Goal: Book appointment/travel/reservation

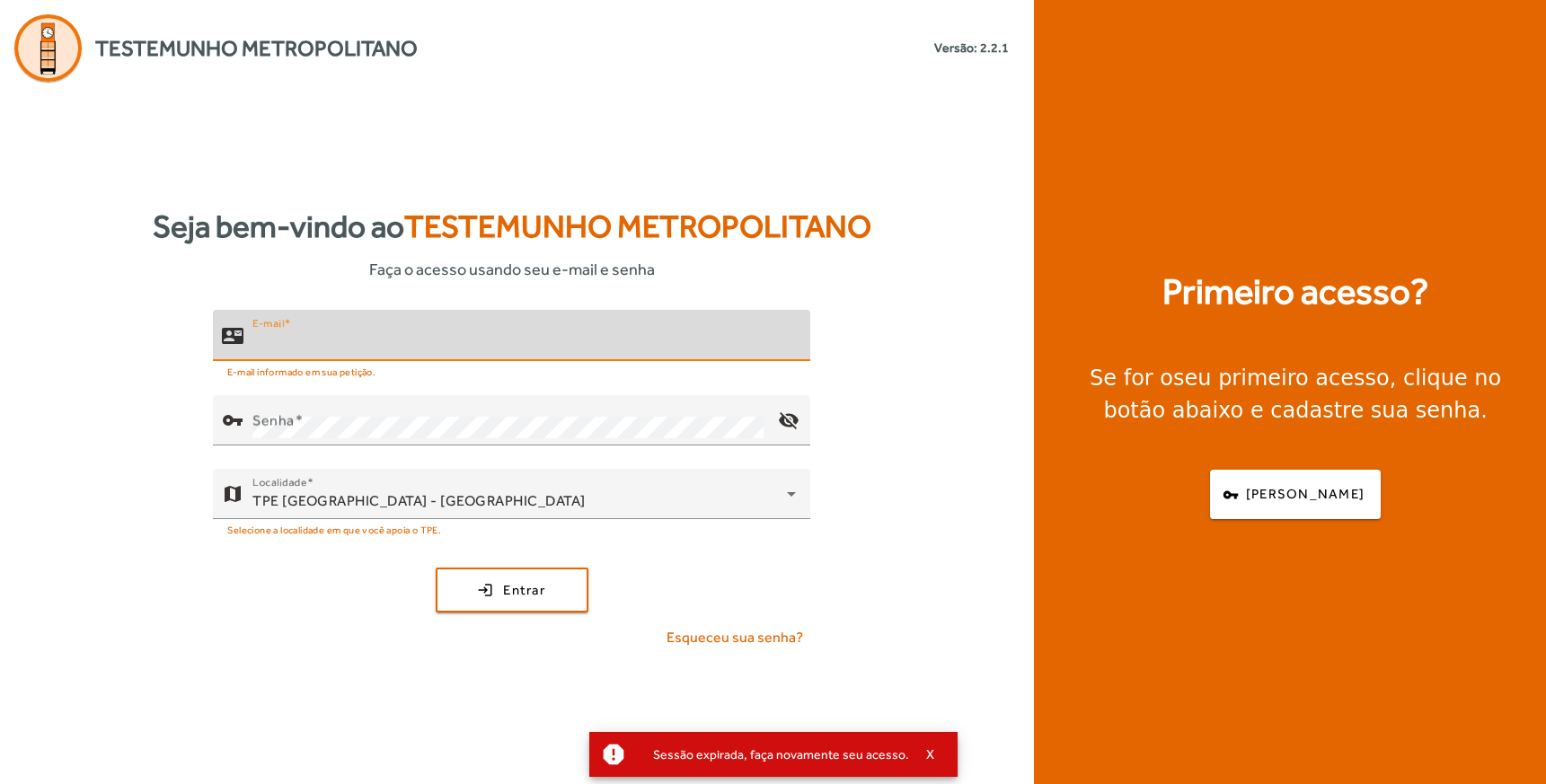
click at [365, 346] on input "E-mail" at bounding box center [524, 343] width 543 height 21
type input "**********"
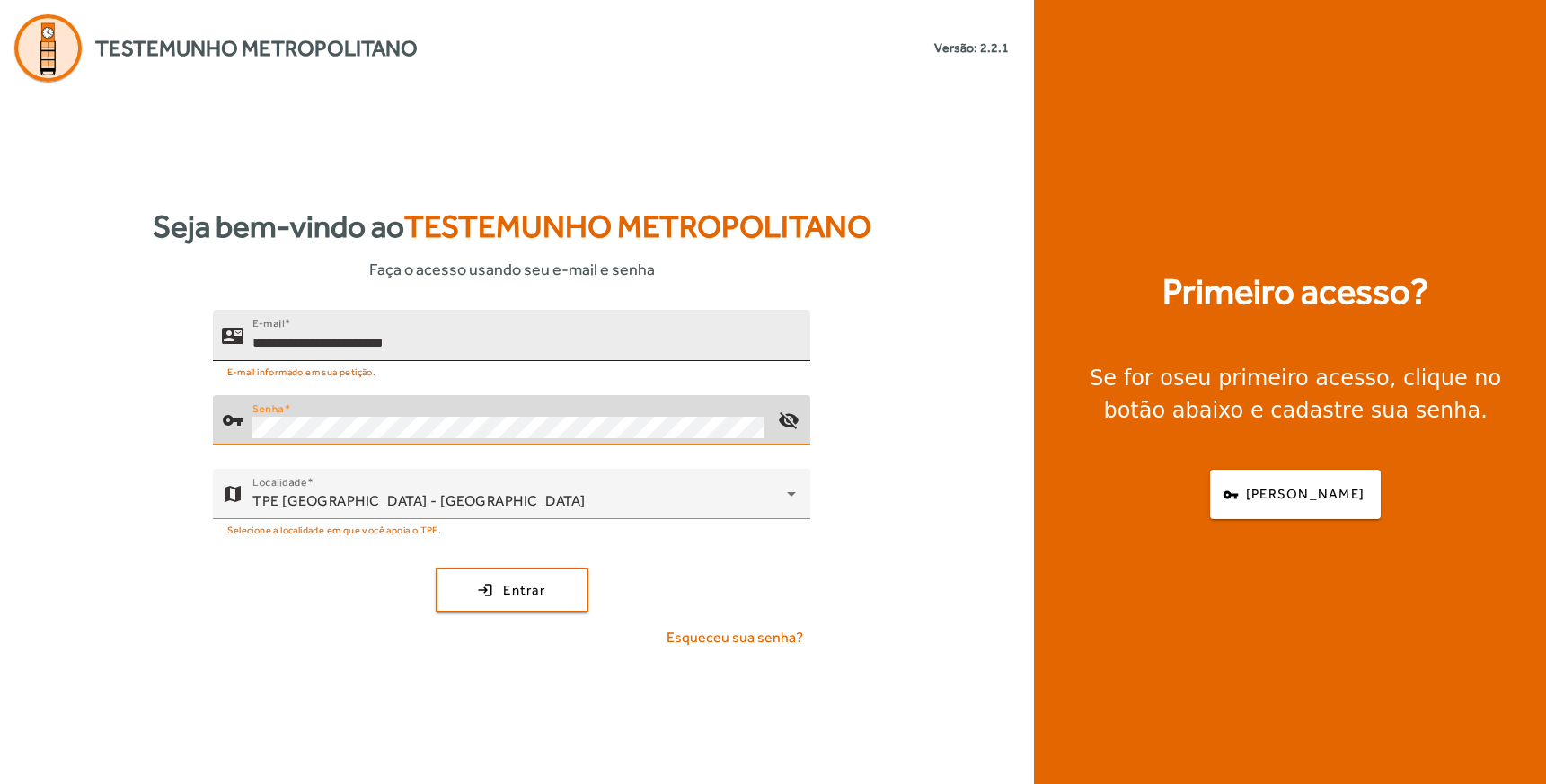
click at [436, 567] on button "login Entrar" at bounding box center [512, 589] width 153 height 44
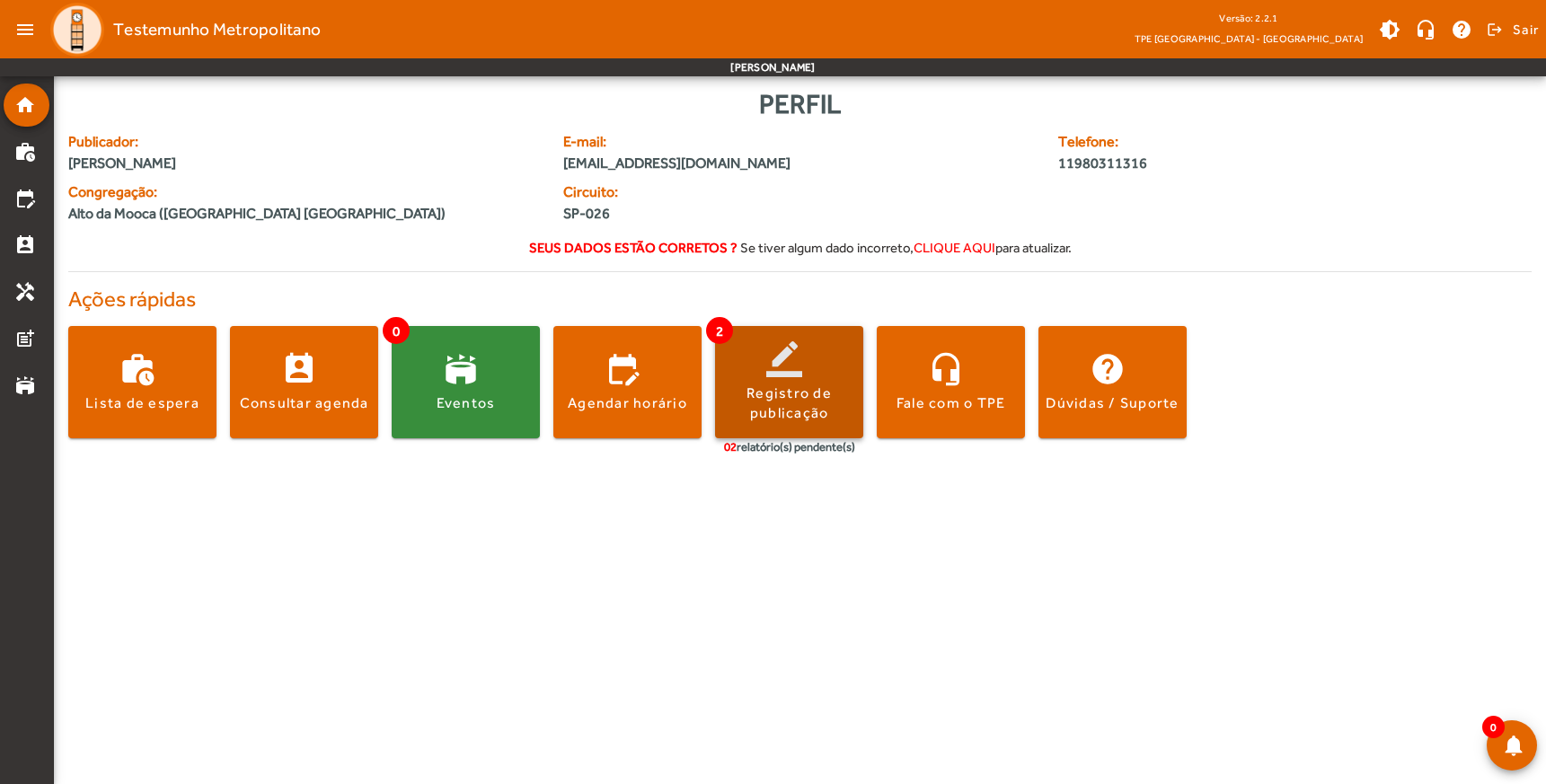
click at [805, 392] on div "Registro de publicação" at bounding box center [789, 404] width 148 height 41
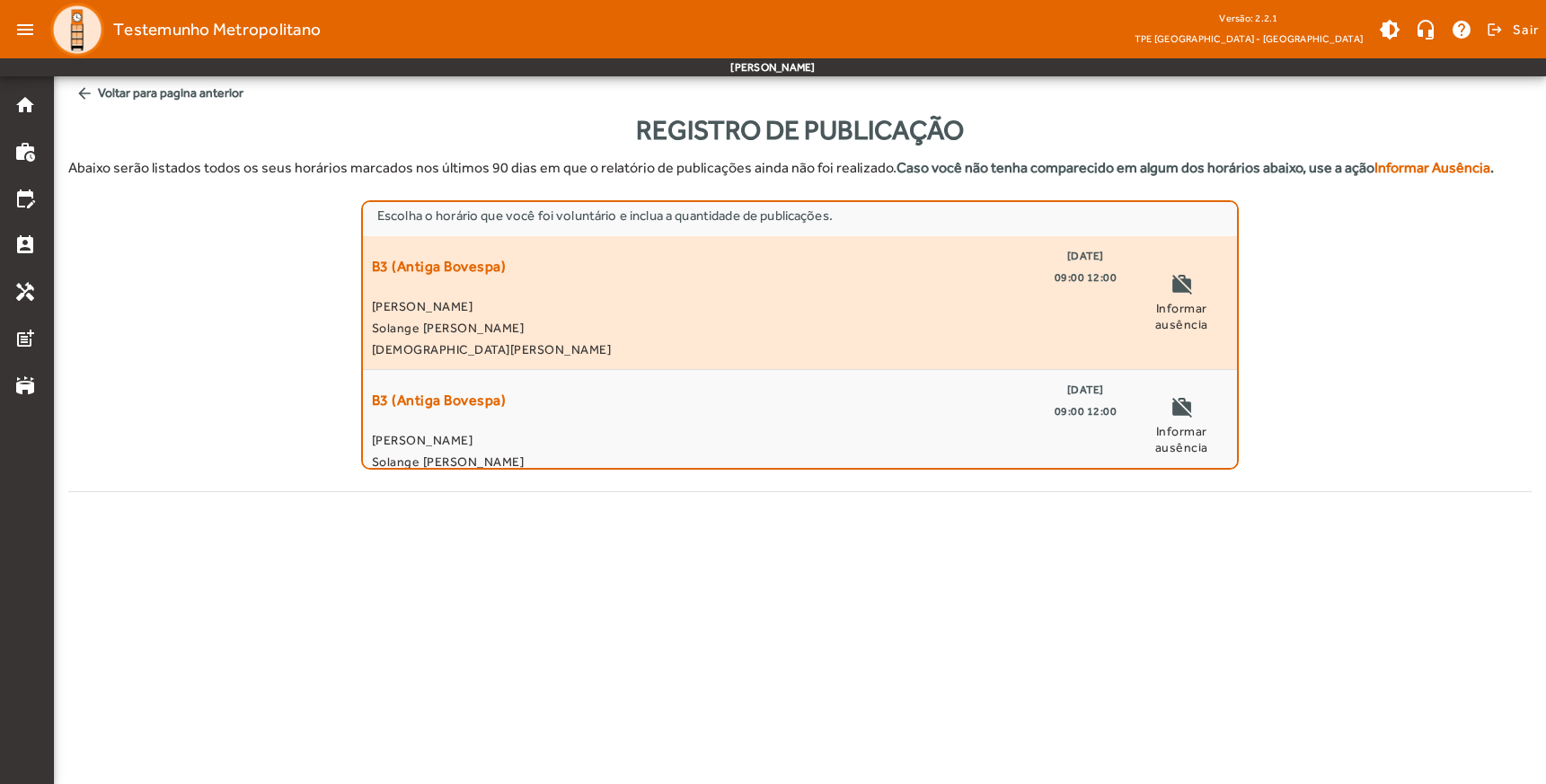
click at [1076, 269] on span "09:00 12:00" at bounding box center [1086, 277] width 63 height 21
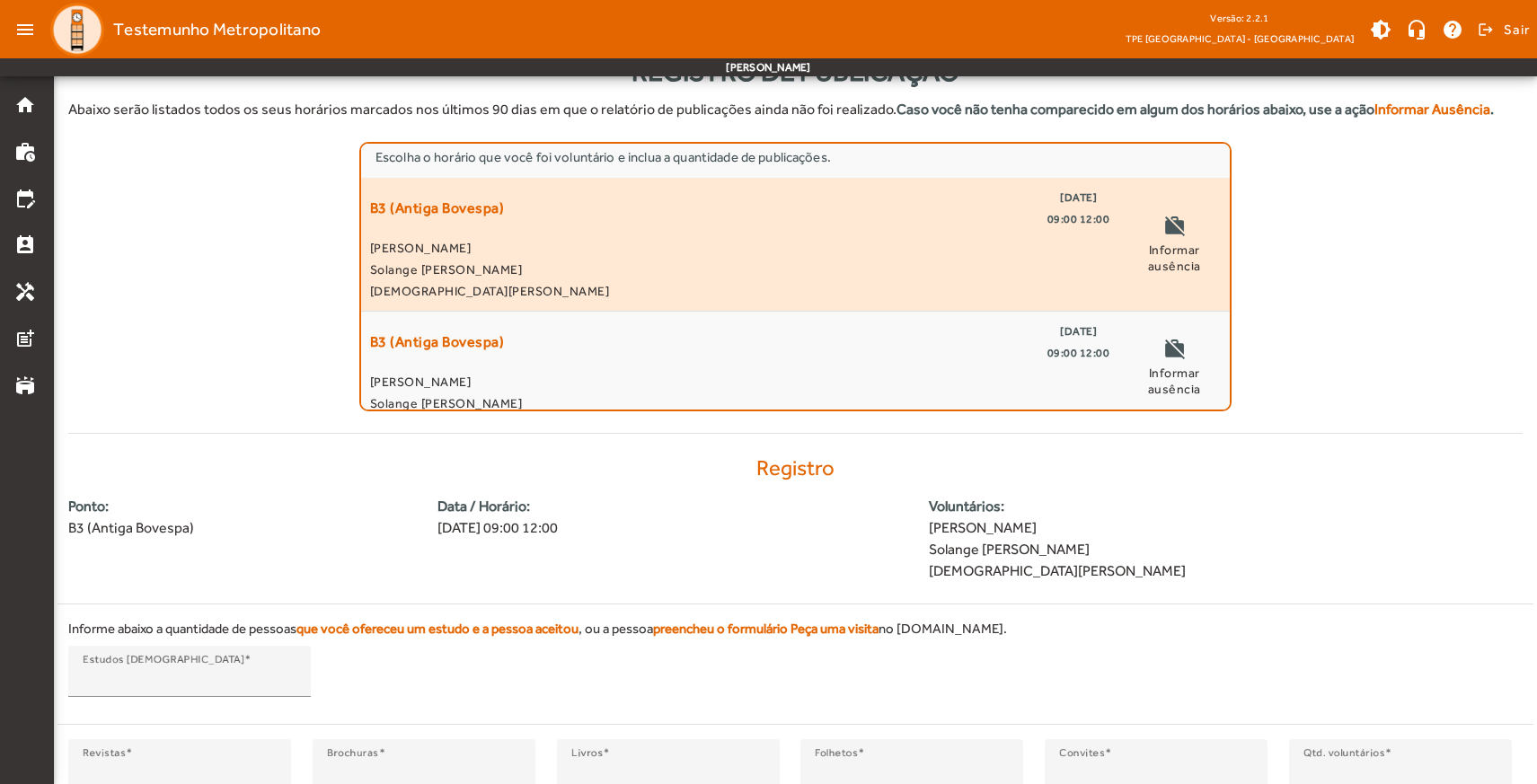
scroll to position [185, 0]
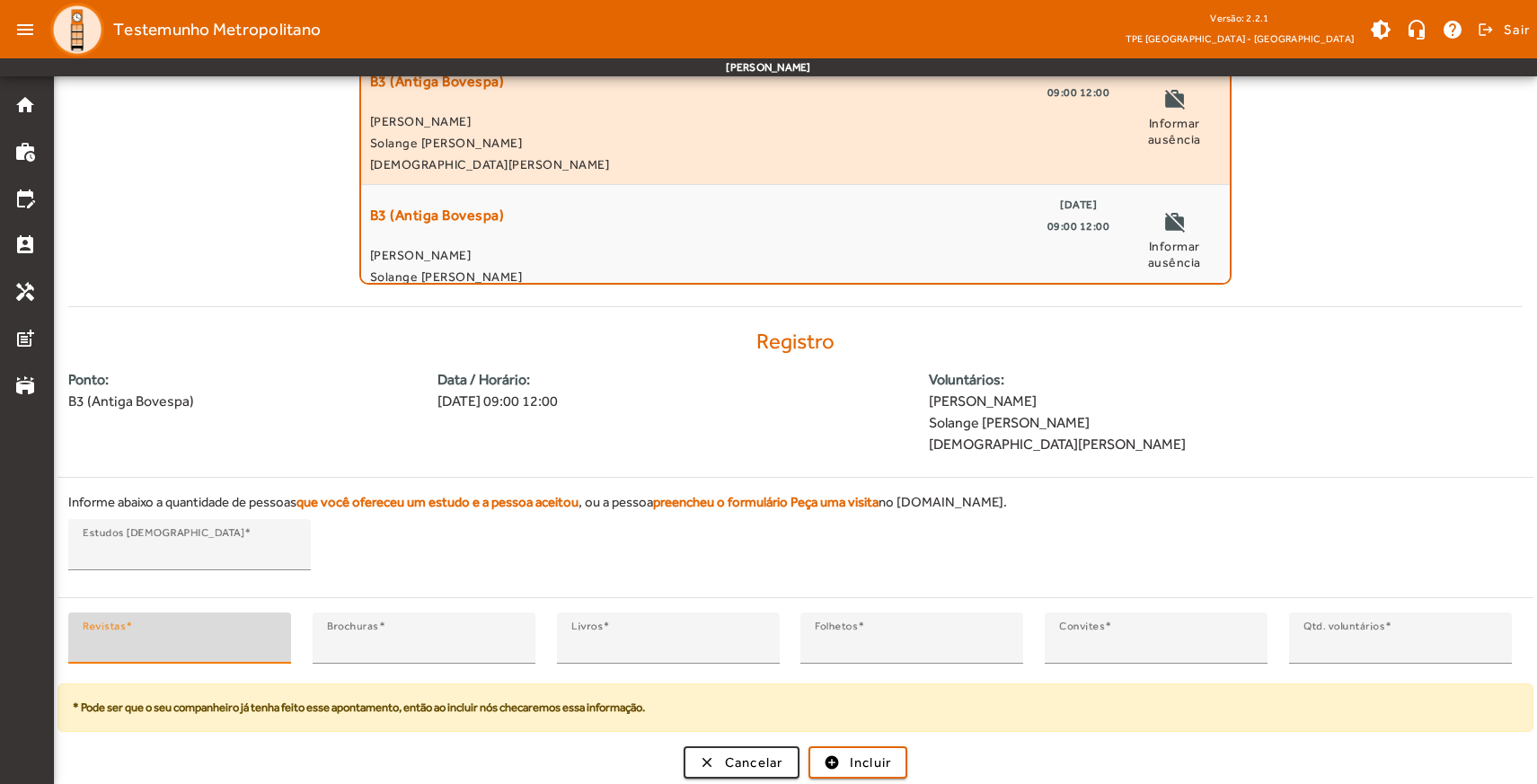
click at [120, 652] on input "*" at bounding box center [179, 645] width 194 height 21
click at [397, 651] on input "*" at bounding box center [424, 645] width 194 height 21
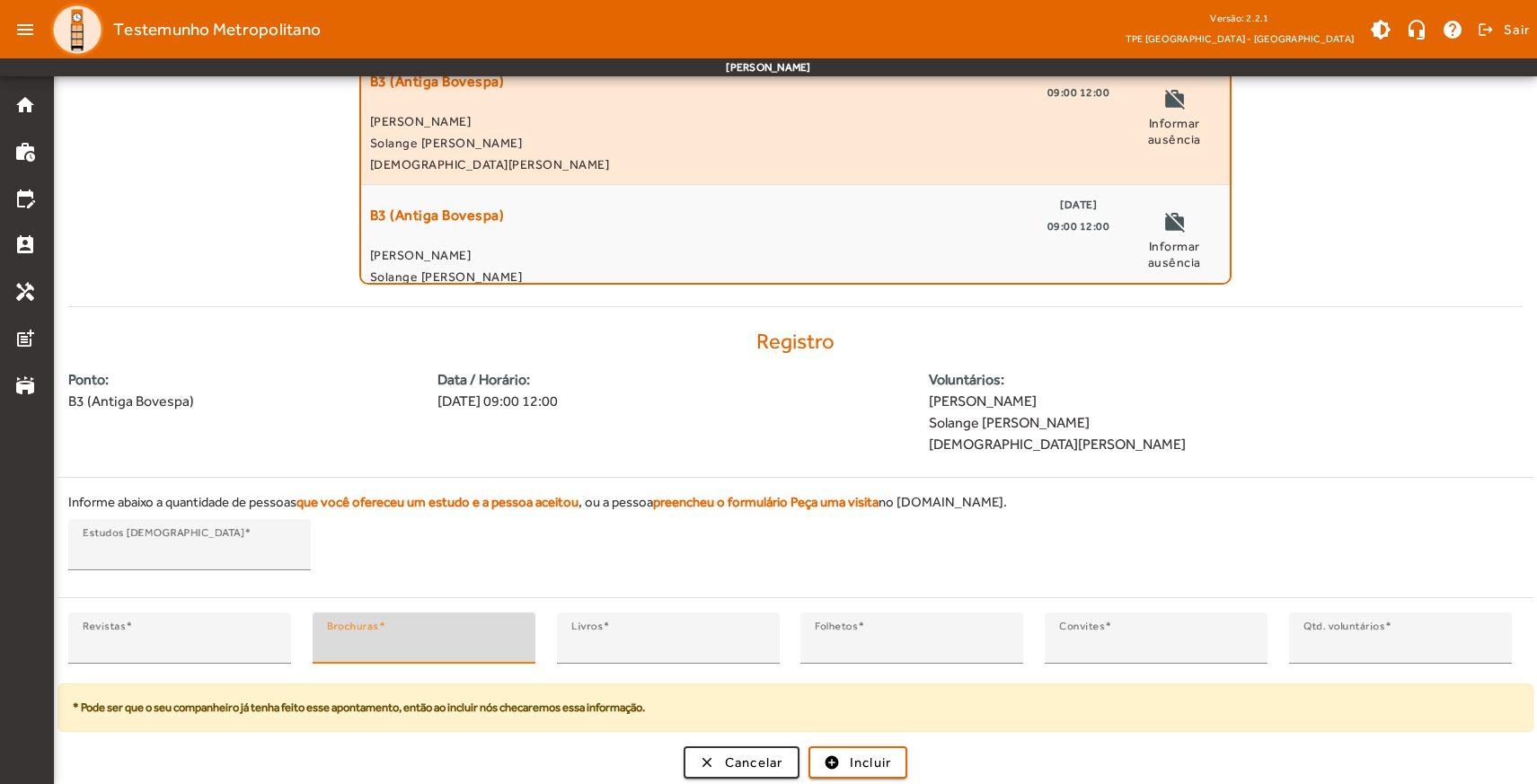
type input "*"
click at [513, 638] on input "*" at bounding box center [424, 645] width 194 height 21
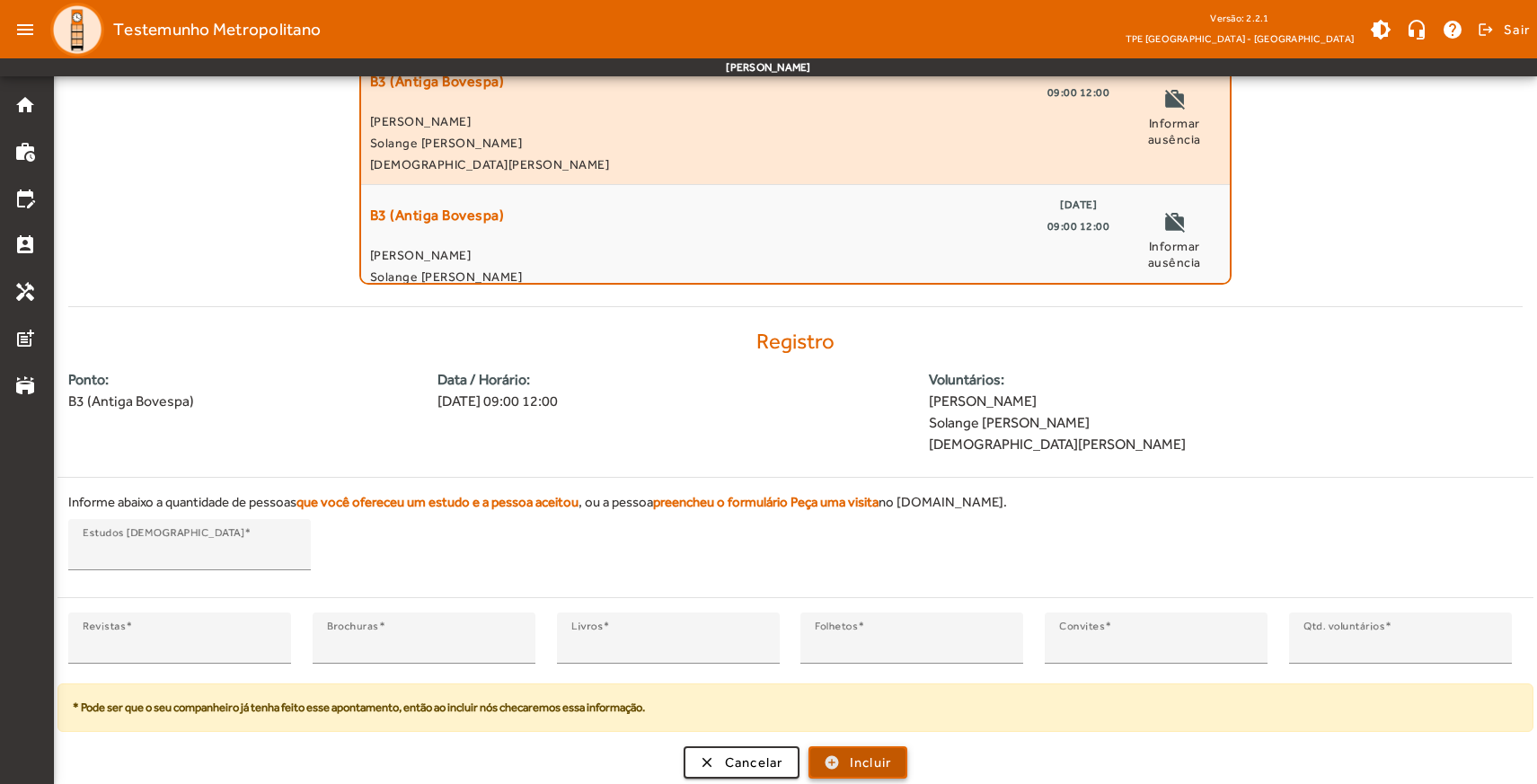
click at [852, 756] on span "Incluir" at bounding box center [871, 763] width 43 height 20
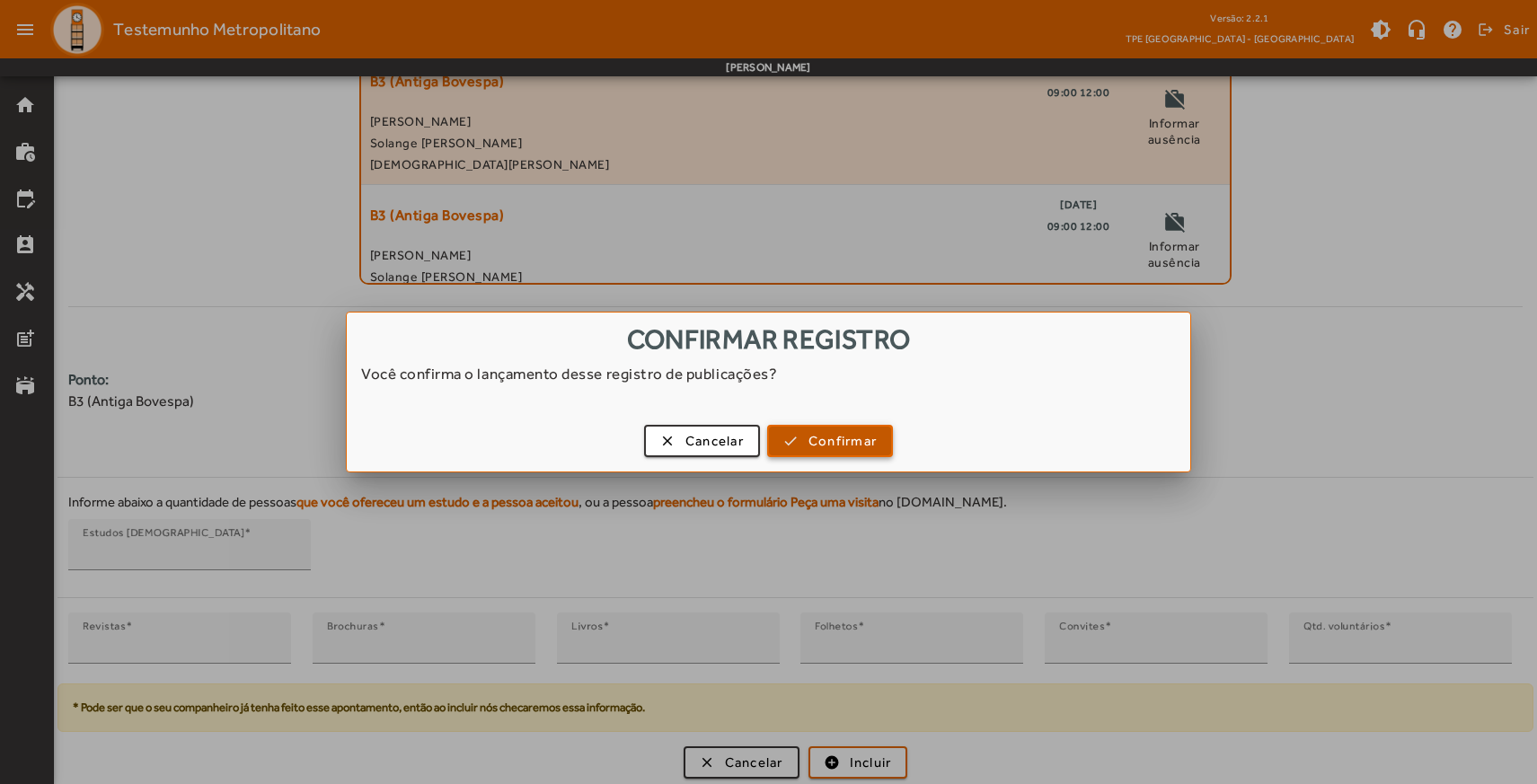
click at [813, 437] on span "Confirmar" at bounding box center [843, 441] width 69 height 20
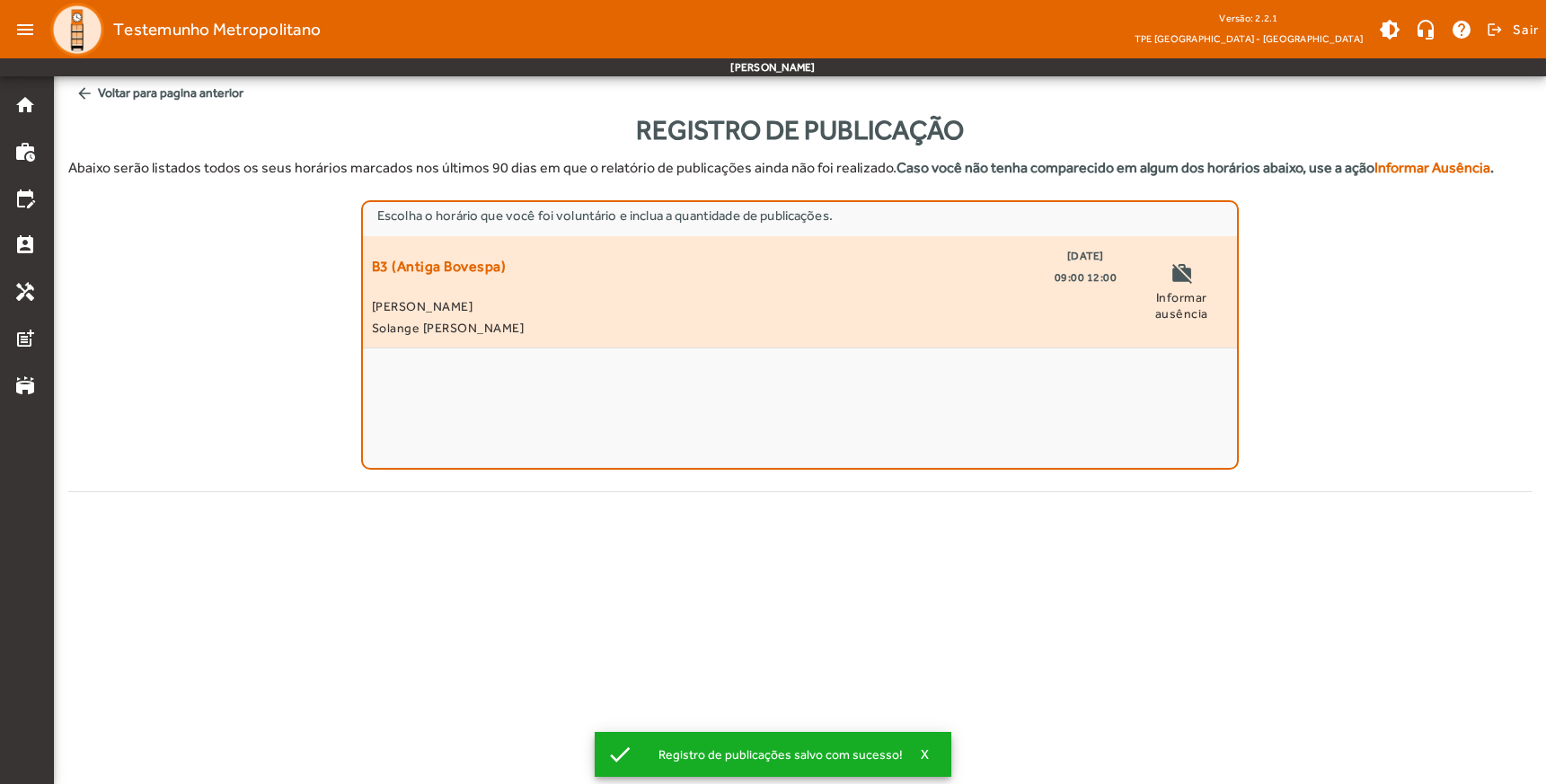
click at [1118, 277] on div "B3 (Antiga Bovespa) [DATE] 09:00 12:00 [PERSON_NAME] [PERSON_NAME] work_off Inf…" at bounding box center [800, 292] width 856 height 94
click at [1085, 273] on span "09:00 12:00" at bounding box center [1086, 277] width 63 height 21
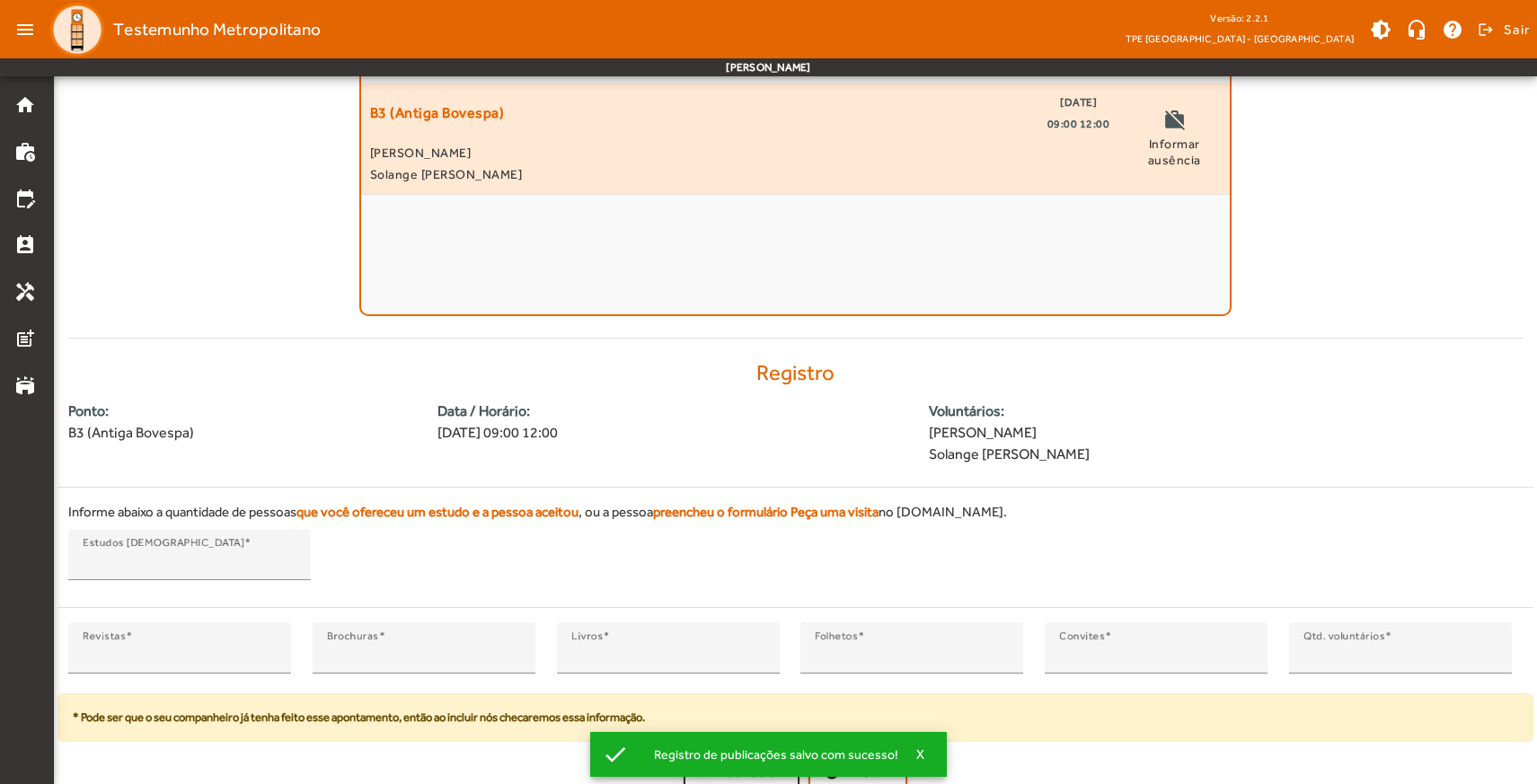
scroll to position [163, 0]
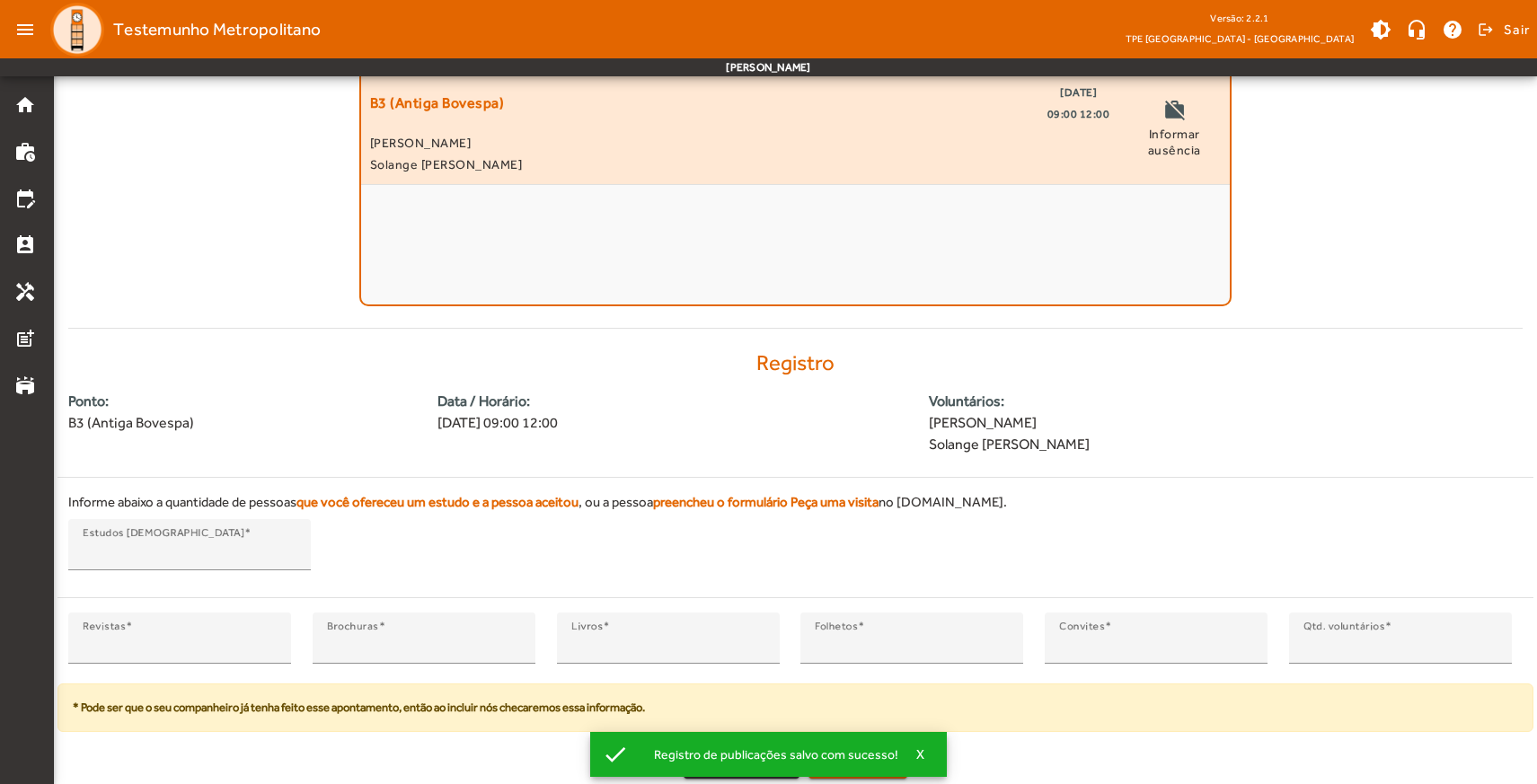
click at [1171, 142] on span "Informar ausência" at bounding box center [1174, 142] width 94 height 32
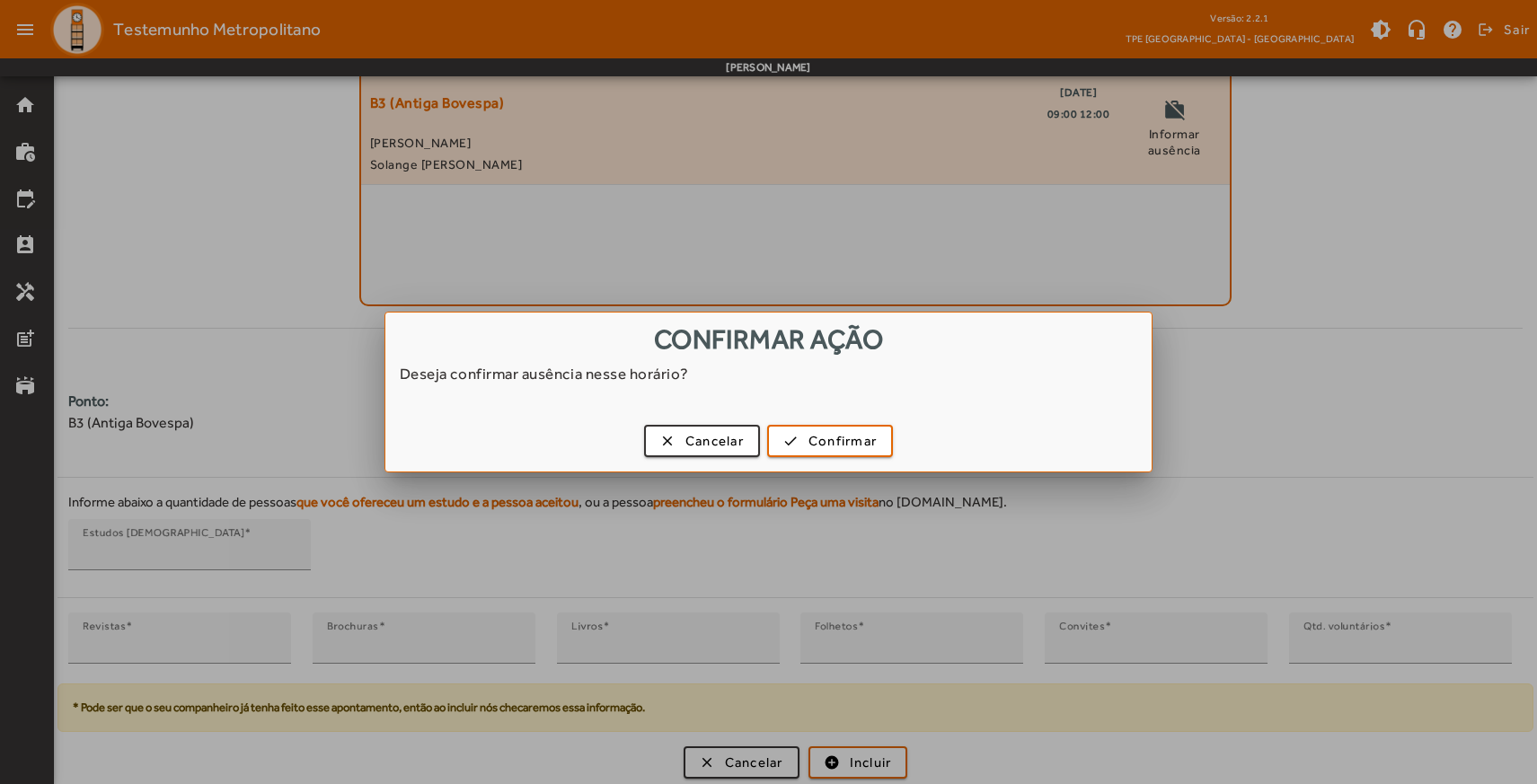
scroll to position [0, 0]
click at [824, 449] on span "Confirmar" at bounding box center [843, 441] width 69 height 20
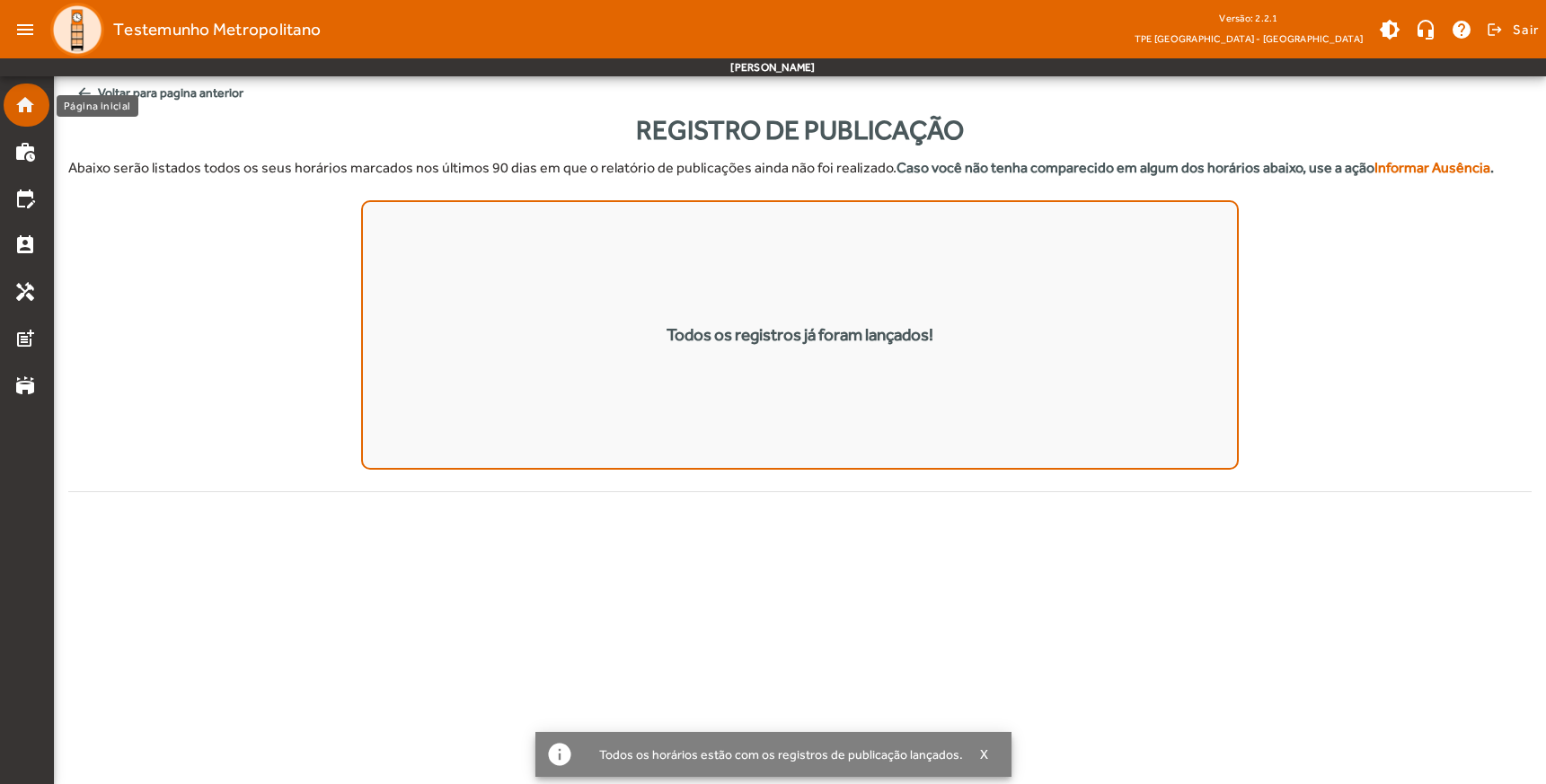
click at [23, 101] on mat-icon "home" at bounding box center [25, 105] width 21 height 21
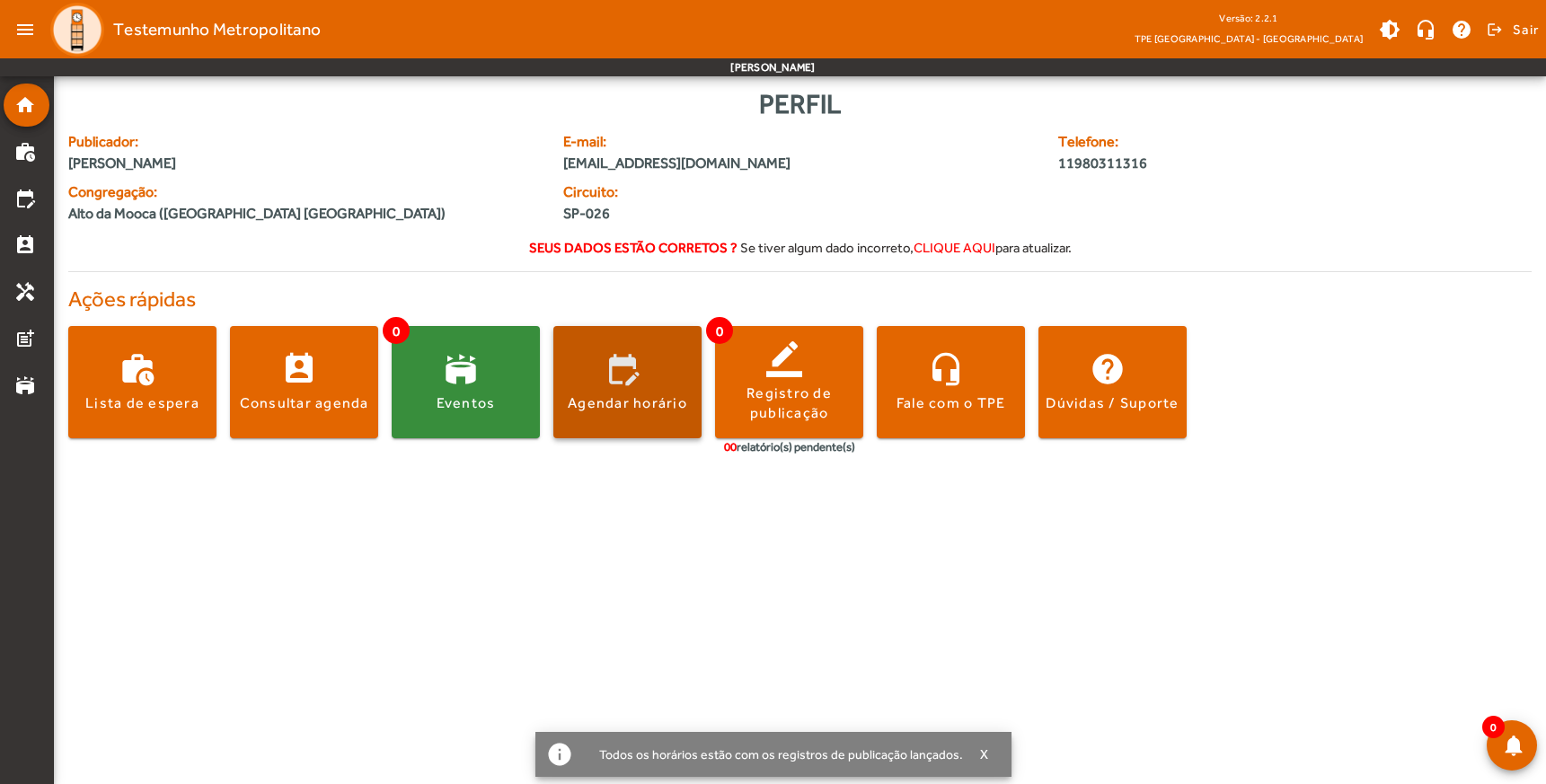
click at [615, 388] on span at bounding box center [627, 383] width 148 height 44
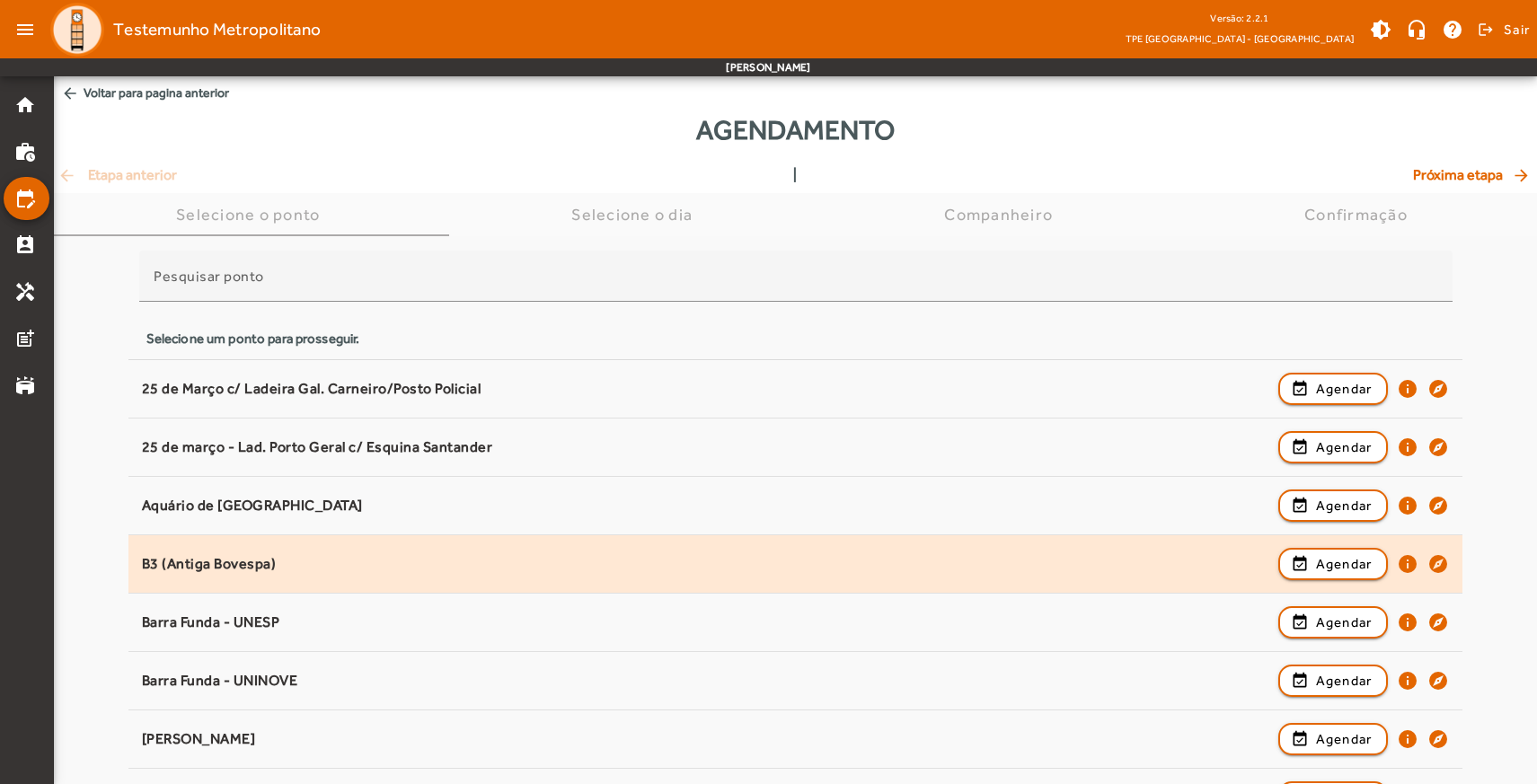
click at [187, 564] on div "B3 (Antiga Bovespa)" at bounding box center [705, 564] width 1127 height 19
click at [1311, 561] on span "button" at bounding box center [1333, 563] width 107 height 44
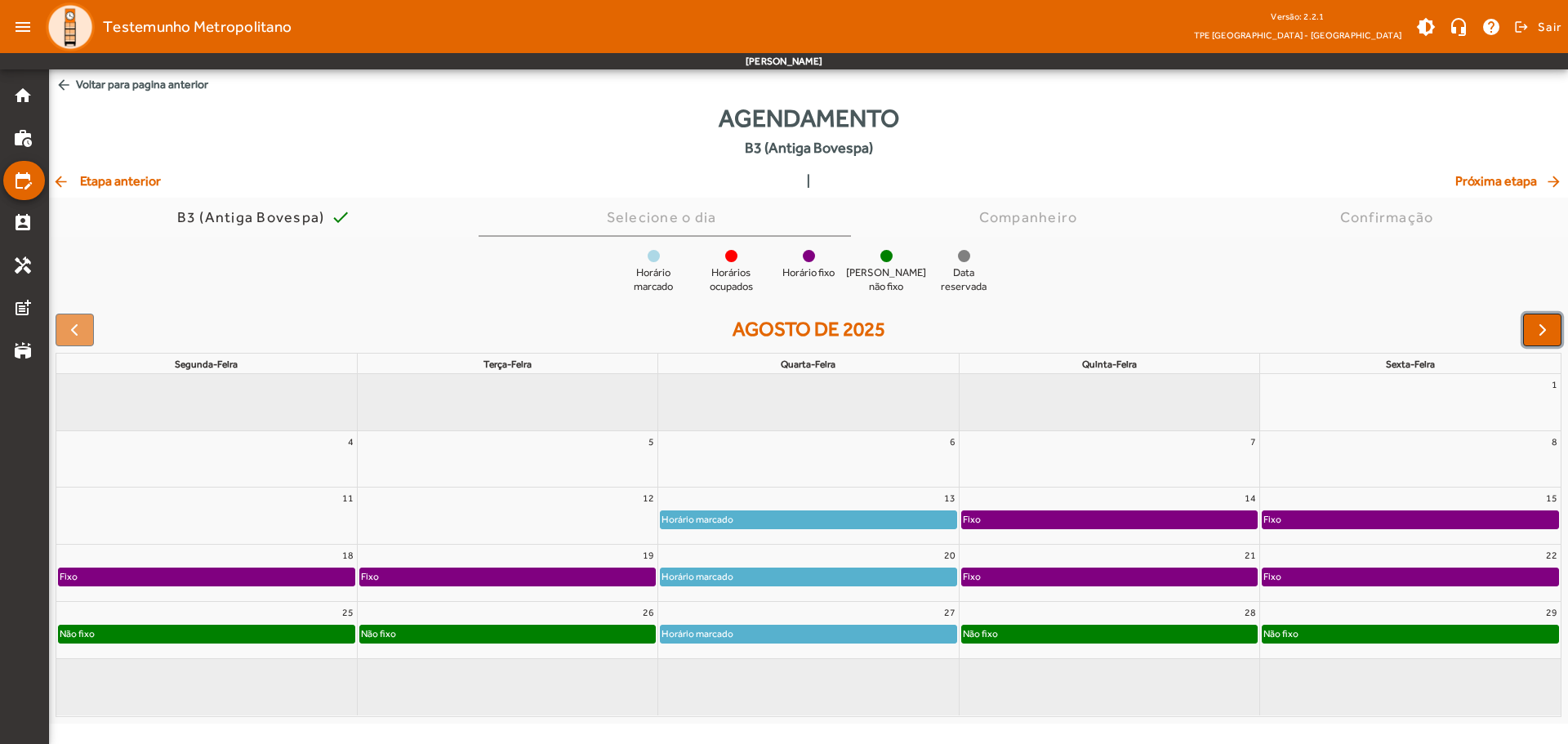
click at [1405, 317] on button "button" at bounding box center [1542, 329] width 39 height 33
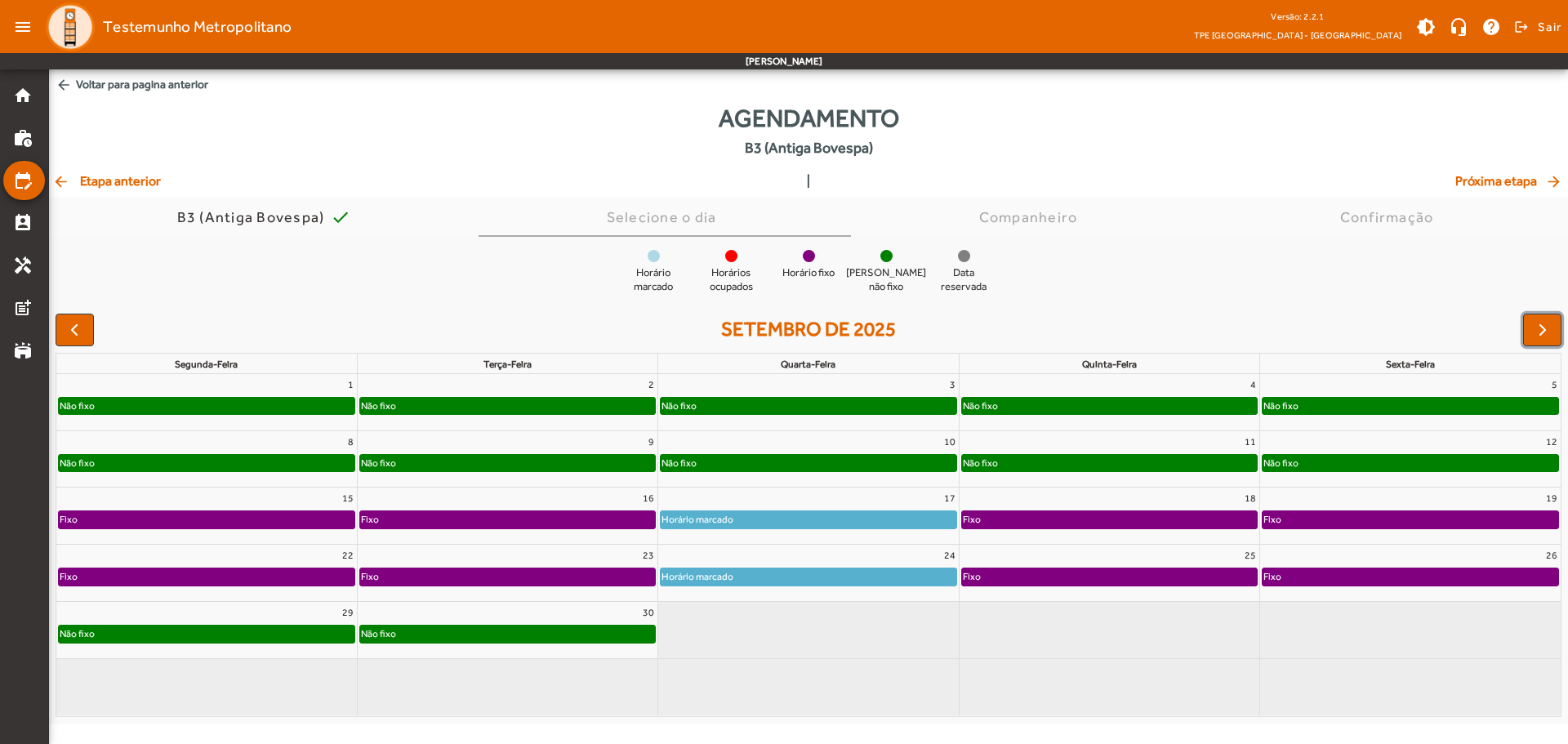
click at [736, 405] on div "Não fixo" at bounding box center [808, 405] width 295 height 16
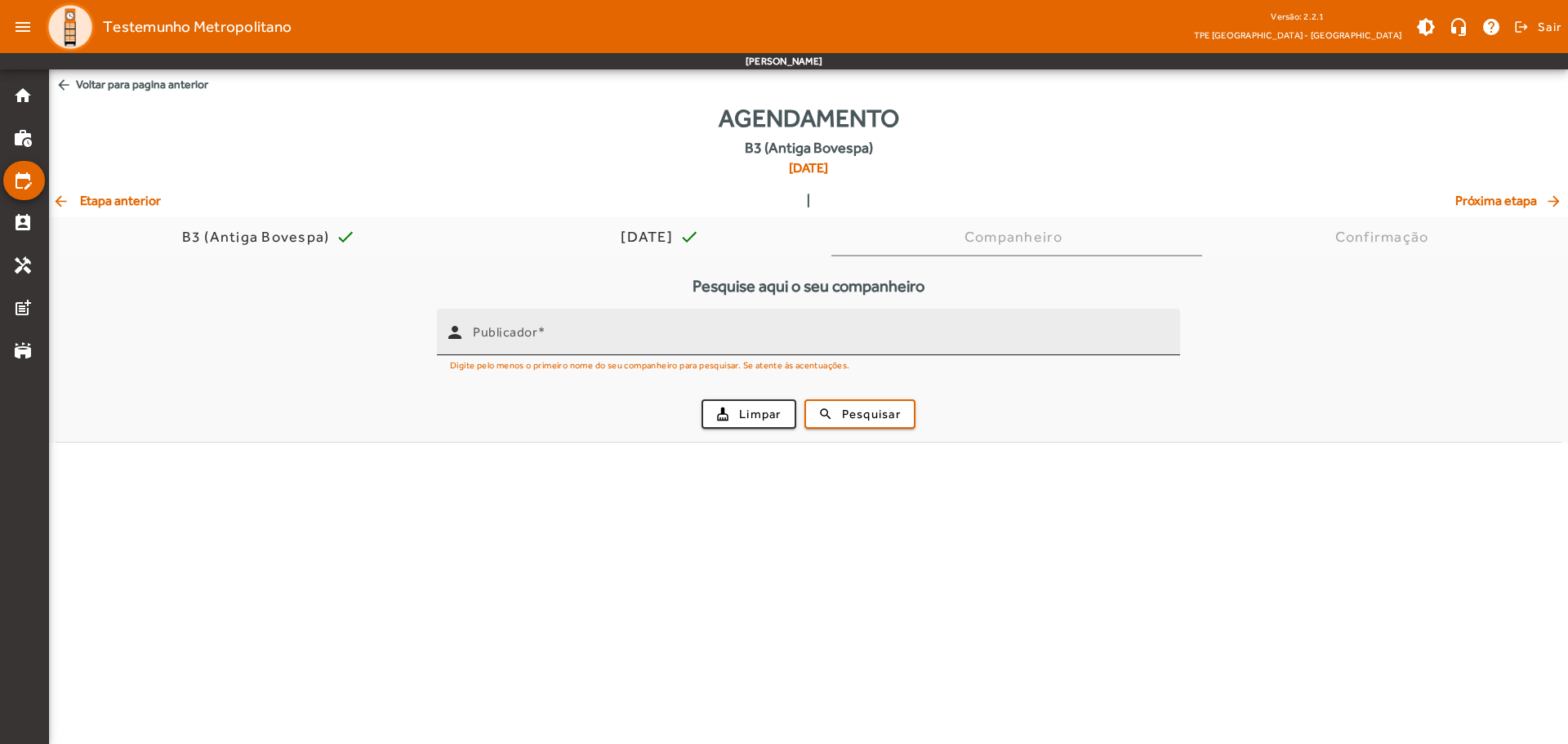
click at [568, 335] on input "Publicador" at bounding box center [820, 339] width 694 height 19
click at [597, 343] on input "Publicador" at bounding box center [820, 339] width 694 height 19
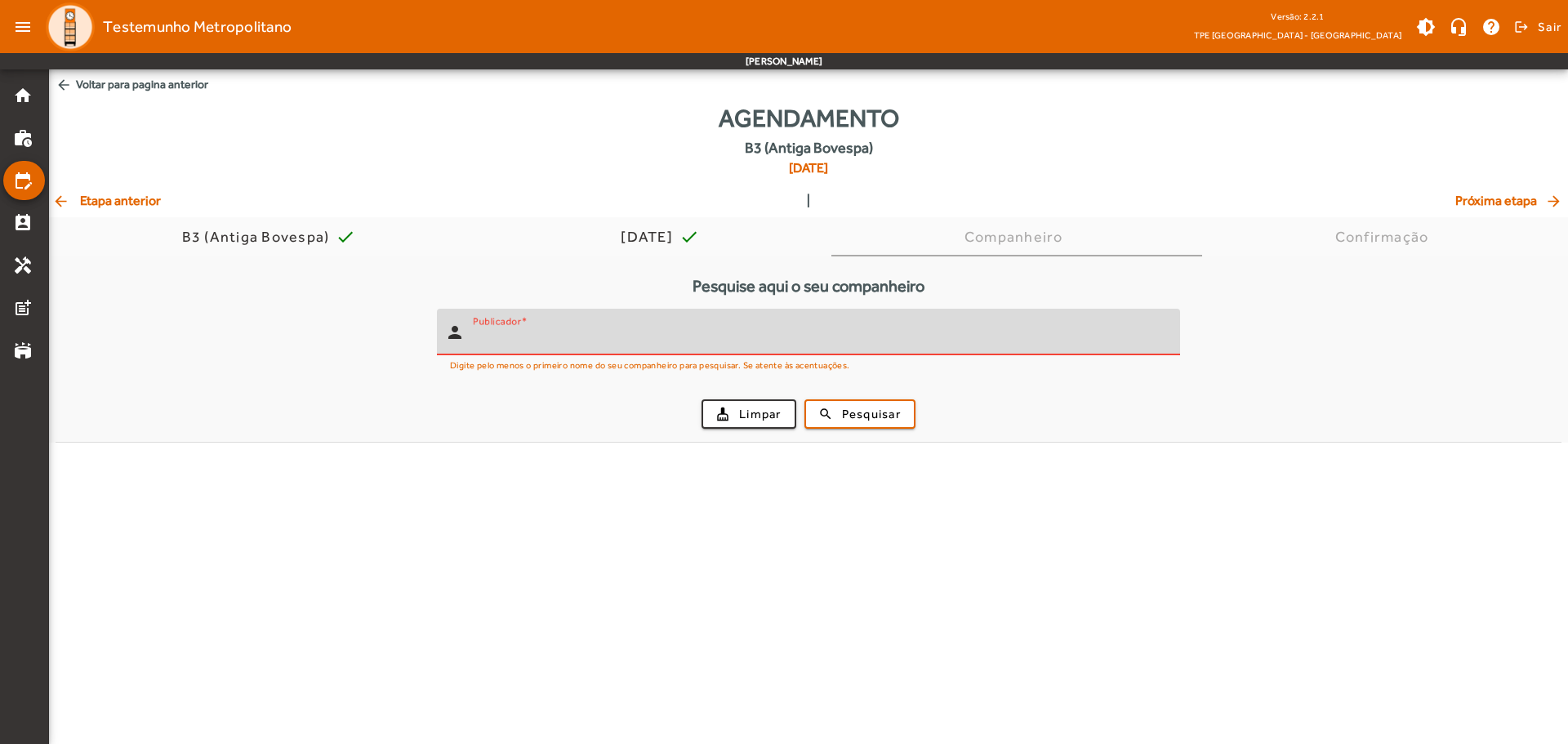
paste input "**********"
type input "**********"
click at [845, 406] on span "Pesquisar" at bounding box center [871, 415] width 59 height 19
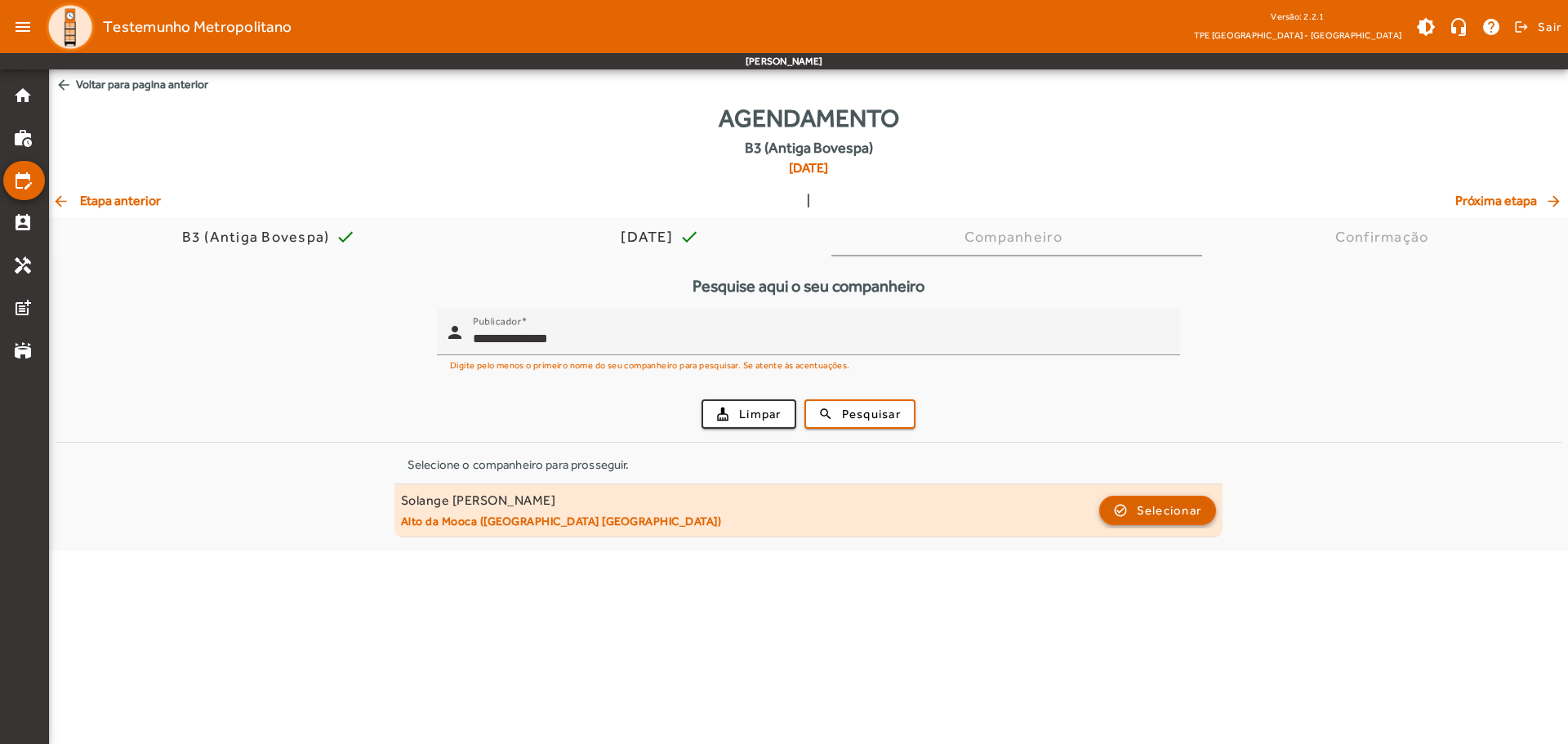
click at [1129, 509] on span "button" at bounding box center [1158, 510] width 115 height 40
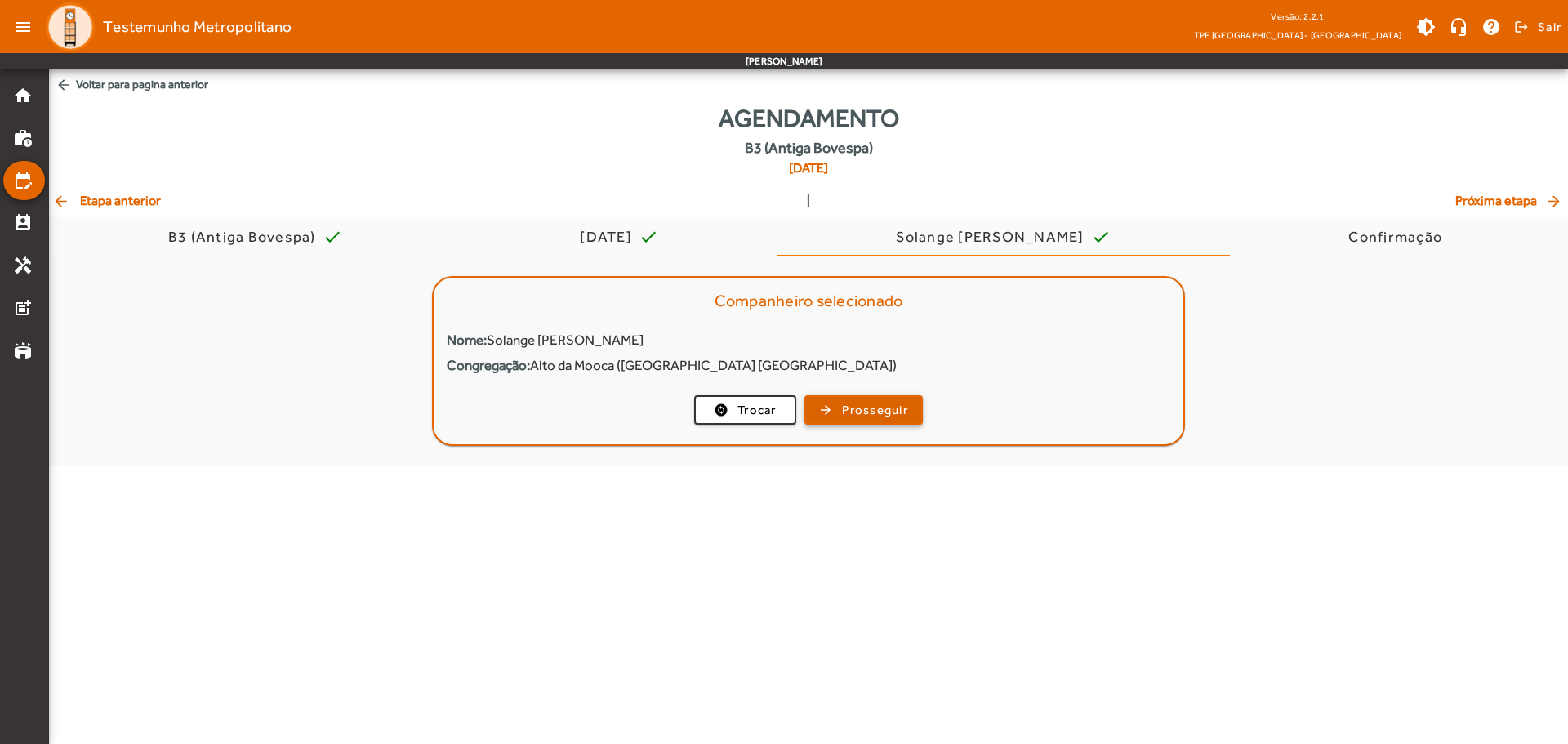
click at [847, 410] on span "Prosseguir" at bounding box center [875, 410] width 66 height 19
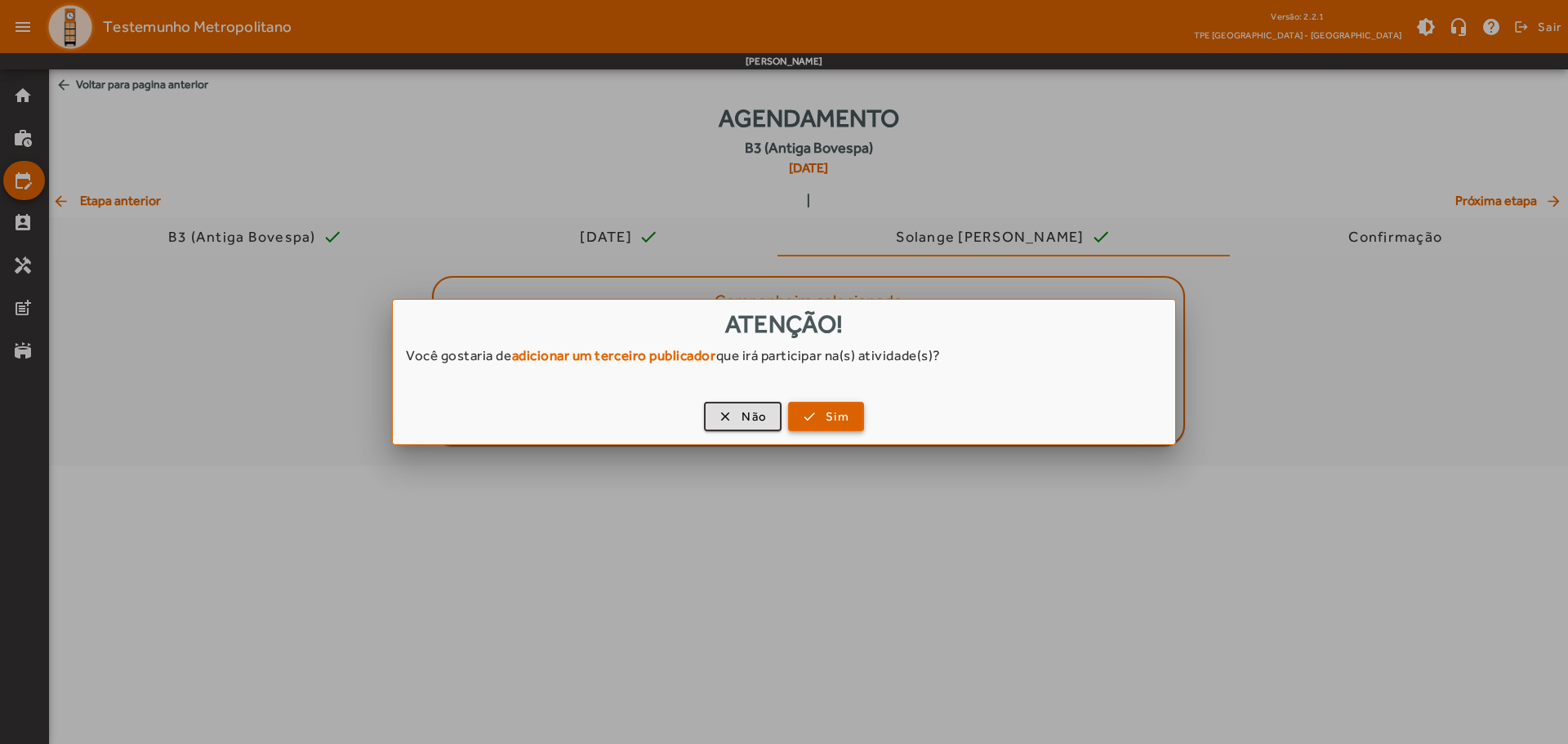
click at [840, 419] on span "Sim" at bounding box center [838, 417] width 24 height 19
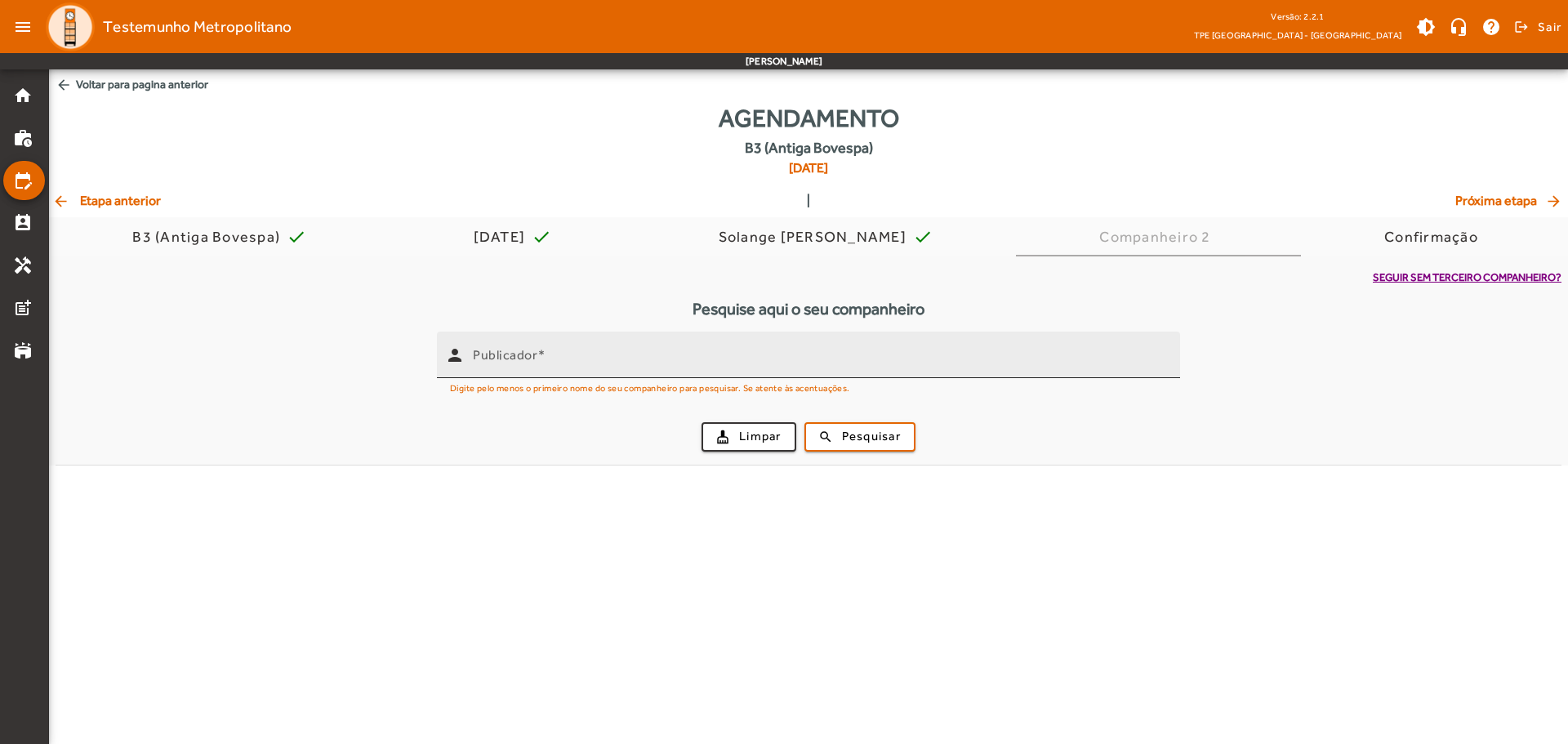
click at [565, 356] on input "Publicador" at bounding box center [820, 361] width 694 height 19
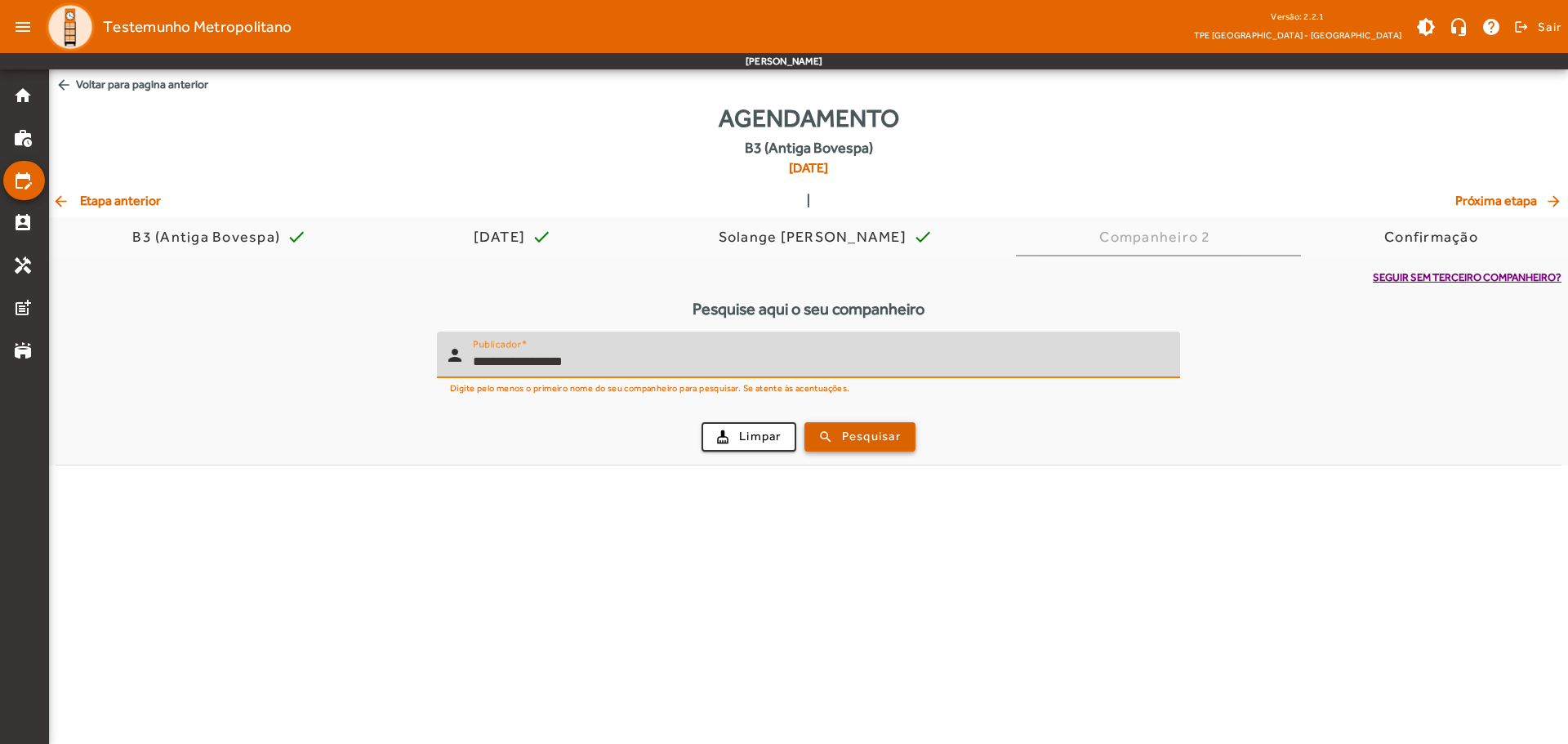
type input "**********"
click at [858, 437] on span "Pesquisar" at bounding box center [871, 436] width 59 height 19
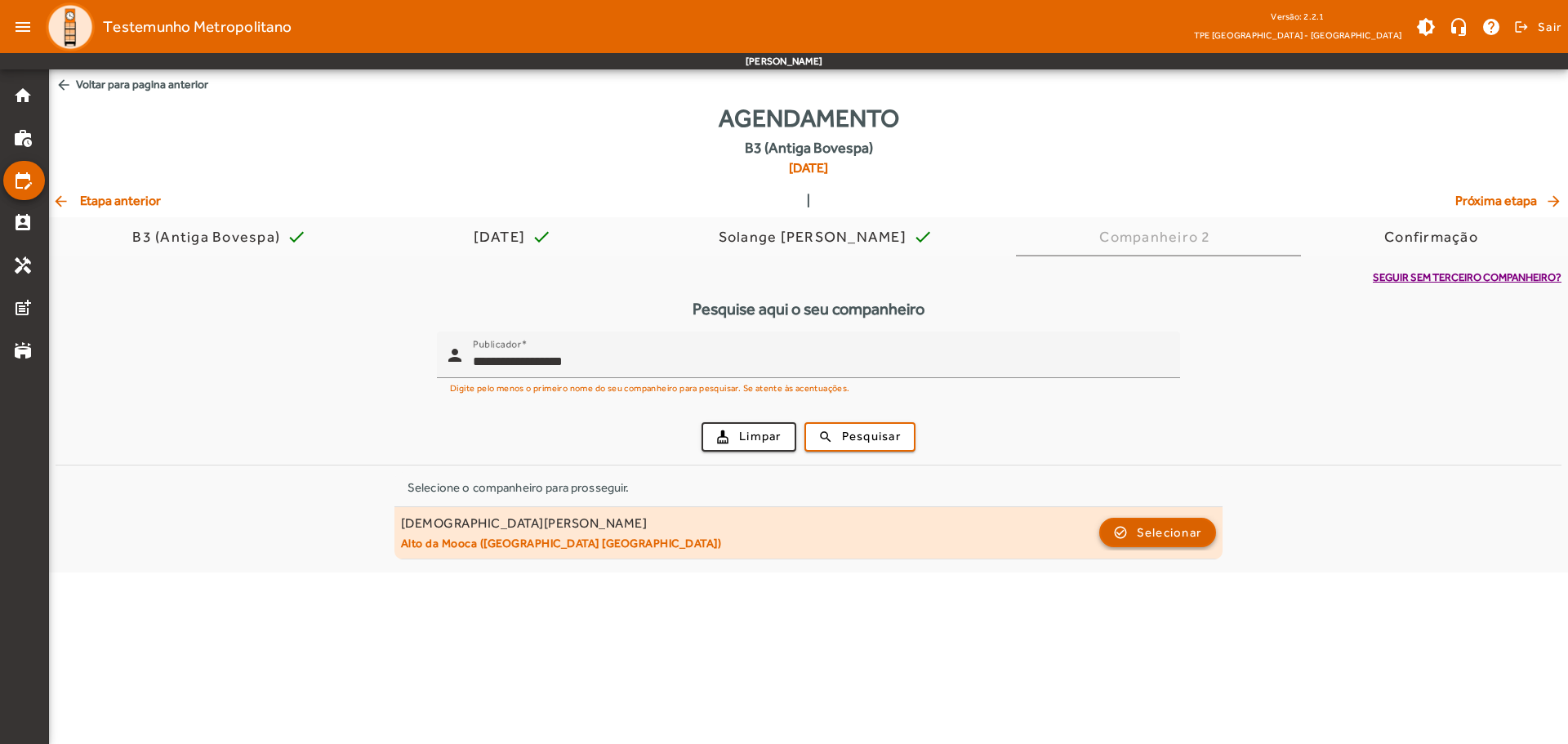
click at [1166, 541] on span "Selecionar" at bounding box center [1169, 532] width 66 height 19
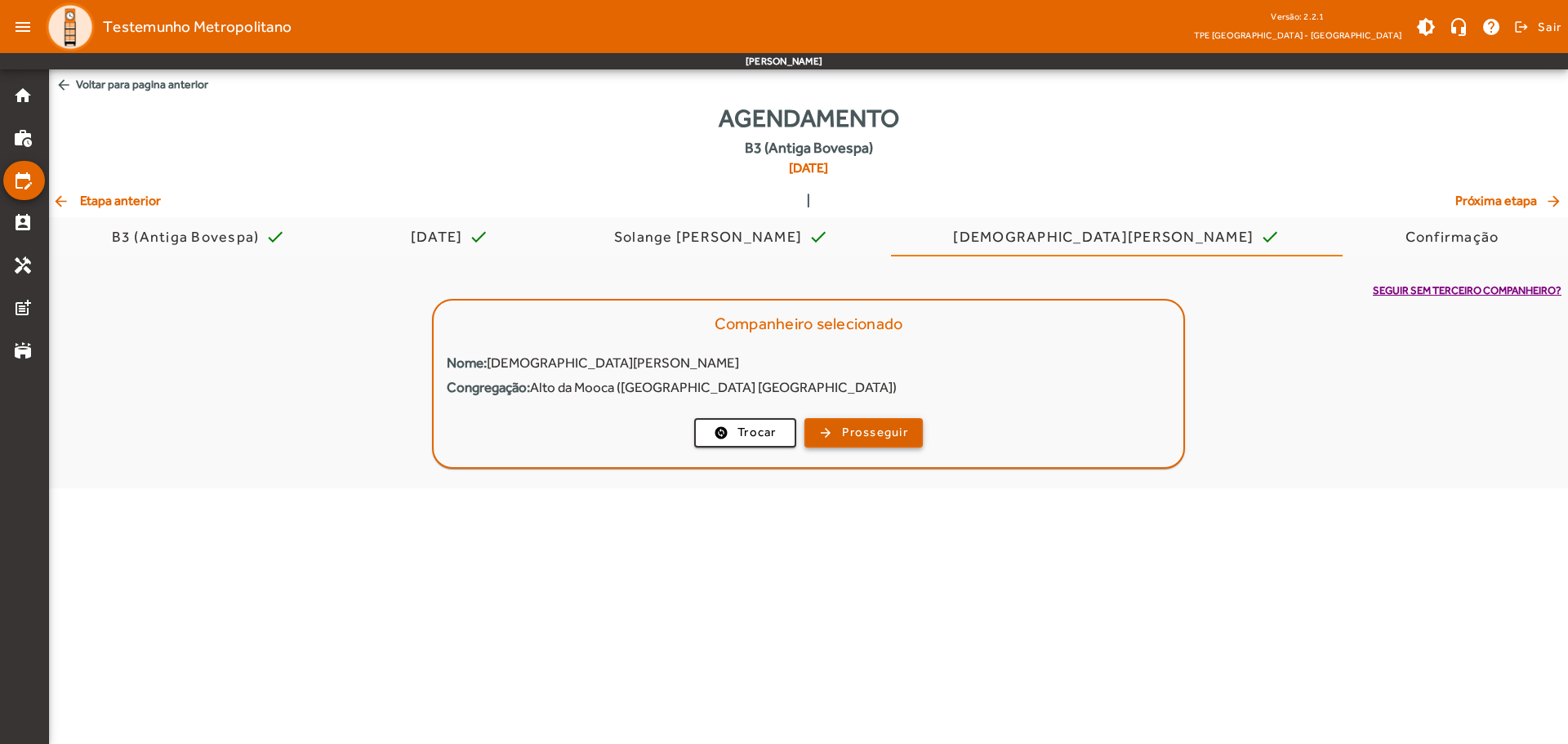
click at [848, 447] on button "arrow_forward Prosseguir" at bounding box center [864, 432] width 119 height 29
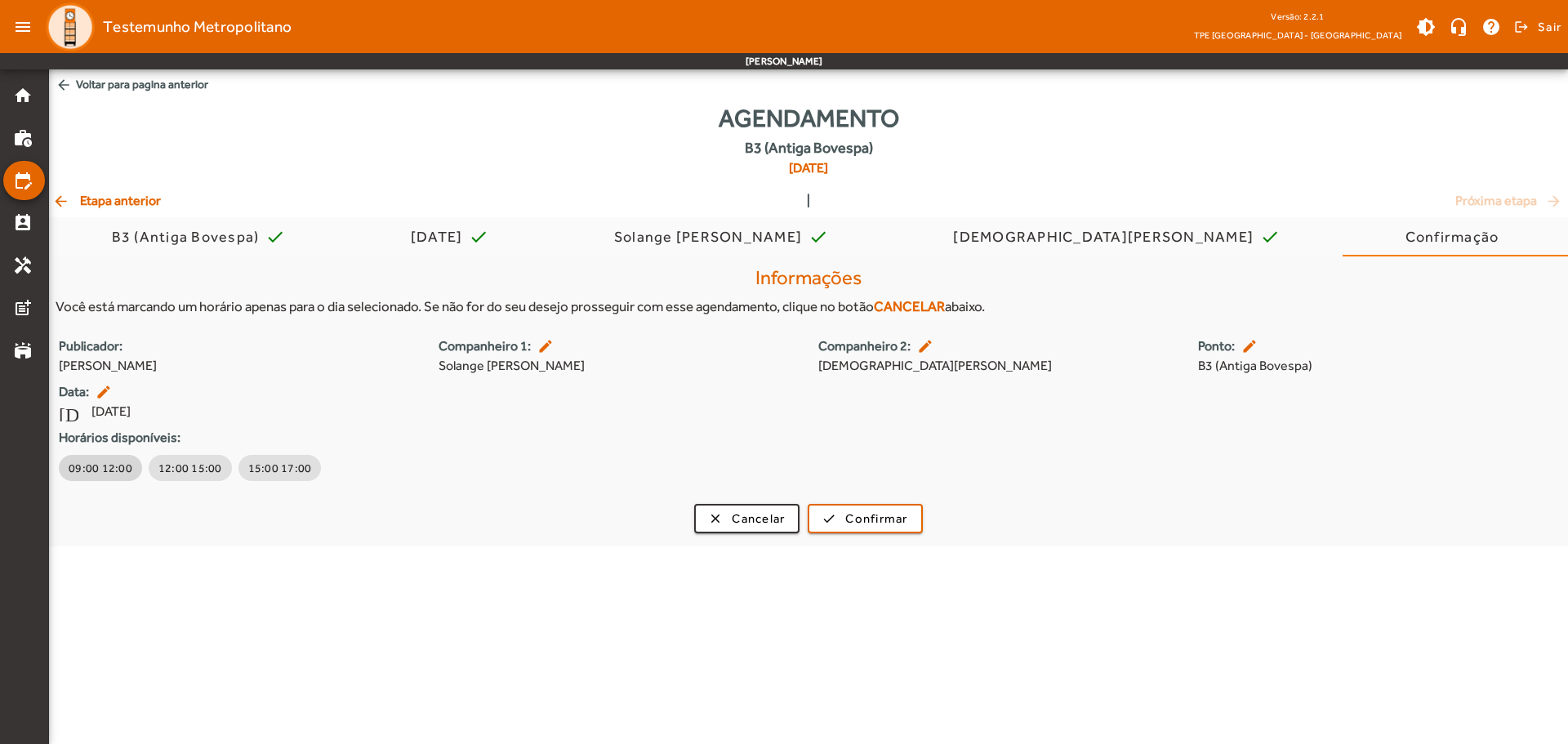
click at [93, 471] on span "09:00 12:00" at bounding box center [100, 468] width 64 height 16
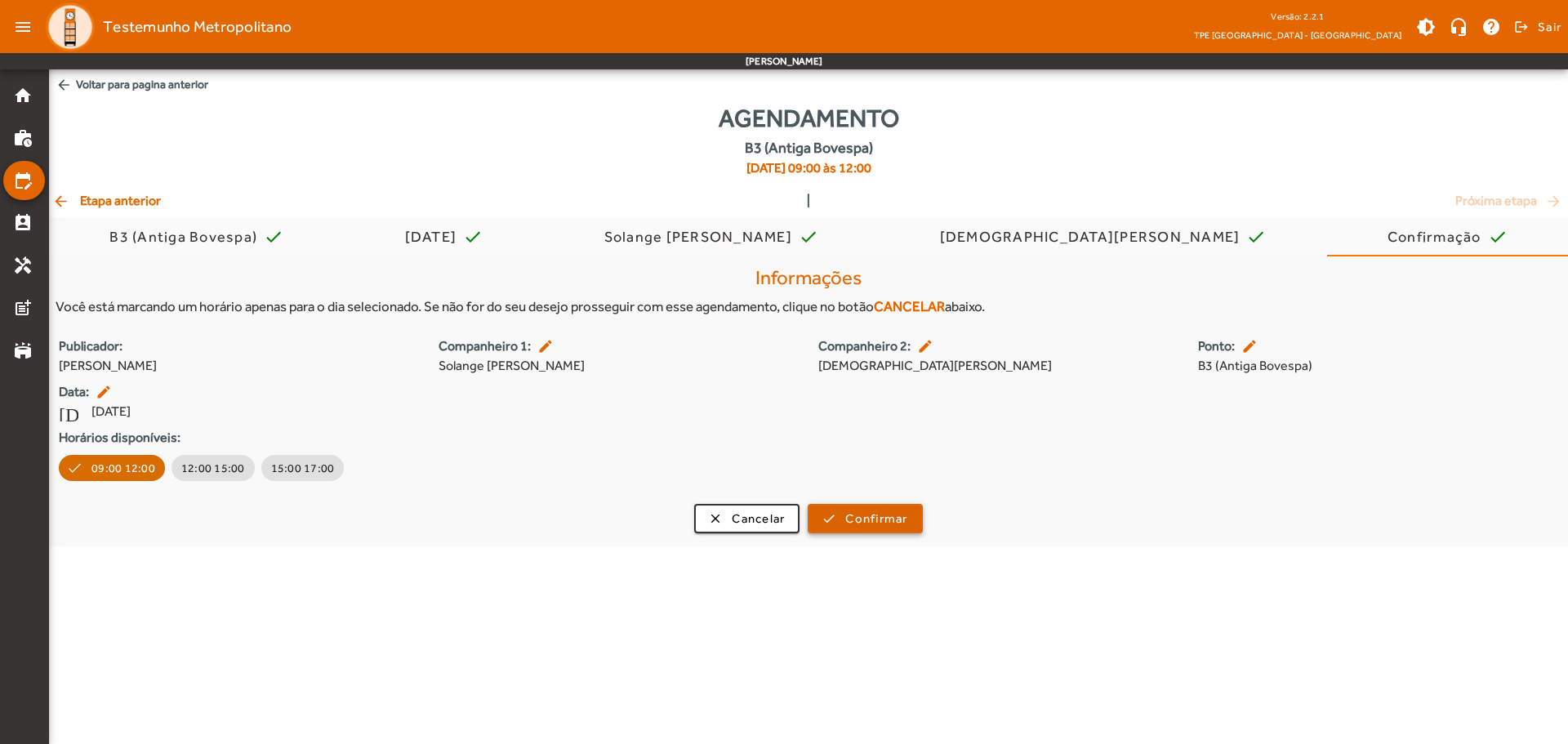
click at [875, 512] on span "Confirmar" at bounding box center [876, 519] width 62 height 19
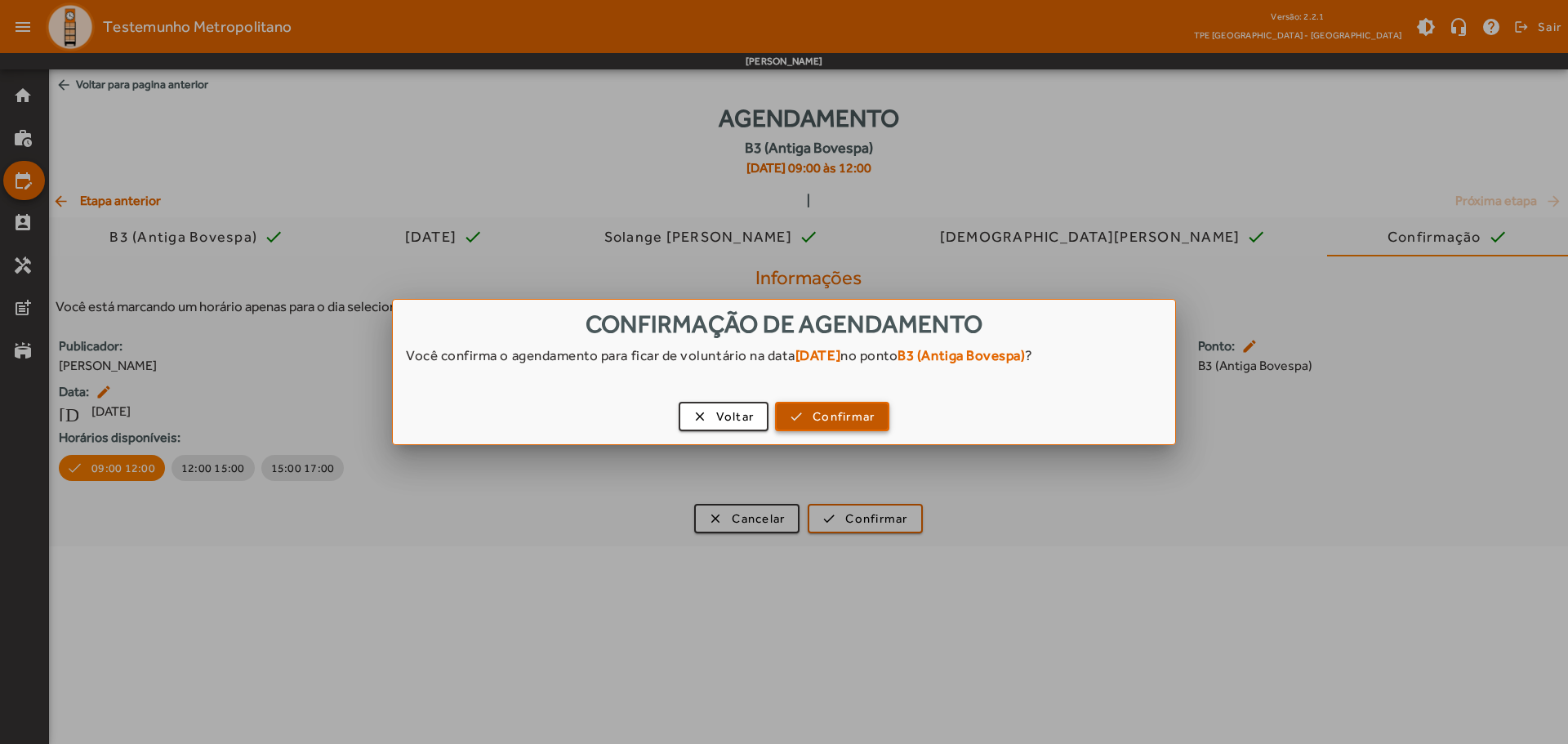
click at [832, 411] on span "Confirmar" at bounding box center [843, 417] width 62 height 19
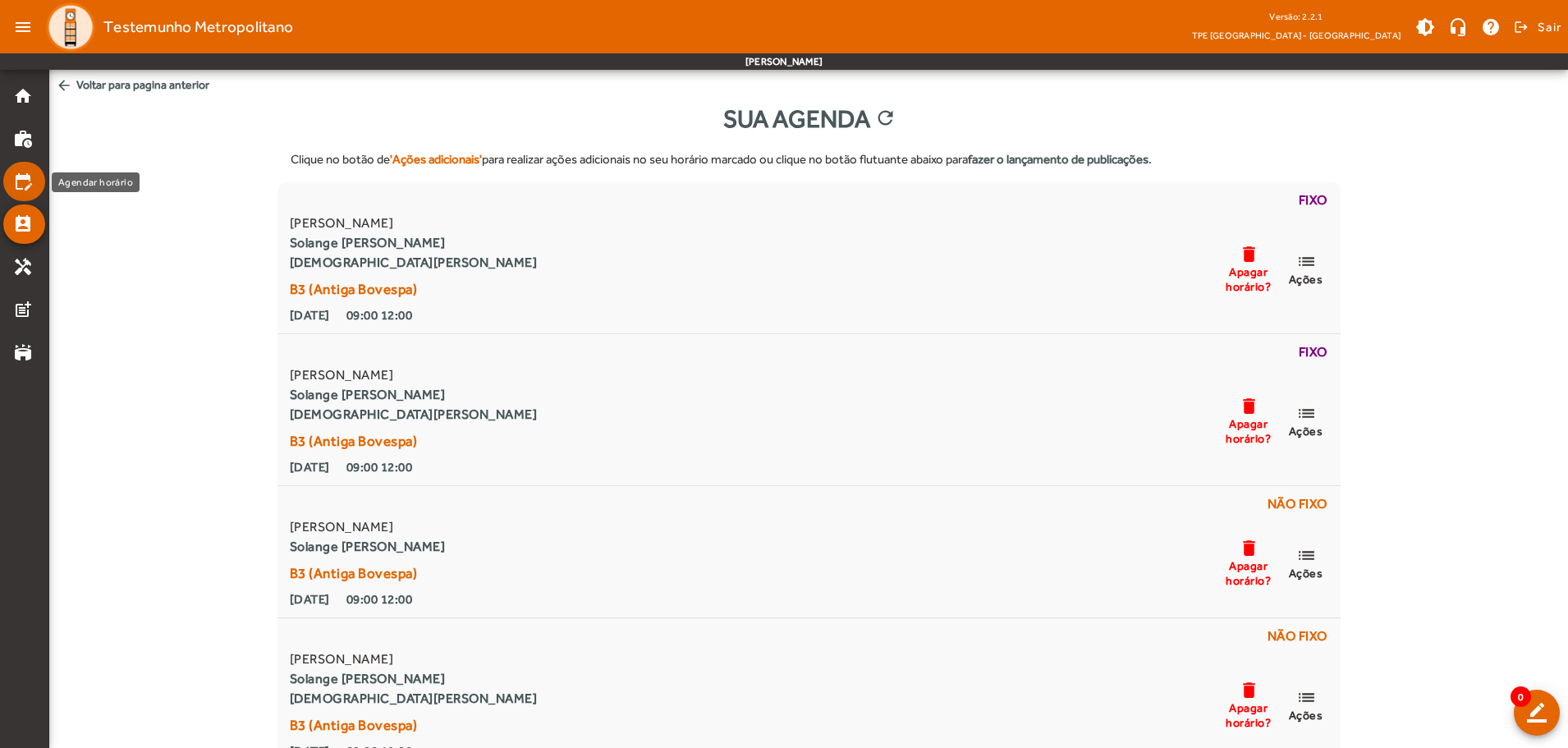
click at [18, 181] on mat-icon "edit_calendar" at bounding box center [23, 181] width 19 height 19
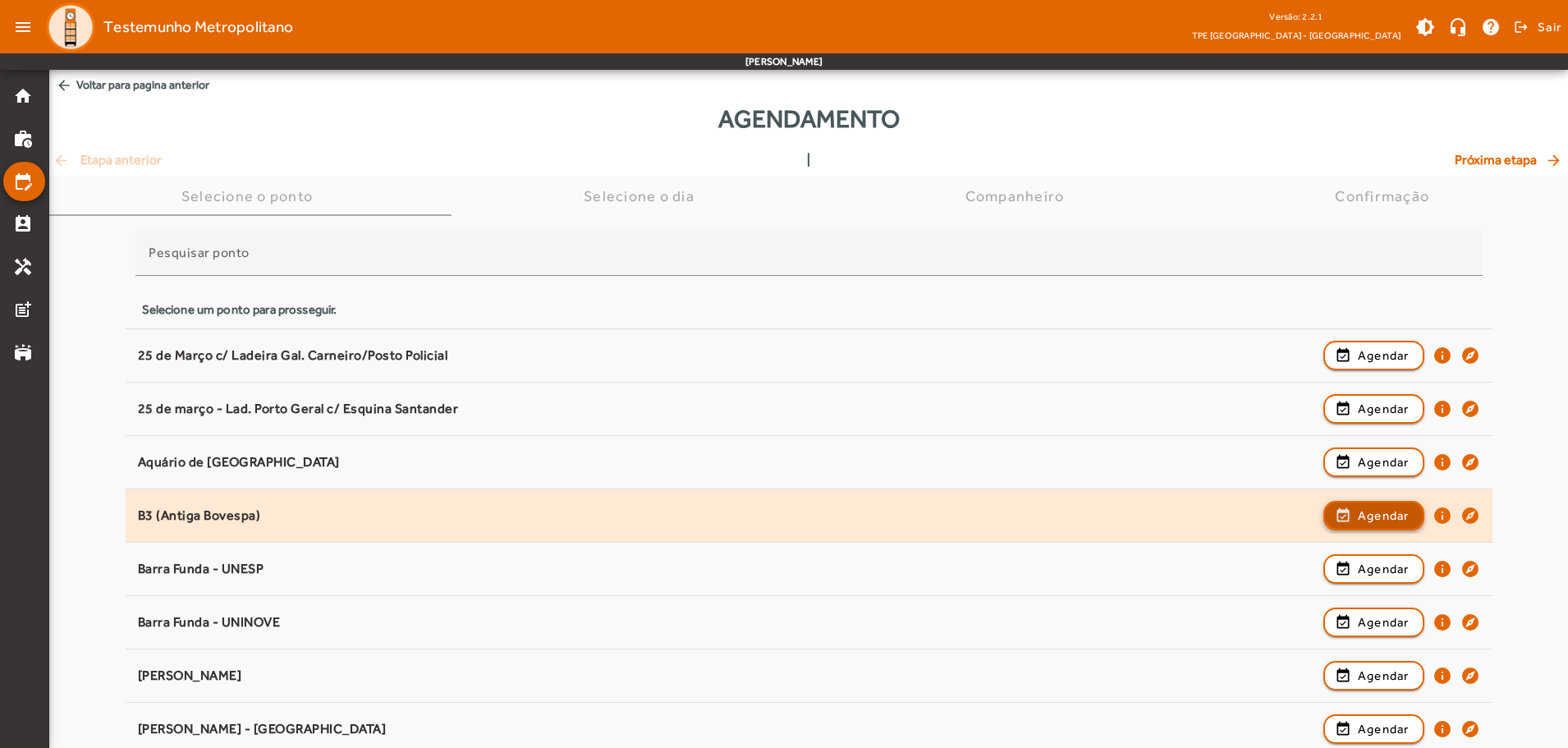
click at [1359, 507] on span "Agendar" at bounding box center [1383, 515] width 52 height 19
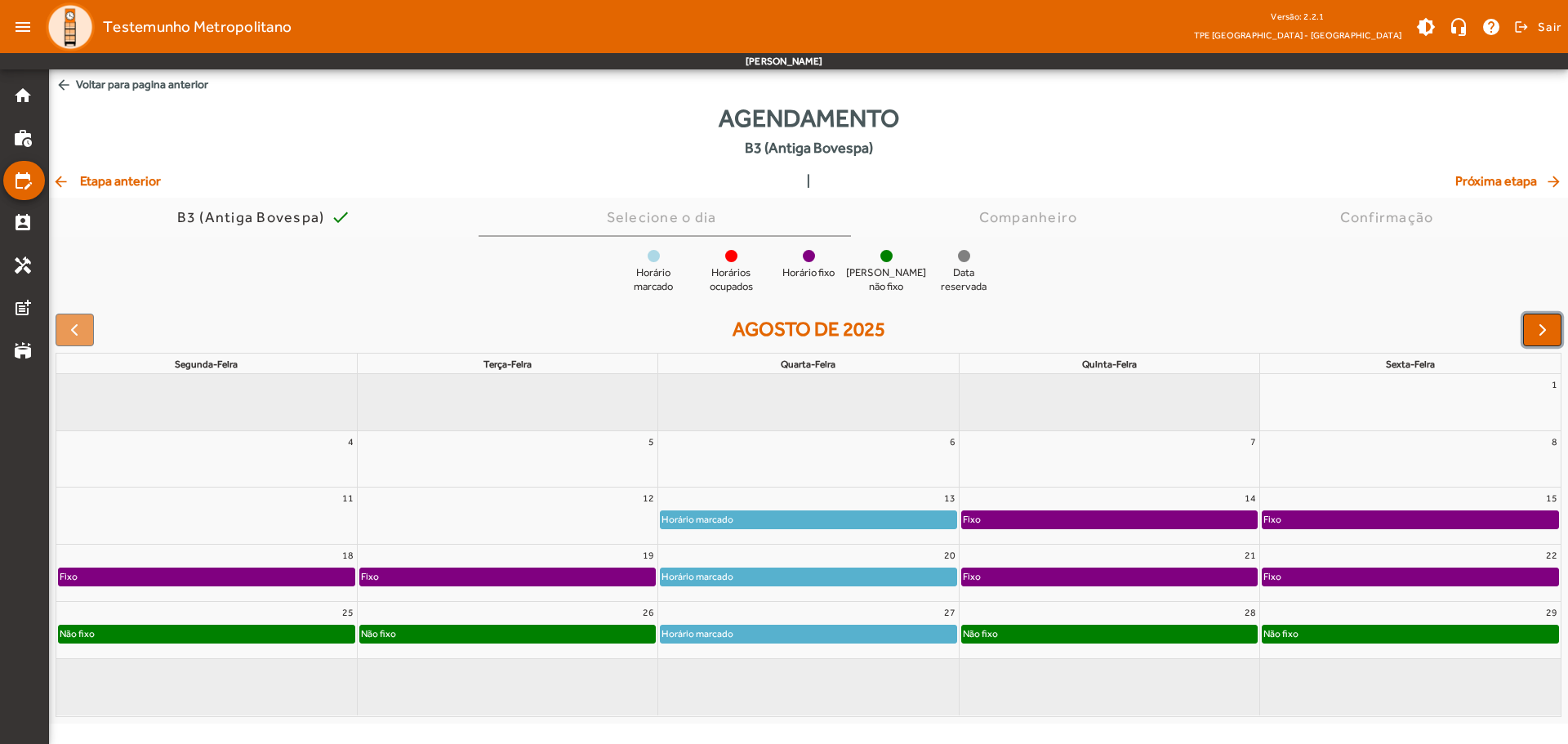
click at [1405, 324] on span "button" at bounding box center [1542, 329] width 19 height 19
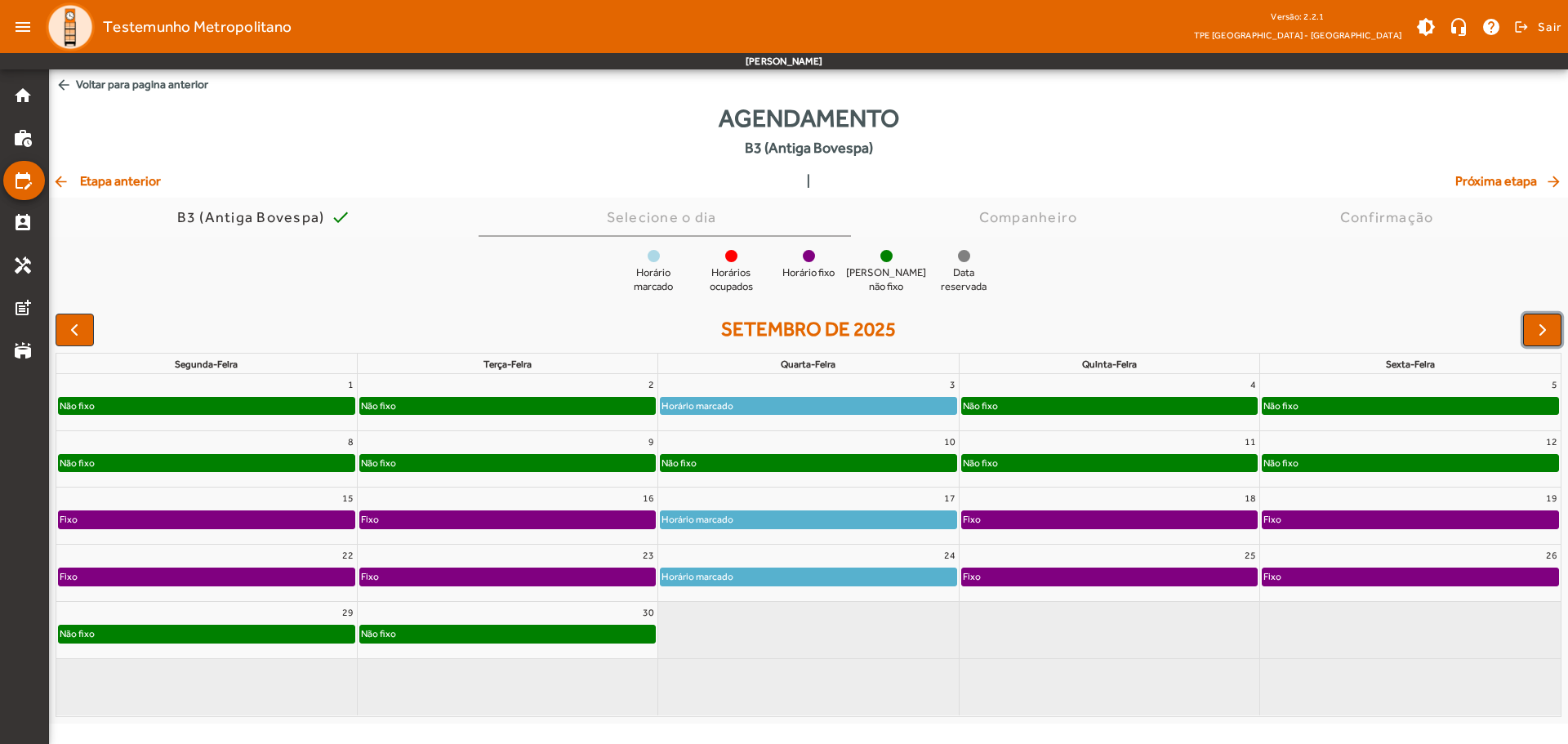
click at [1405, 324] on span "button" at bounding box center [1542, 329] width 19 height 19
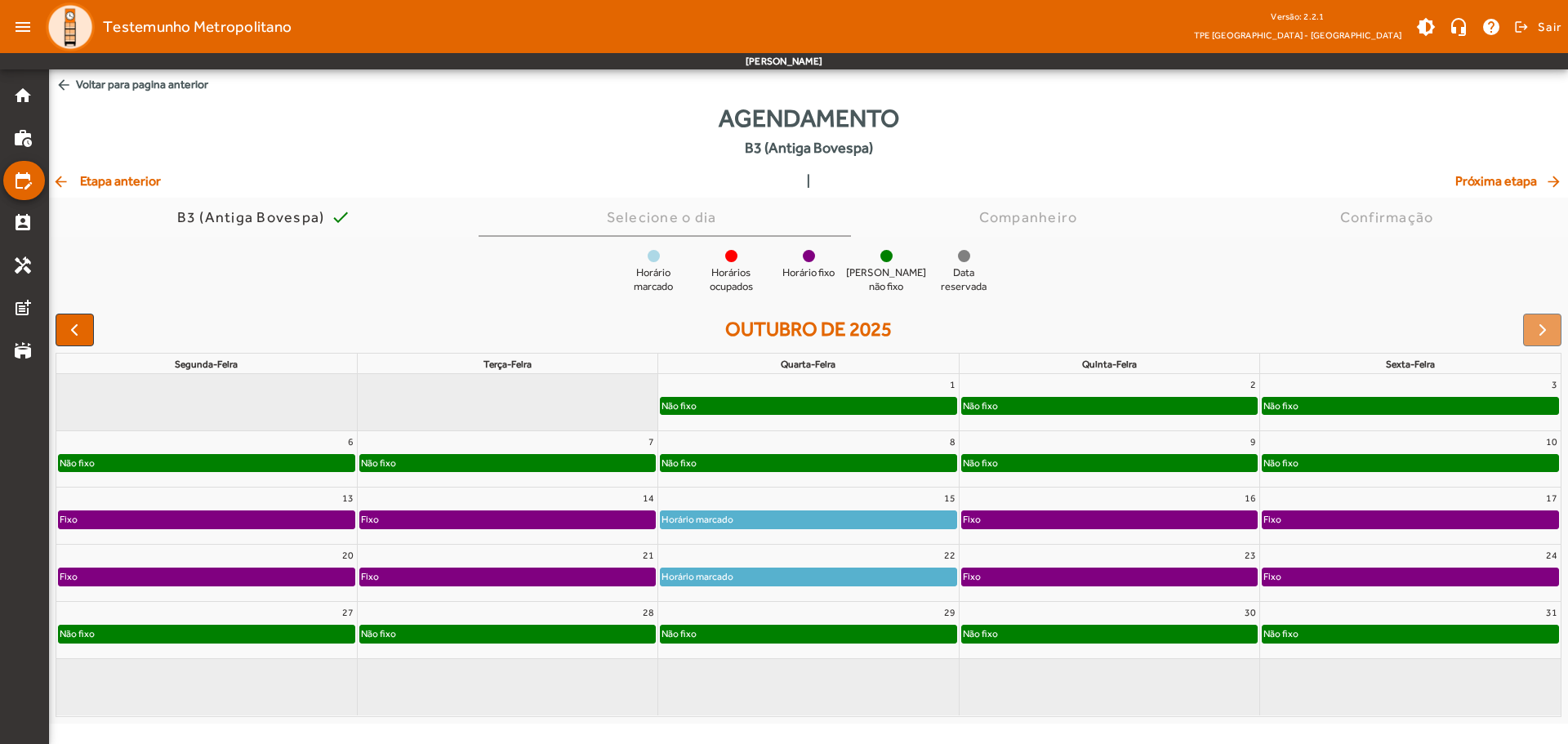
click at [777, 401] on div "Não fixo" at bounding box center [808, 405] width 295 height 16
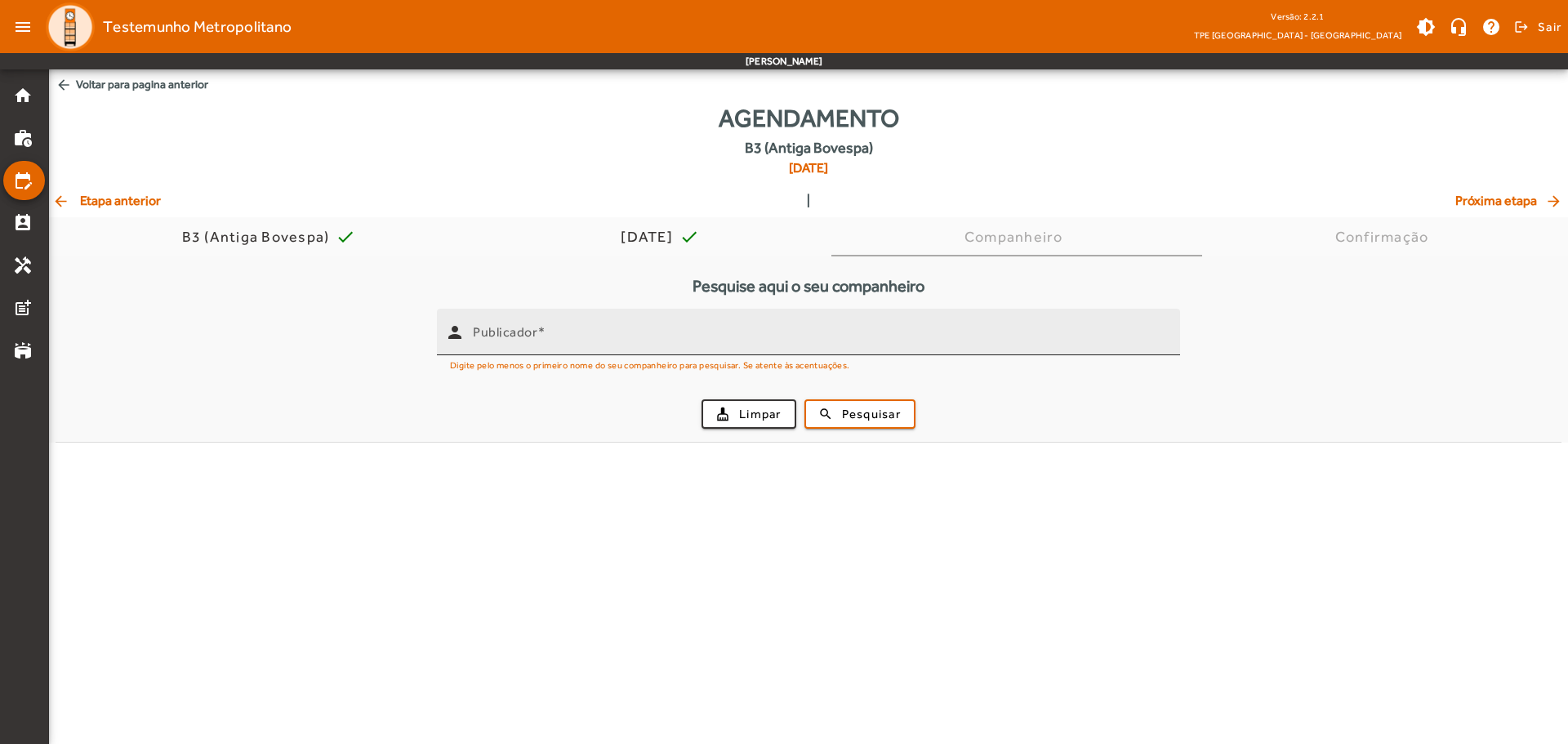
click at [582, 340] on input "Publicador" at bounding box center [820, 339] width 694 height 19
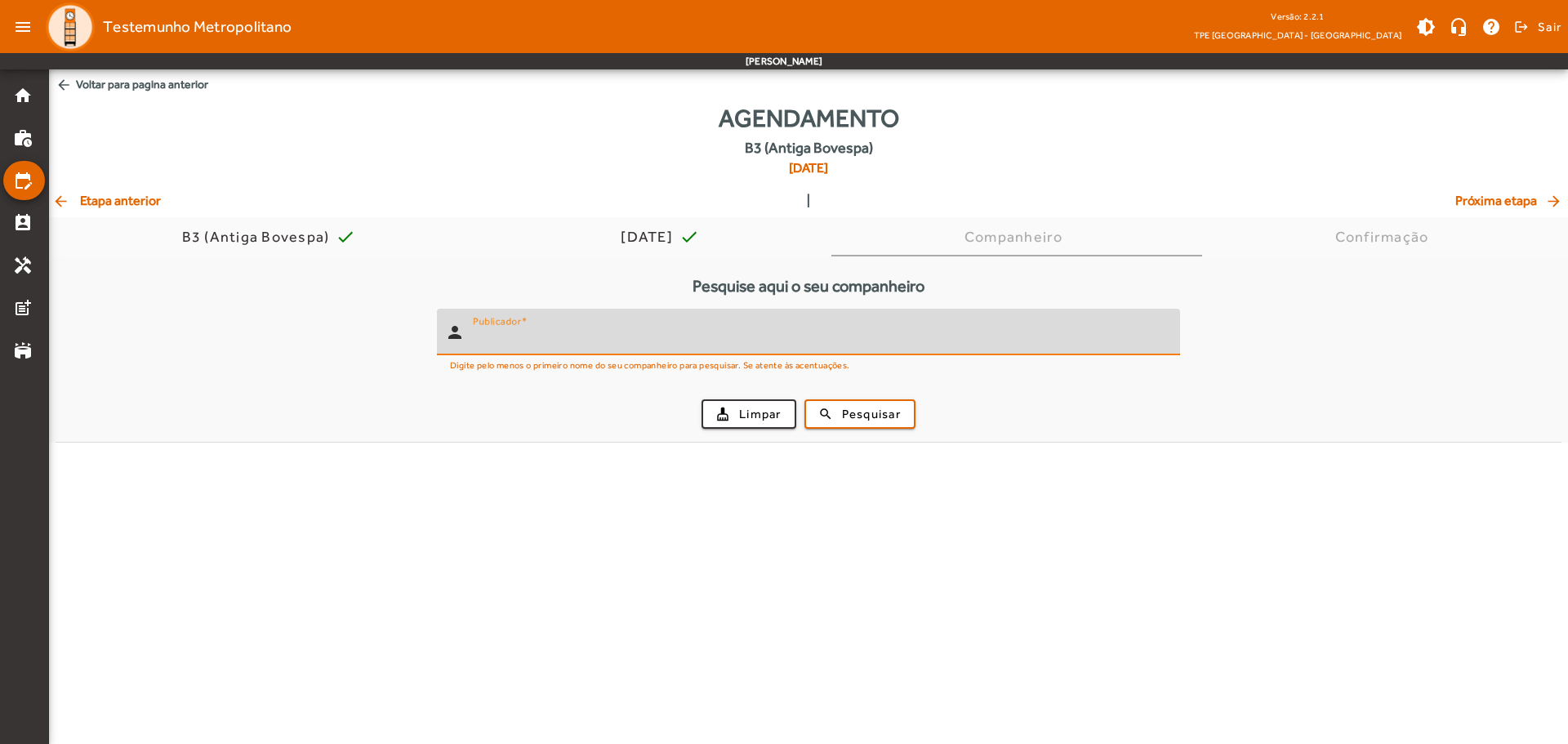
paste input "**********"
type input "**********"
click at [857, 415] on span "Pesquisar" at bounding box center [871, 415] width 59 height 19
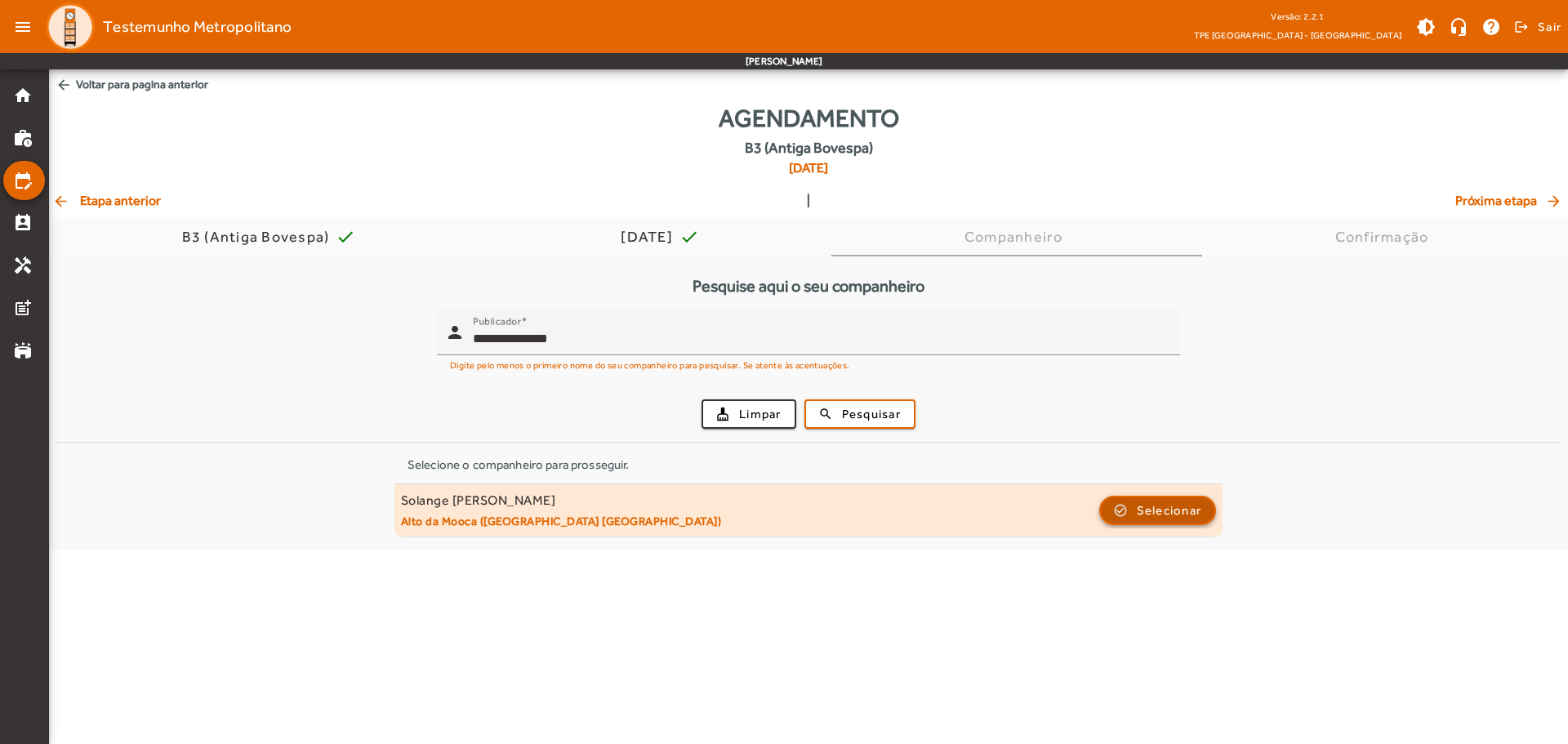
click at [1141, 516] on span "Selecionar" at bounding box center [1169, 510] width 66 height 19
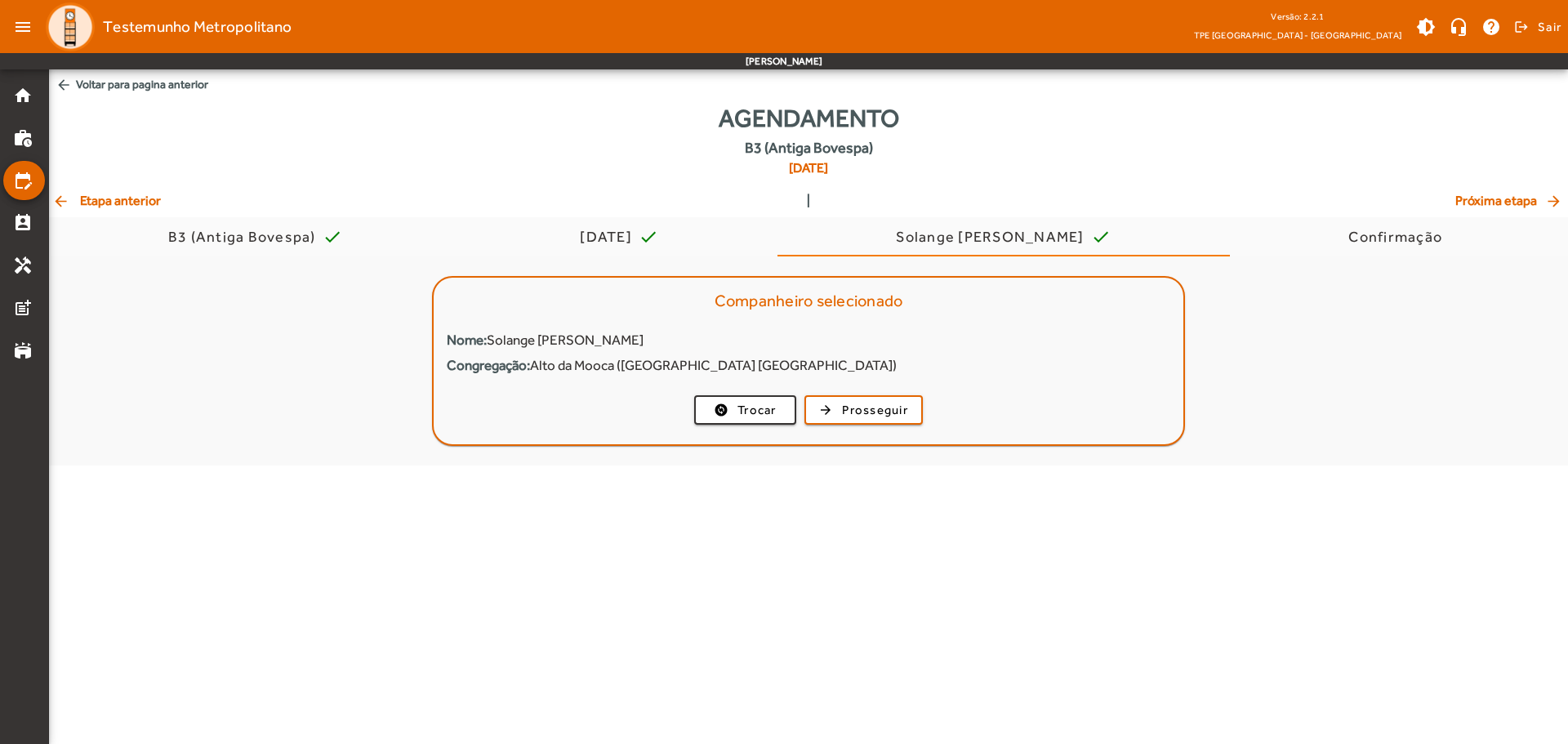
click at [864, 425] on mat-card-actions "change_circle Trocar arrow_forward Prosseguir" at bounding box center [809, 409] width 750 height 42
click at [862, 418] on span "Prosseguir" at bounding box center [875, 410] width 66 height 19
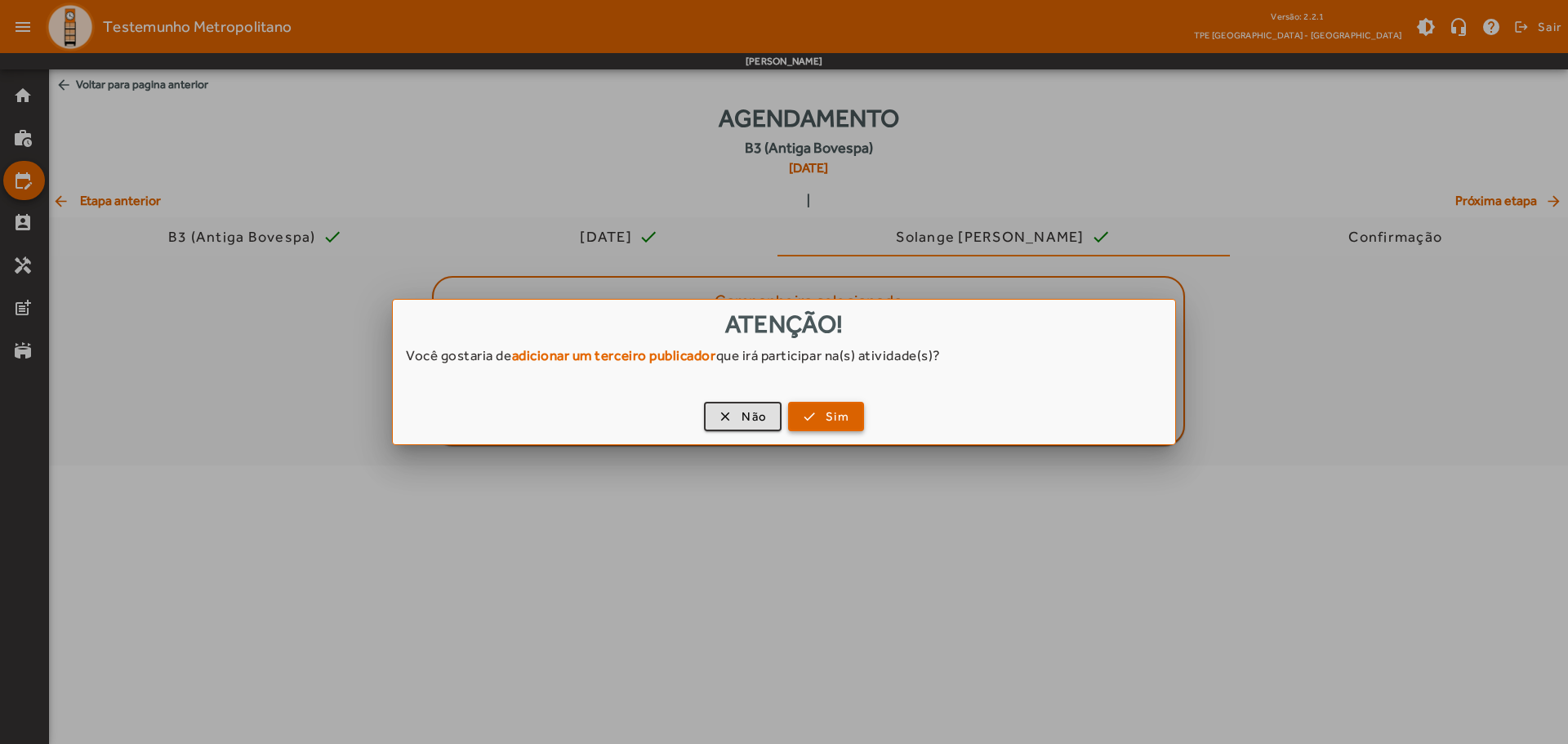
click at [827, 413] on span "Sim" at bounding box center [838, 417] width 24 height 19
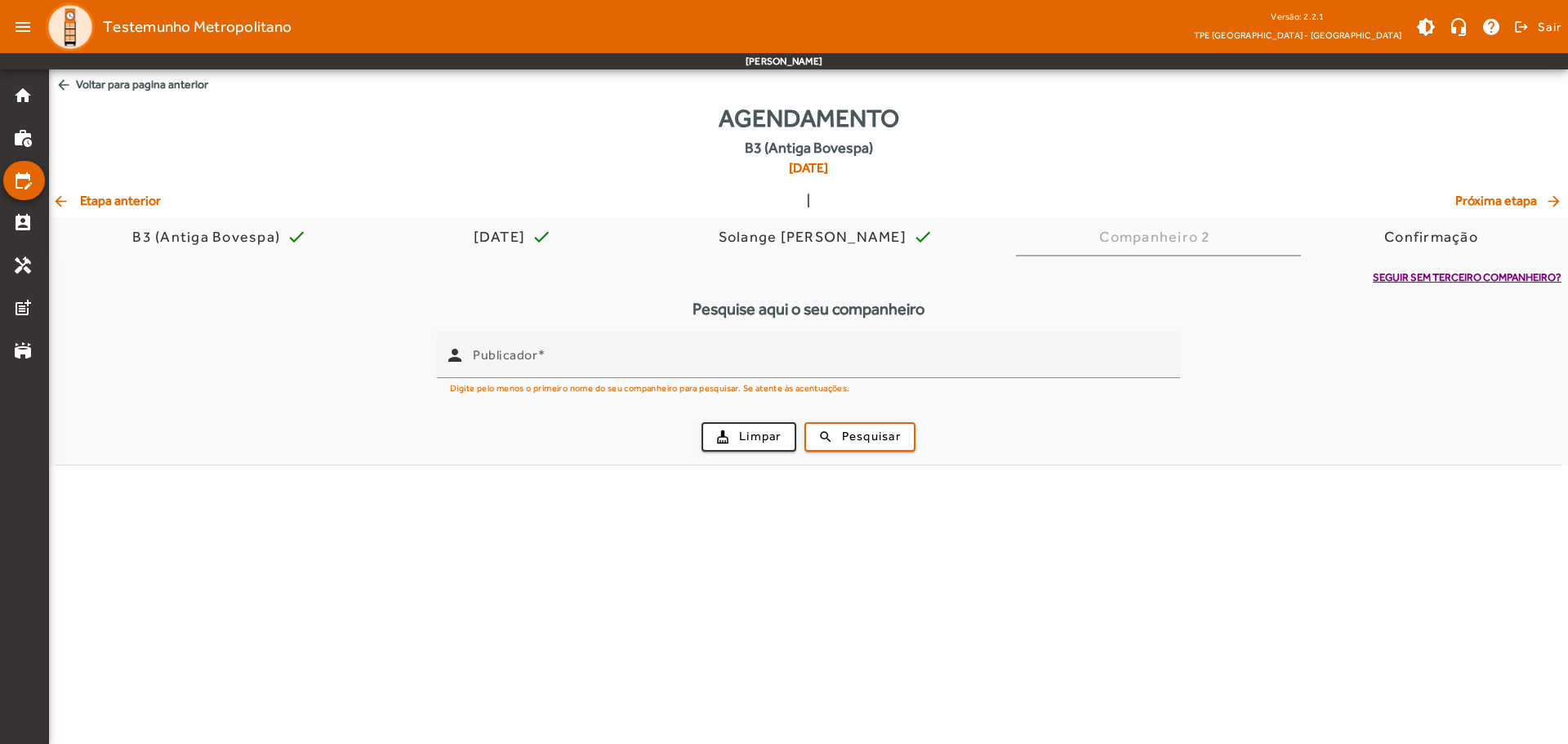
drag, startPoint x: 595, startPoint y: 316, endPoint x: 579, endPoint y: 343, distance: 31.4
click at [595, 317] on div "Seguir sem terceiro companheiro? Pesquise aqui o seu companheiro person Publica…" at bounding box center [808, 361] width 1518 height 209
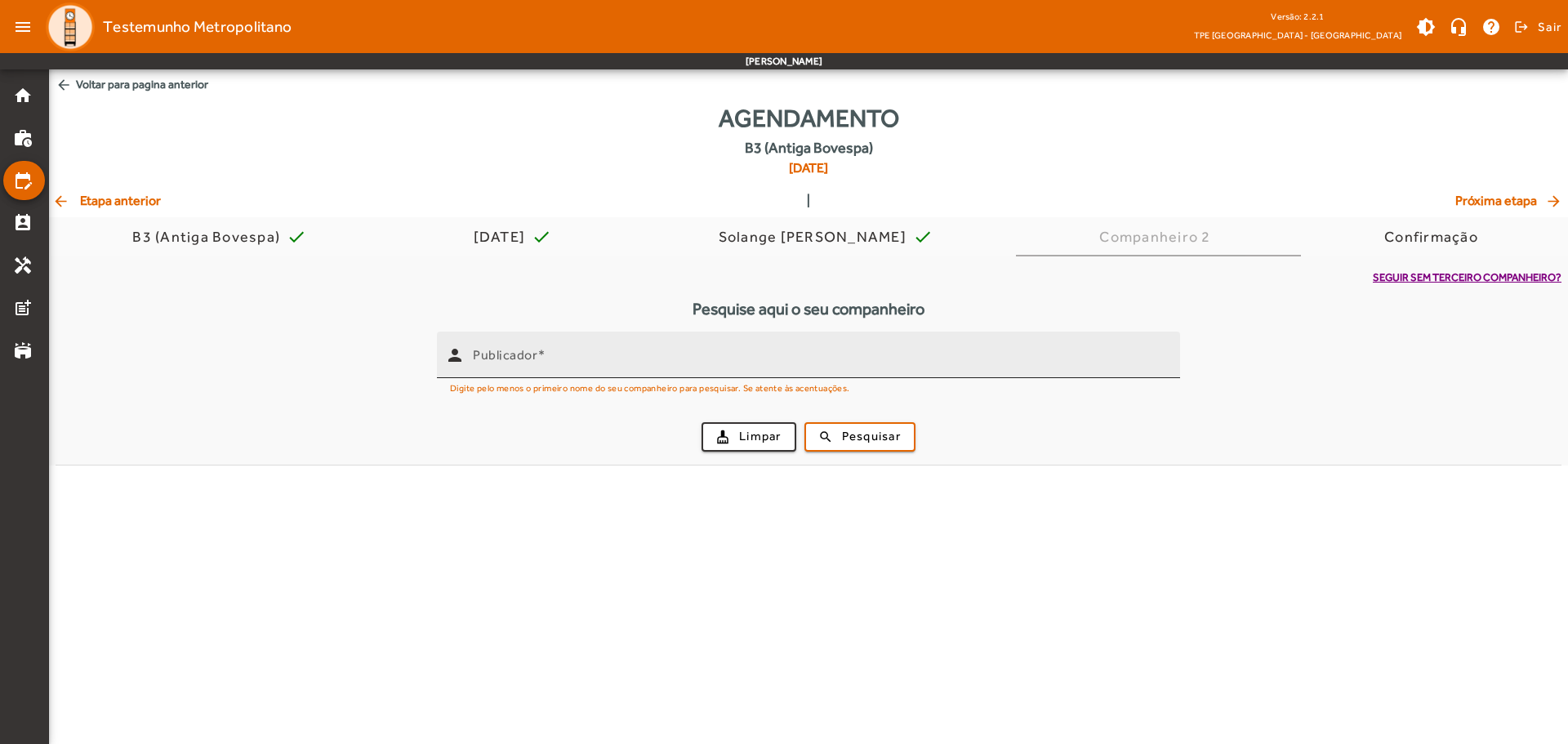
click at [576, 352] on input "Publicador" at bounding box center [820, 361] width 694 height 19
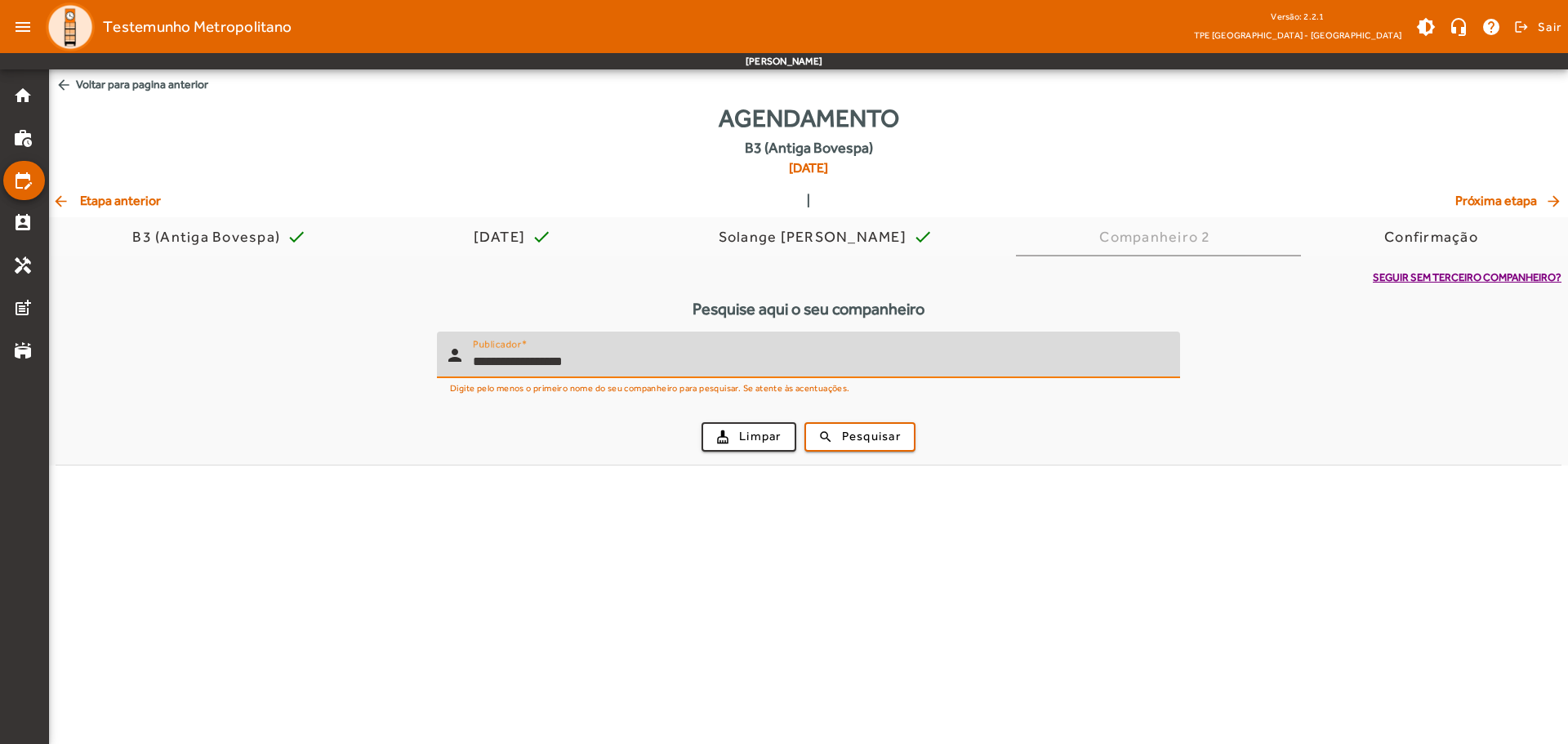
type input "**********"
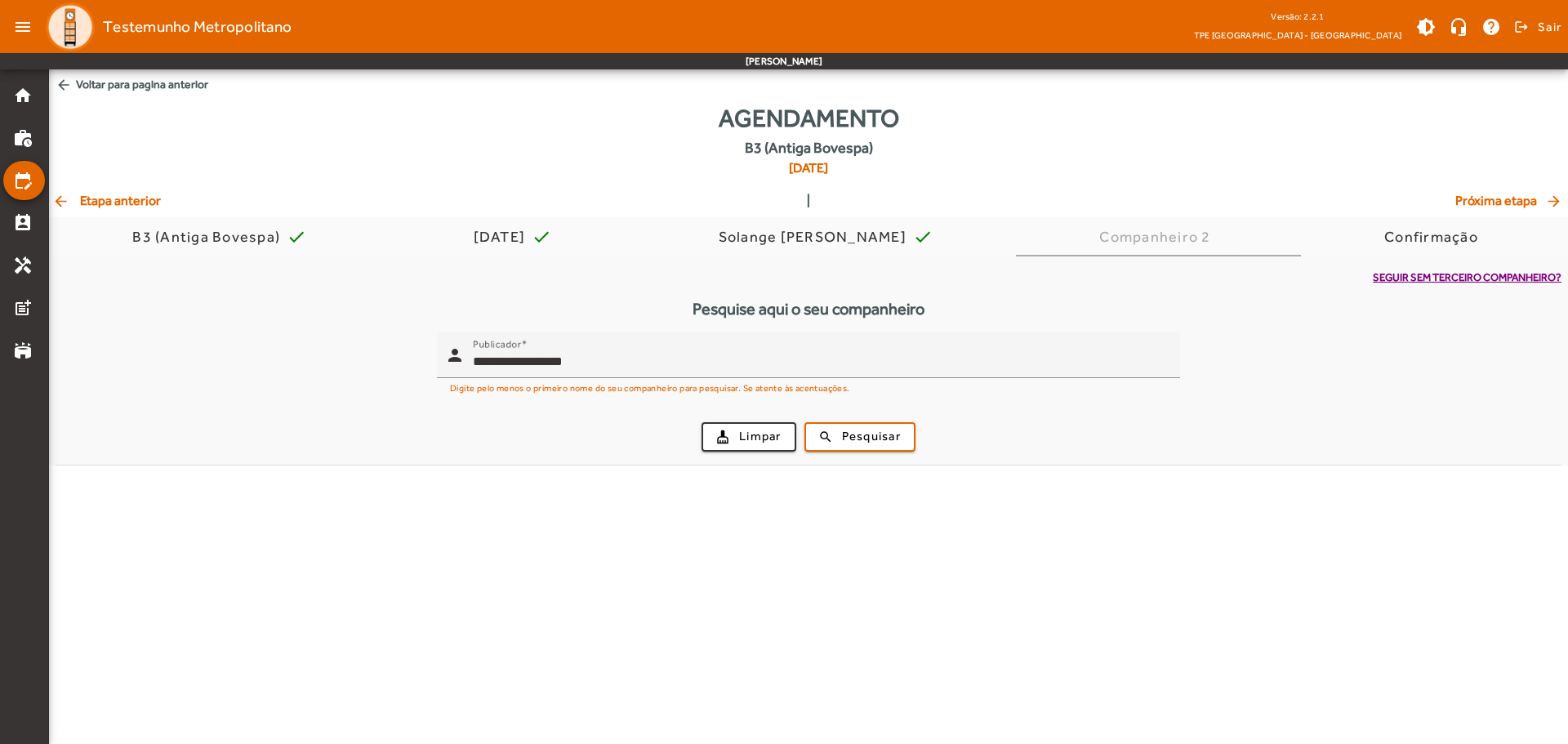
click at [874, 452] on div "cleaning_services Limpar search Pesquisar" at bounding box center [809, 436] width 1486 height 56
click at [869, 445] on span "submit" at bounding box center [859, 436] width 108 height 40
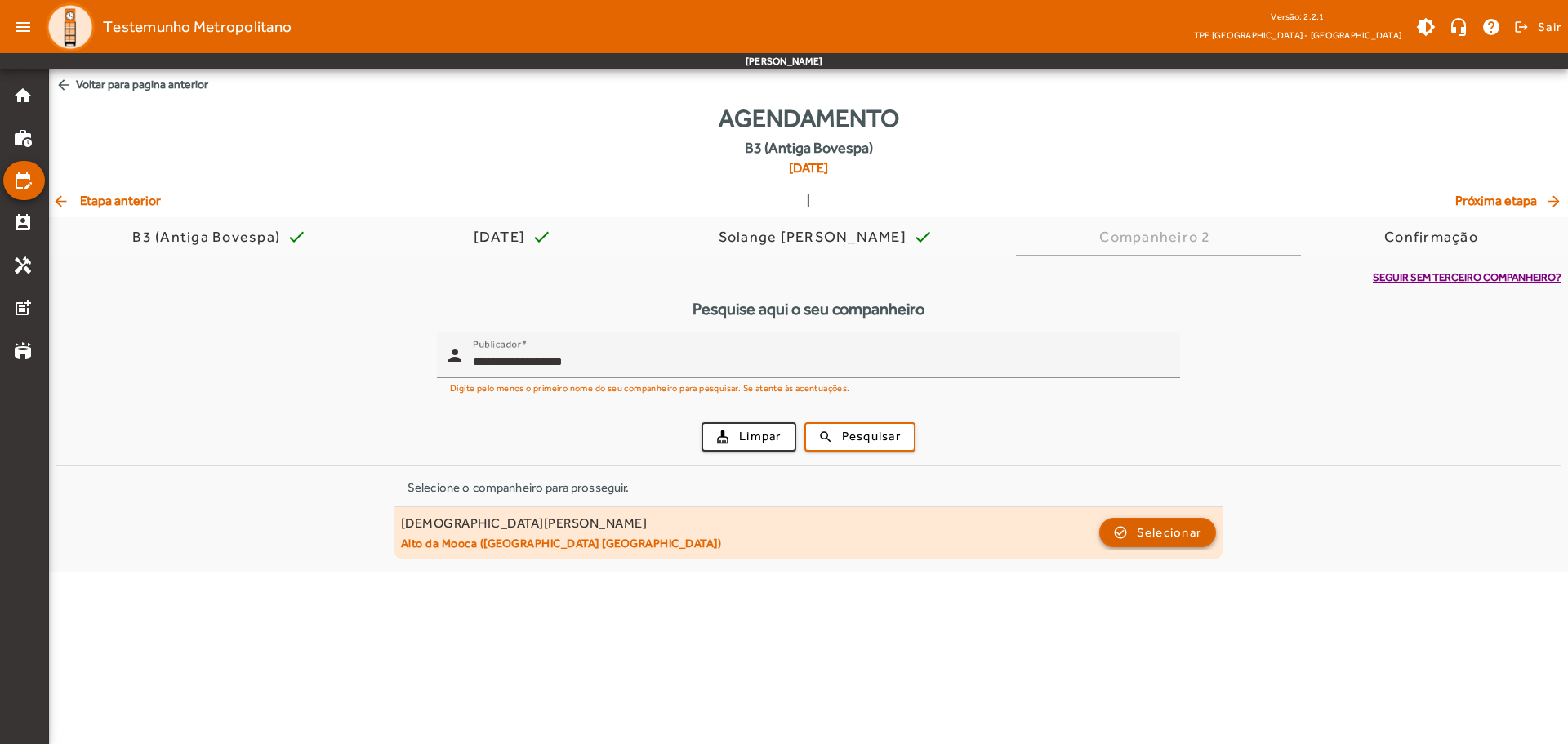
click at [1137, 541] on span "Selecionar" at bounding box center [1169, 532] width 66 height 19
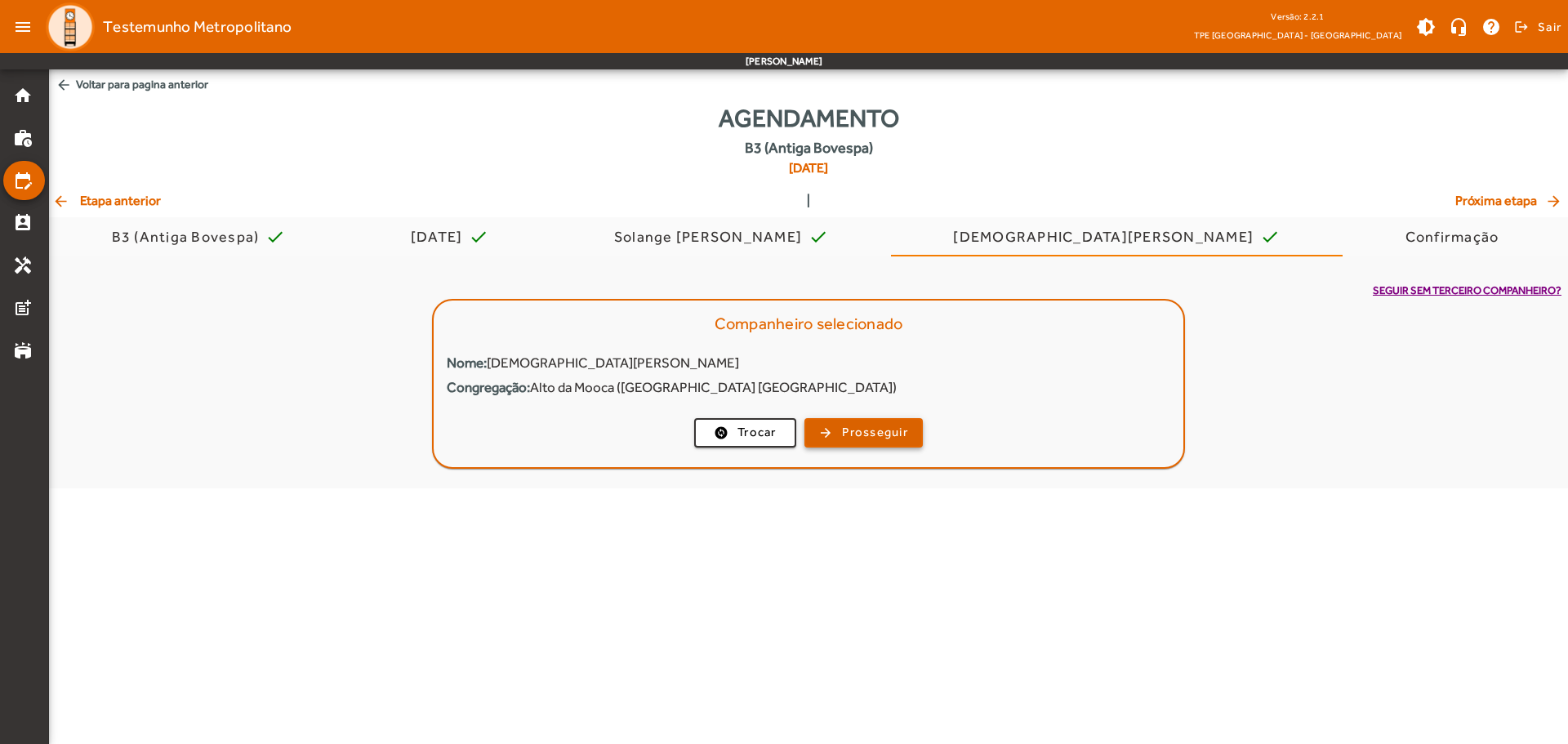
click at [884, 436] on span "Prosseguir" at bounding box center [875, 432] width 66 height 19
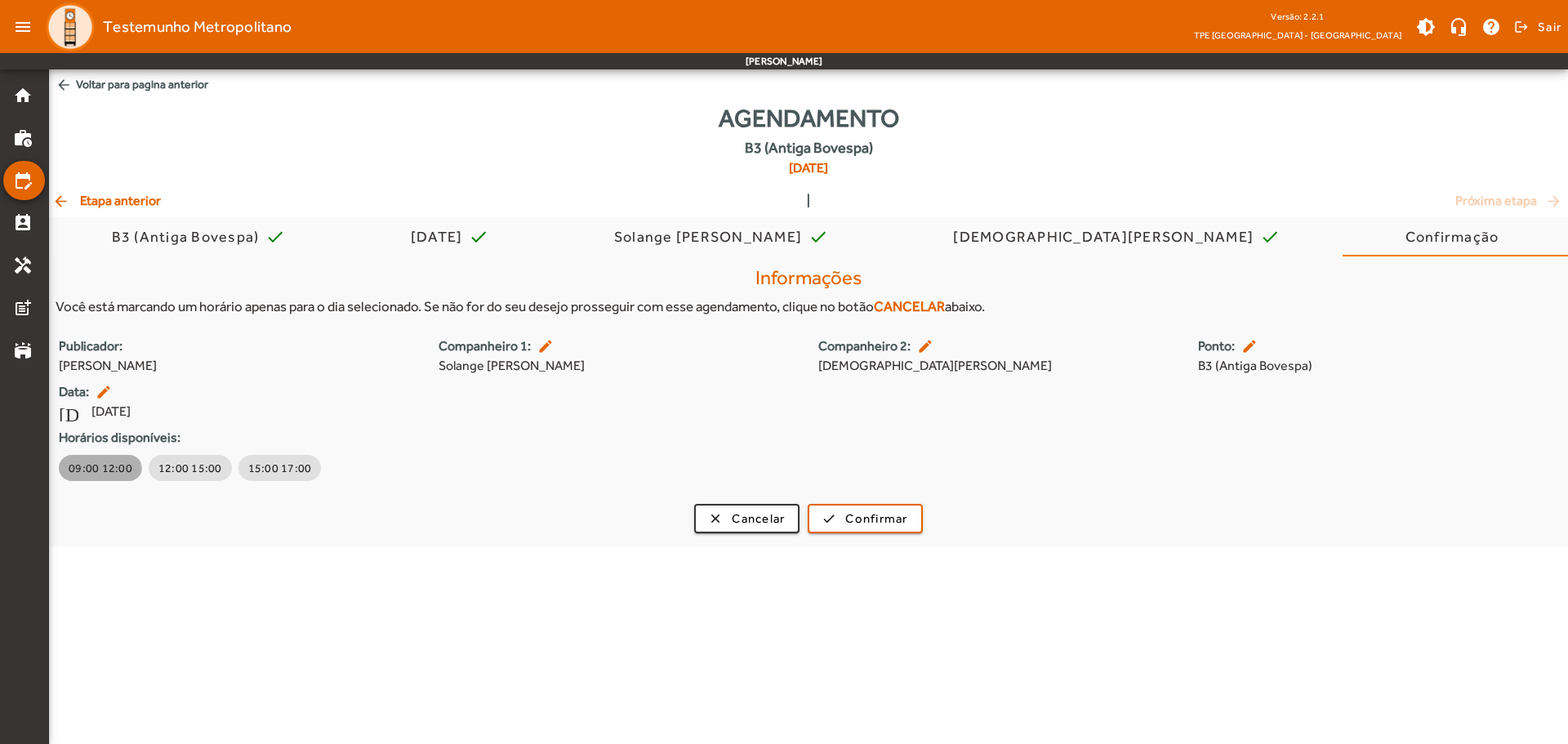
click at [78, 474] on span "09:00 12:00" at bounding box center [100, 468] width 64 height 16
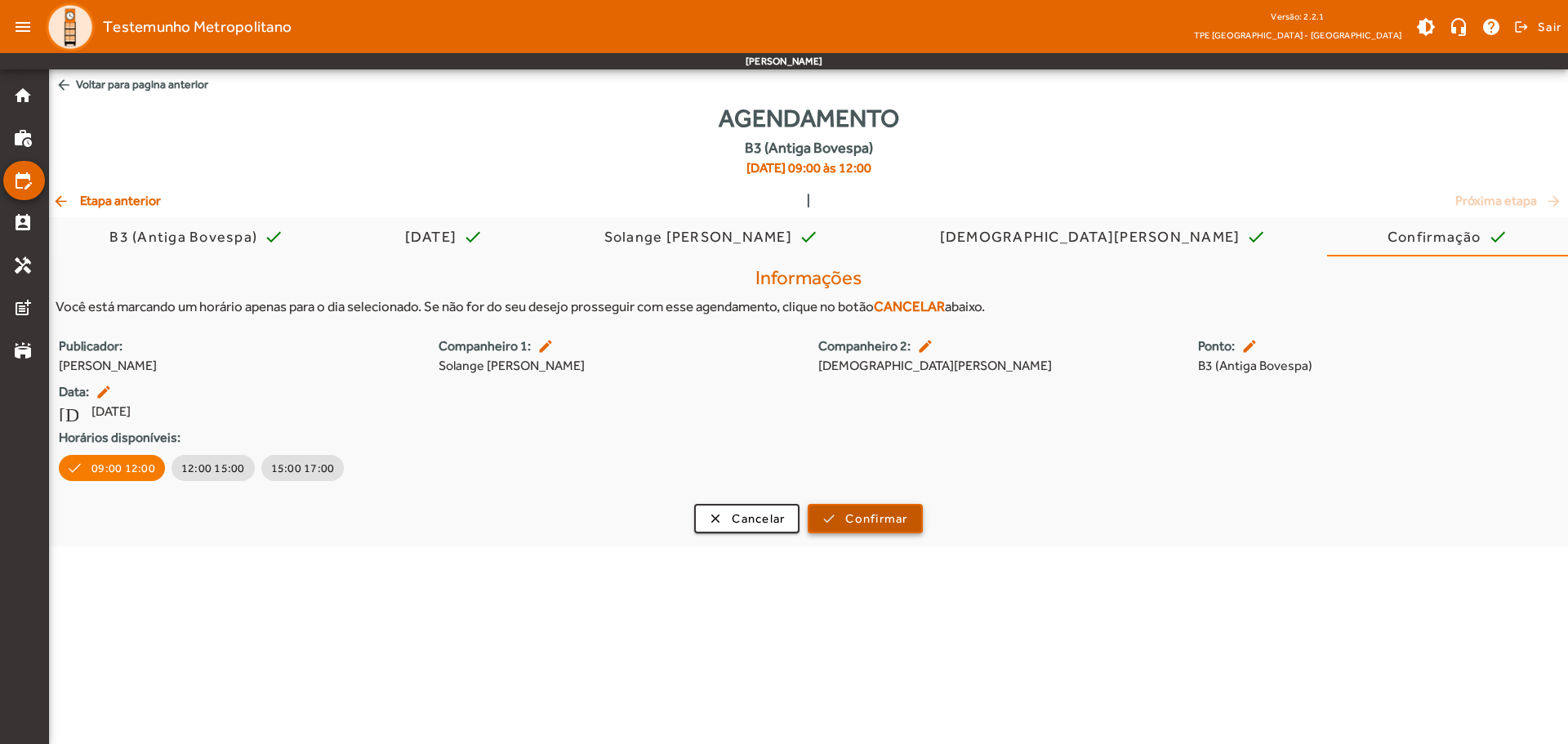
click at [863, 506] on span "submit" at bounding box center [864, 518] width 111 height 40
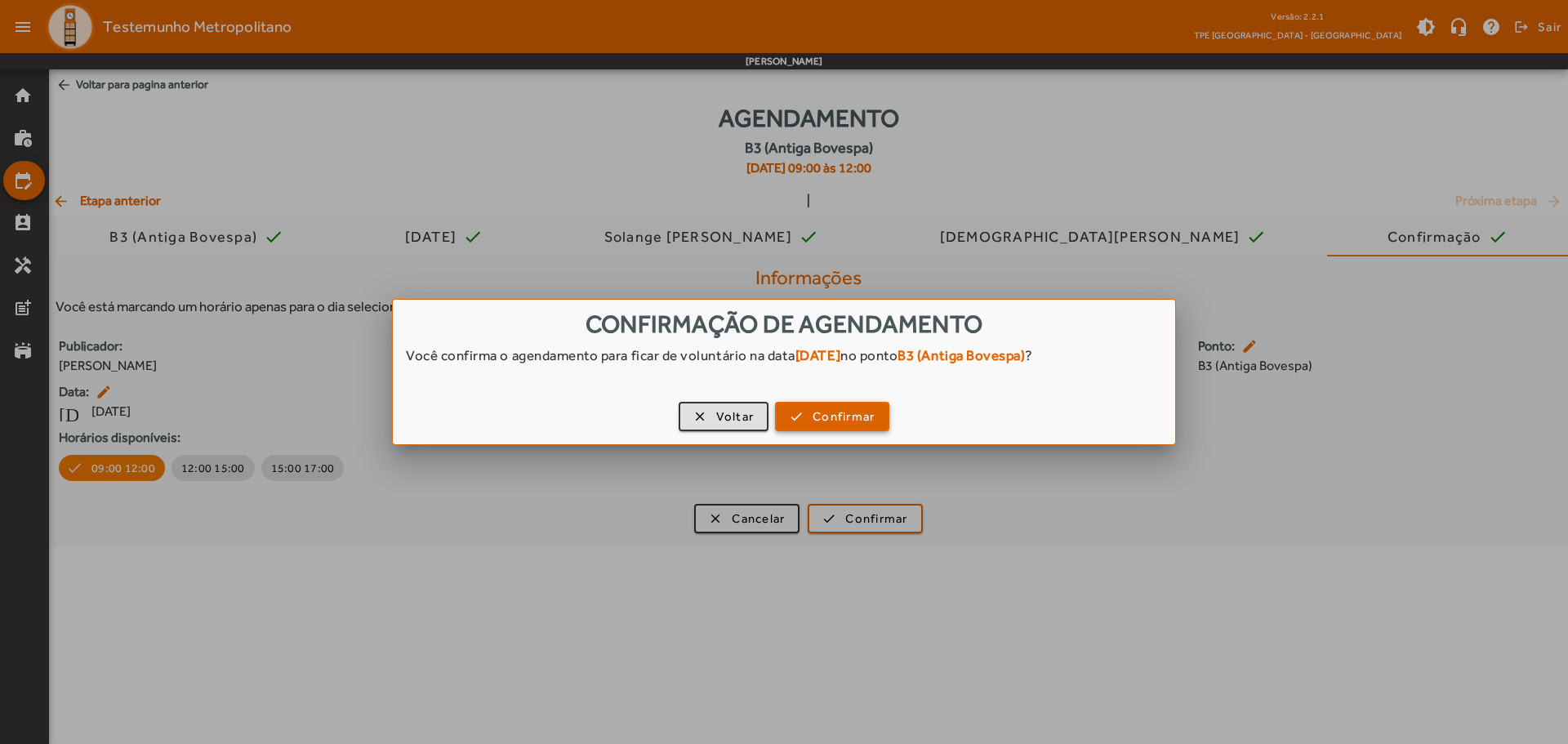
click at [821, 410] on span "Confirmar" at bounding box center [843, 417] width 62 height 19
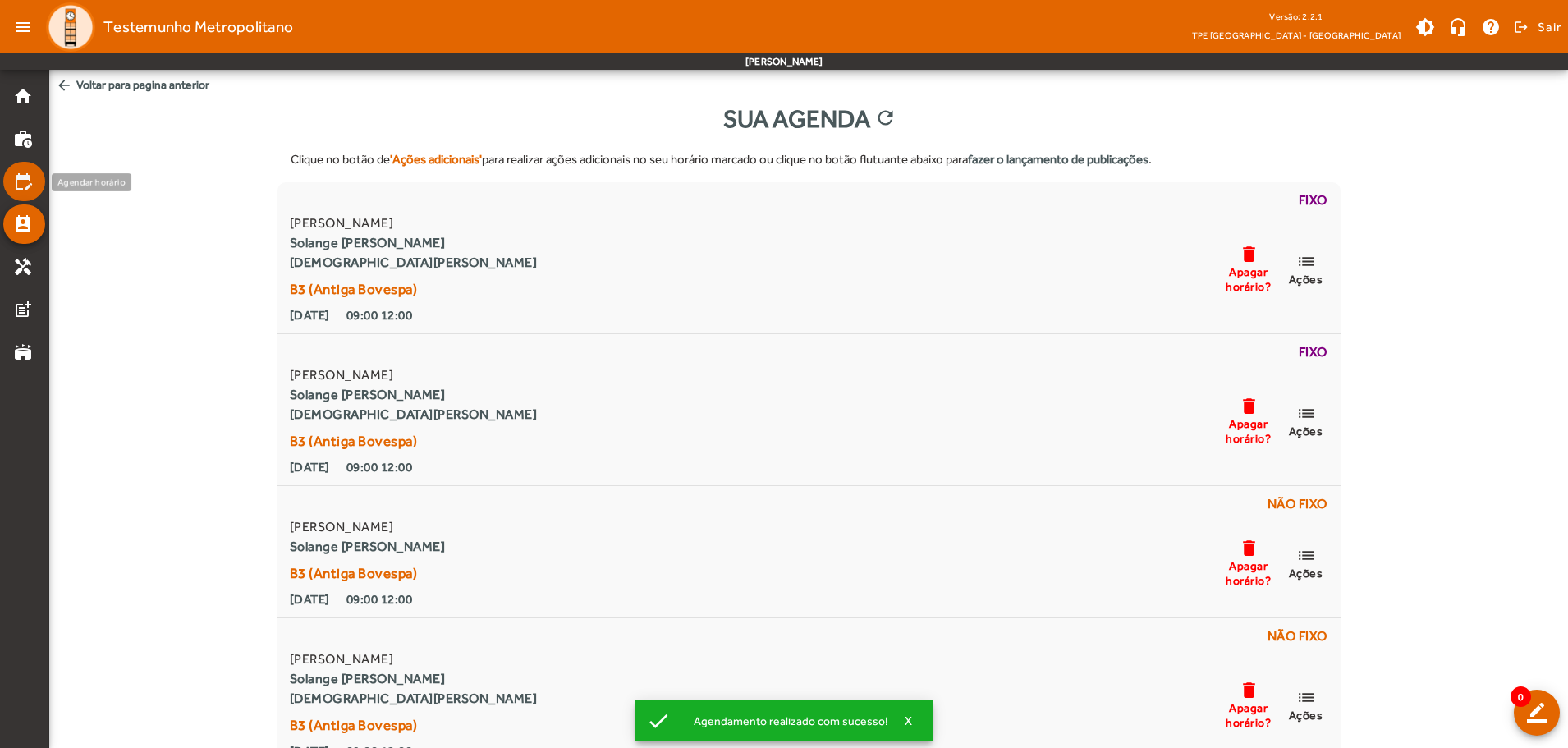
click at [25, 177] on mat-icon "edit_calendar" at bounding box center [23, 181] width 19 height 19
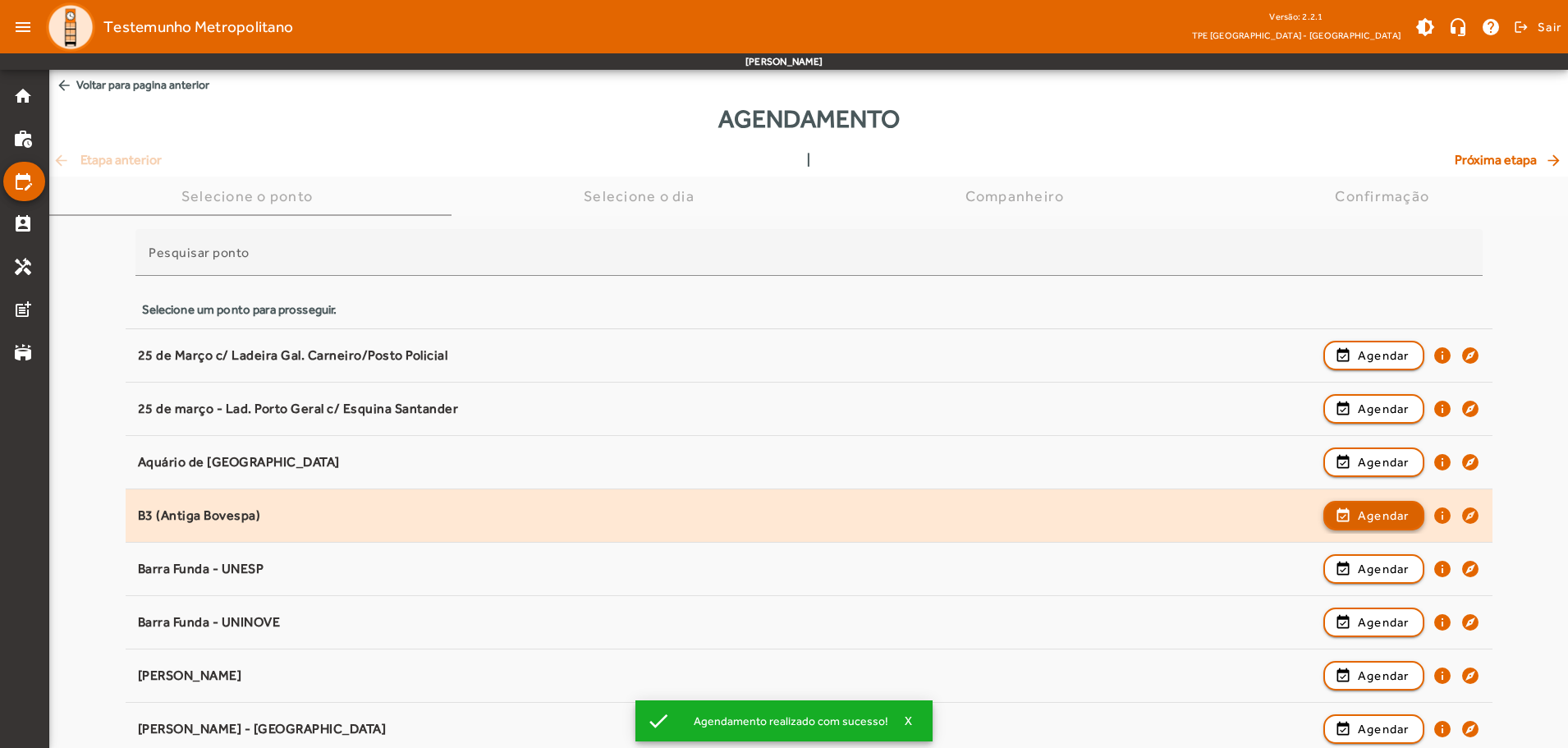
click at [1358, 515] on span "Agendar" at bounding box center [1383, 515] width 52 height 19
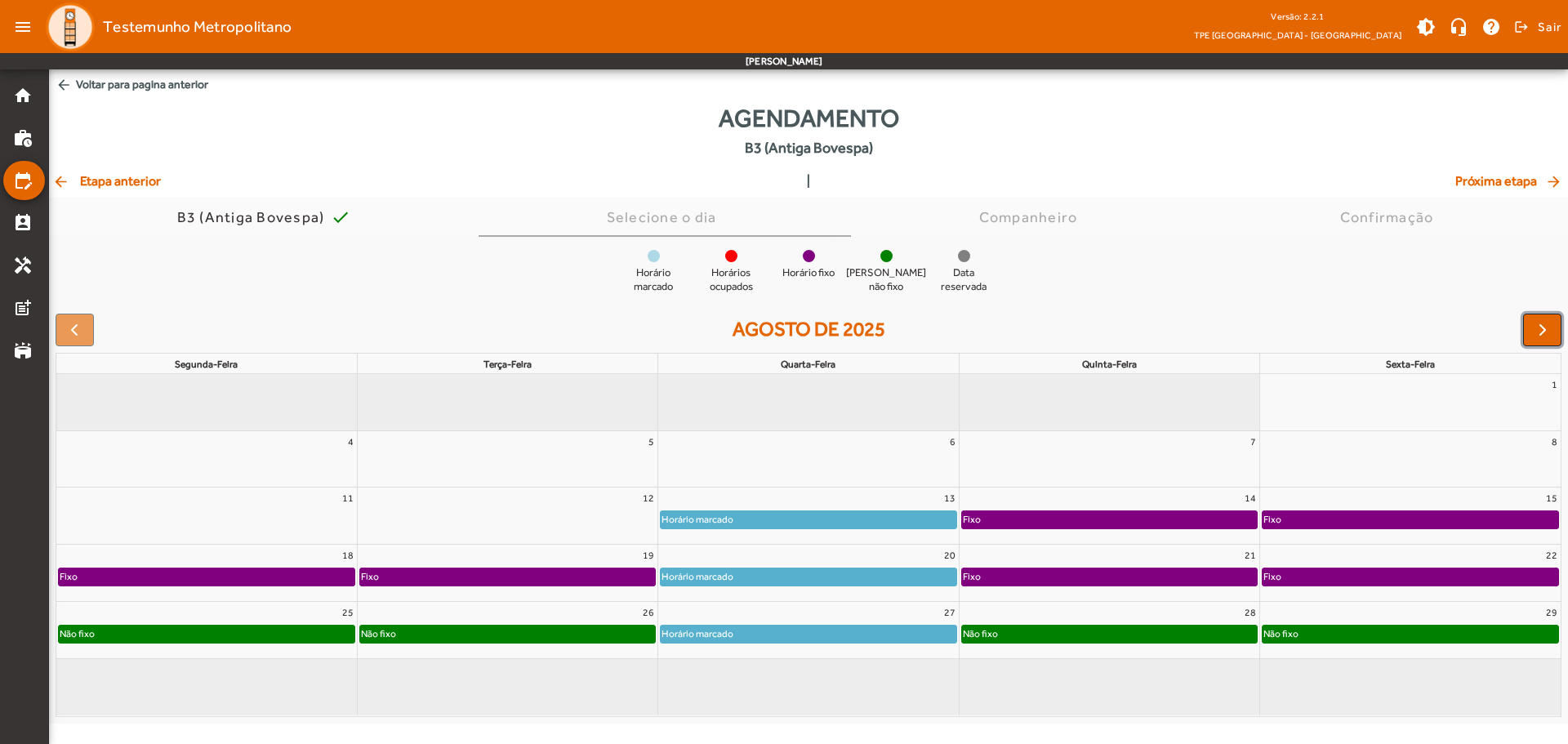
click at [1405, 329] on span "button" at bounding box center [1542, 329] width 19 height 19
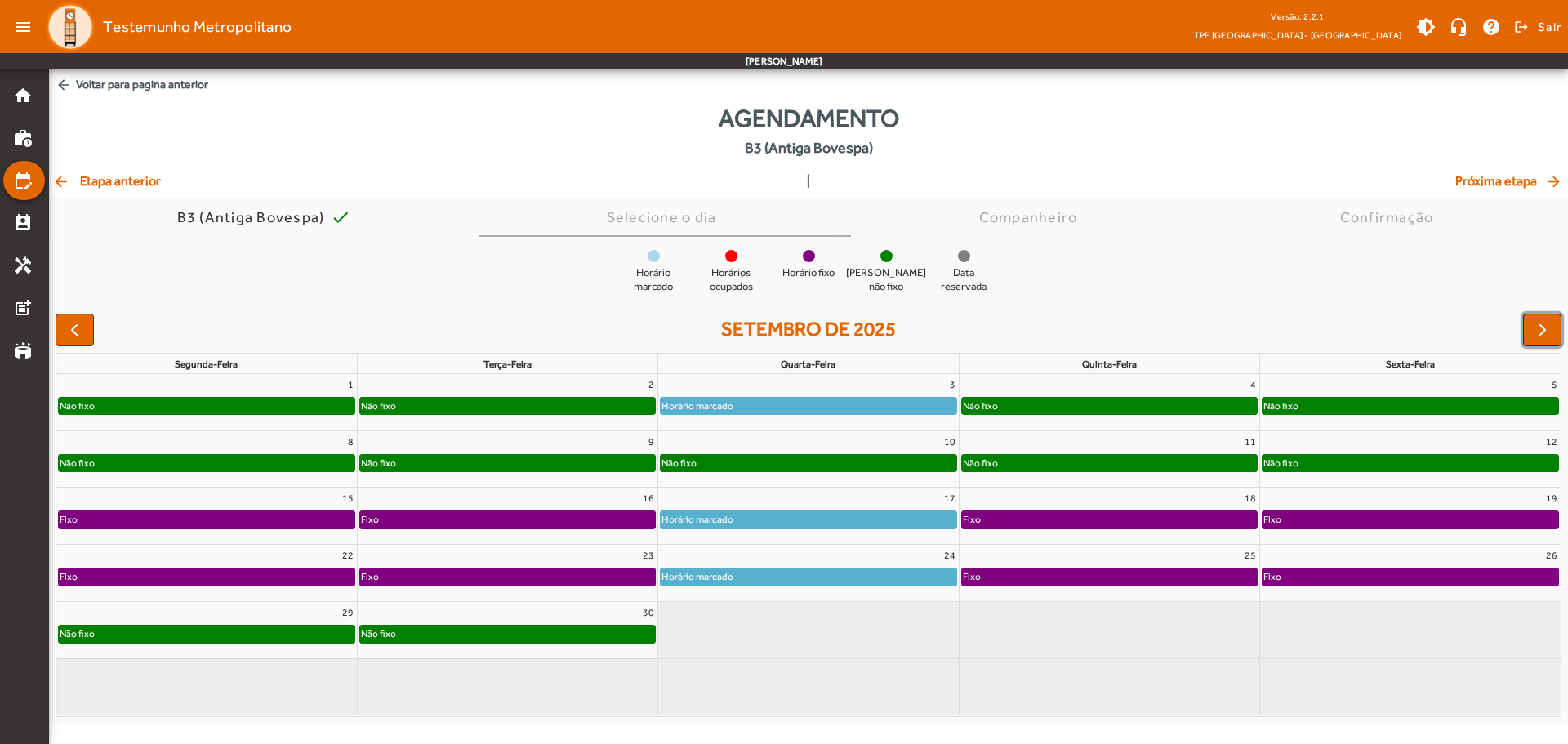
click at [1405, 331] on span "button" at bounding box center [1542, 329] width 19 height 19
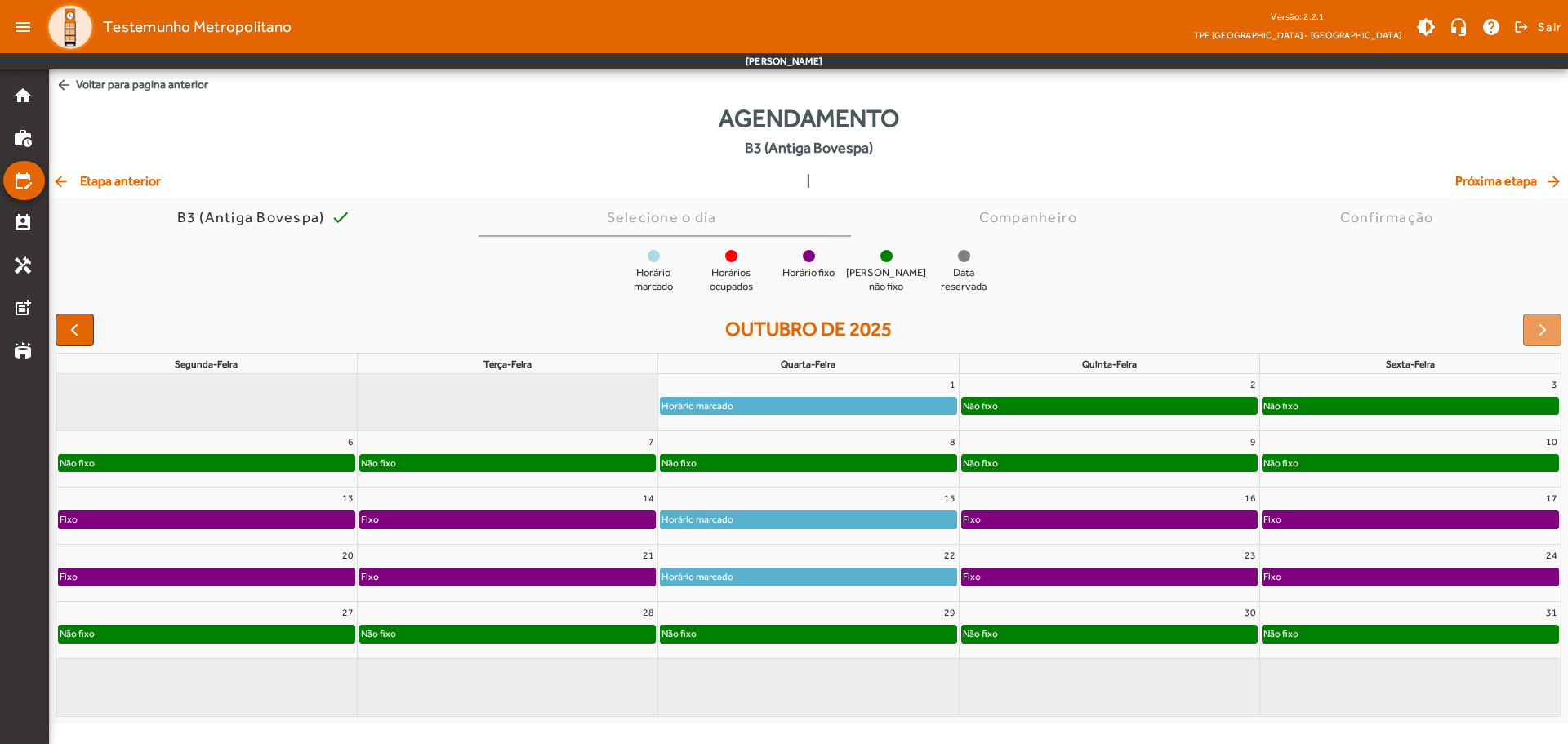
click at [730, 463] on div "Não fixo" at bounding box center [808, 463] width 295 height 16
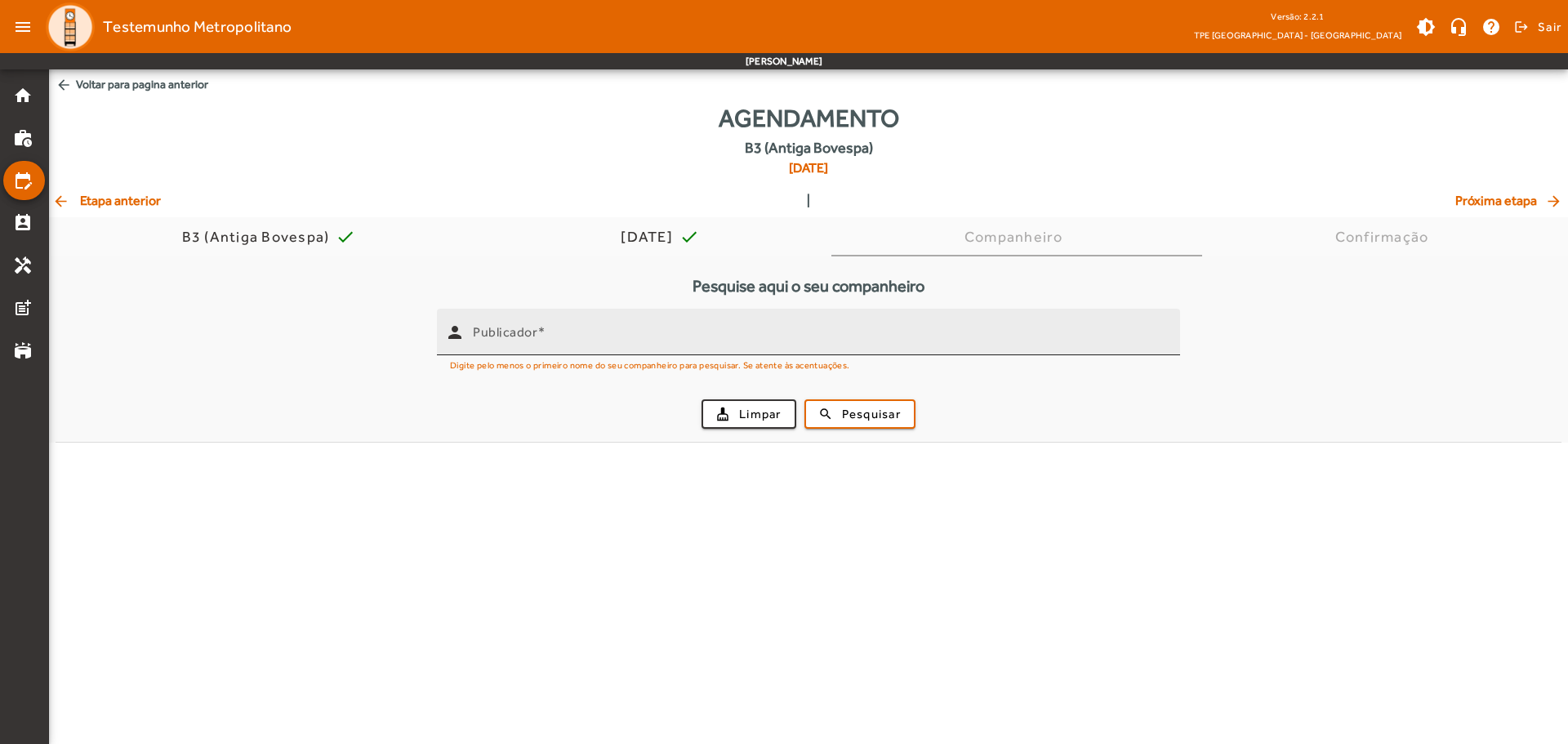
click at [586, 335] on input "Publicador" at bounding box center [820, 339] width 694 height 19
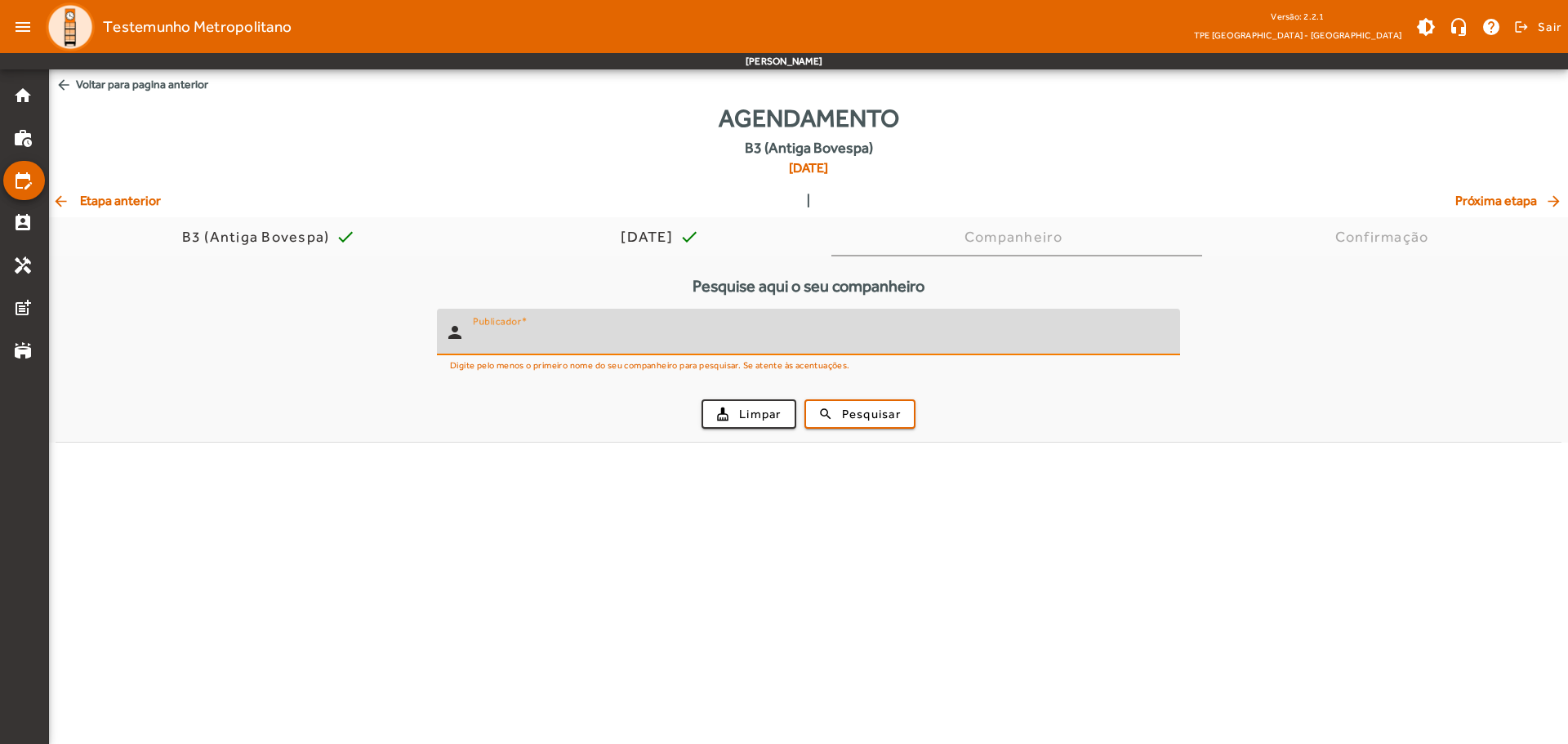
paste input "**********"
type input "**********"
click at [842, 413] on span "Pesquisar" at bounding box center [871, 415] width 59 height 19
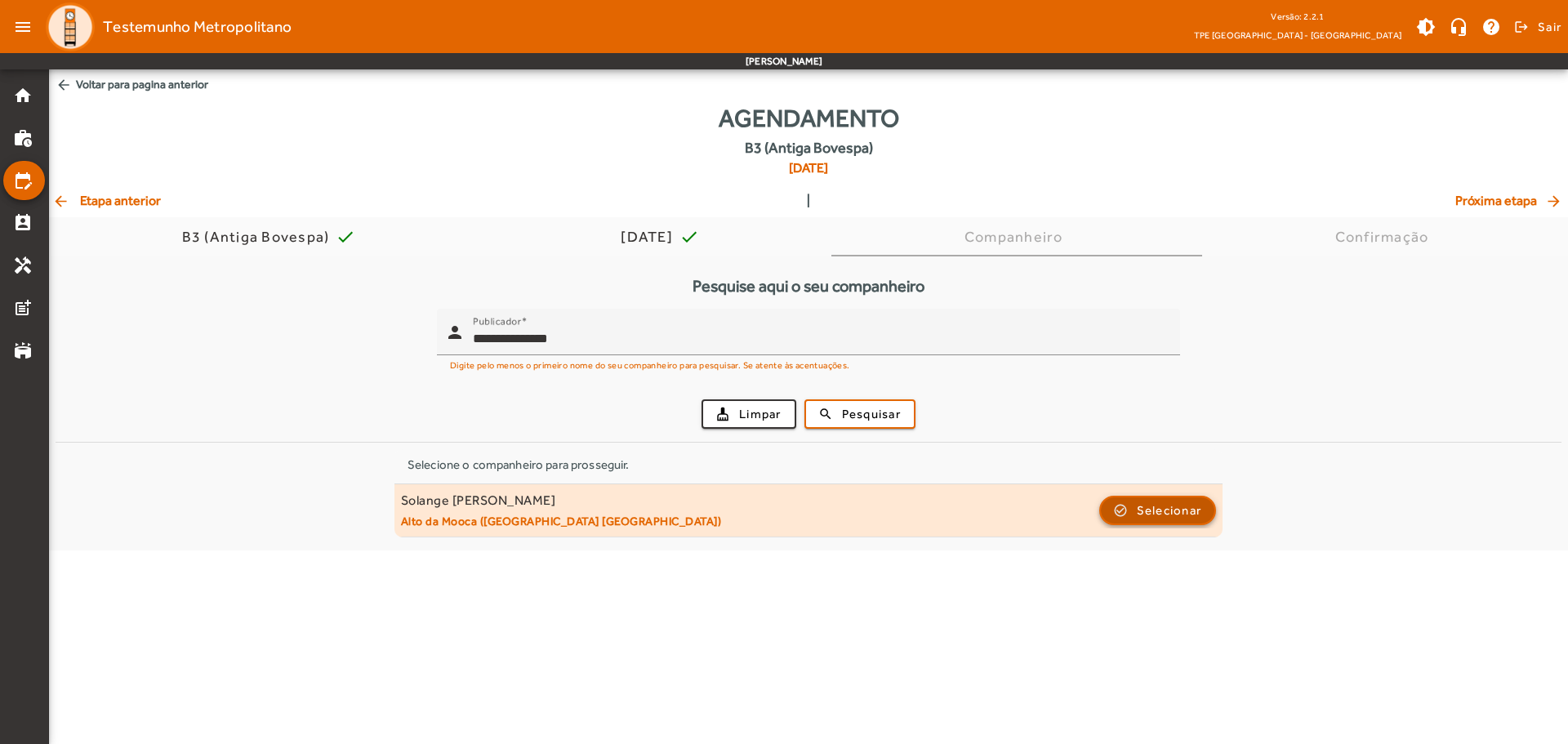
click at [1149, 502] on span "Selecionar" at bounding box center [1169, 510] width 66 height 19
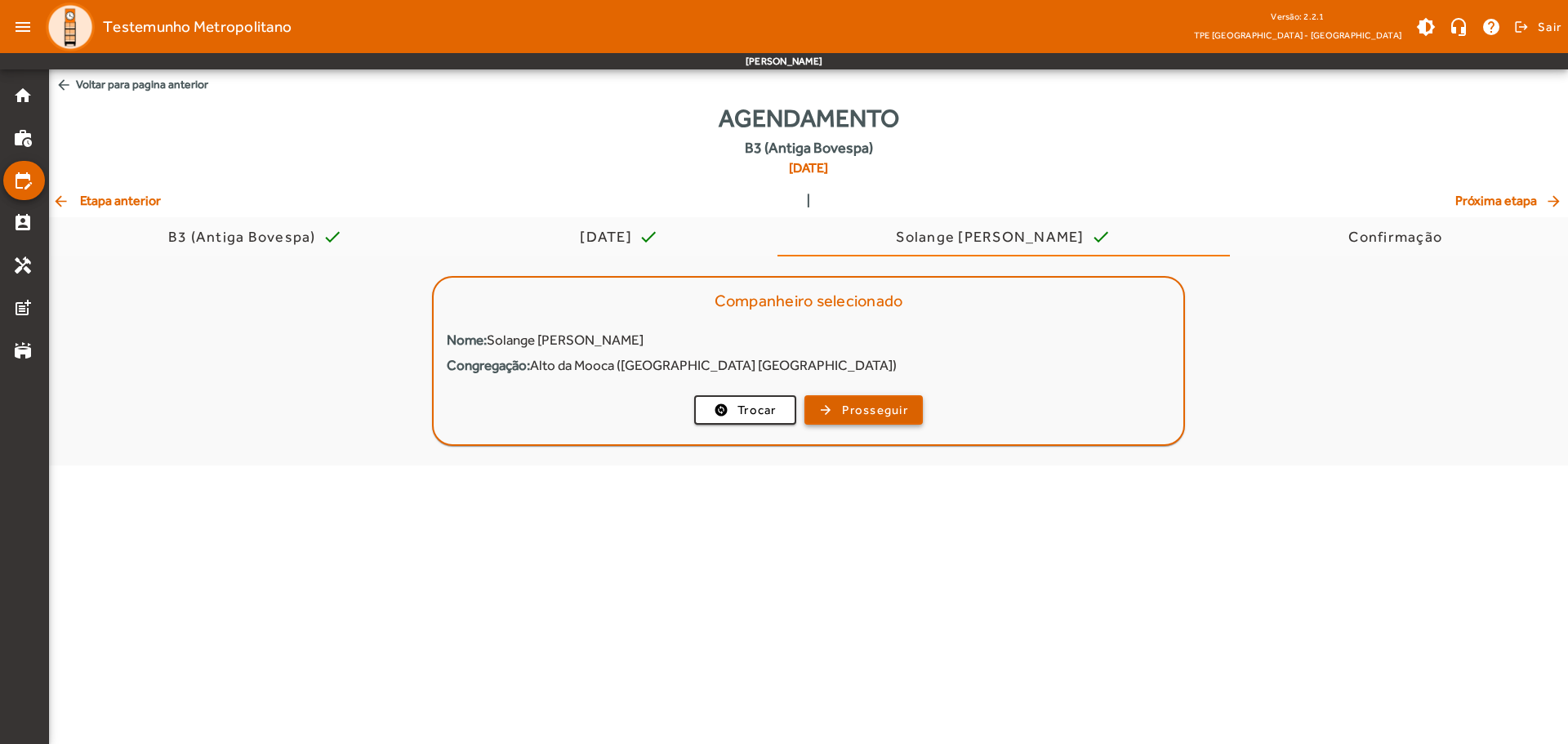
click at [849, 404] on span "Prosseguir" at bounding box center [875, 410] width 66 height 19
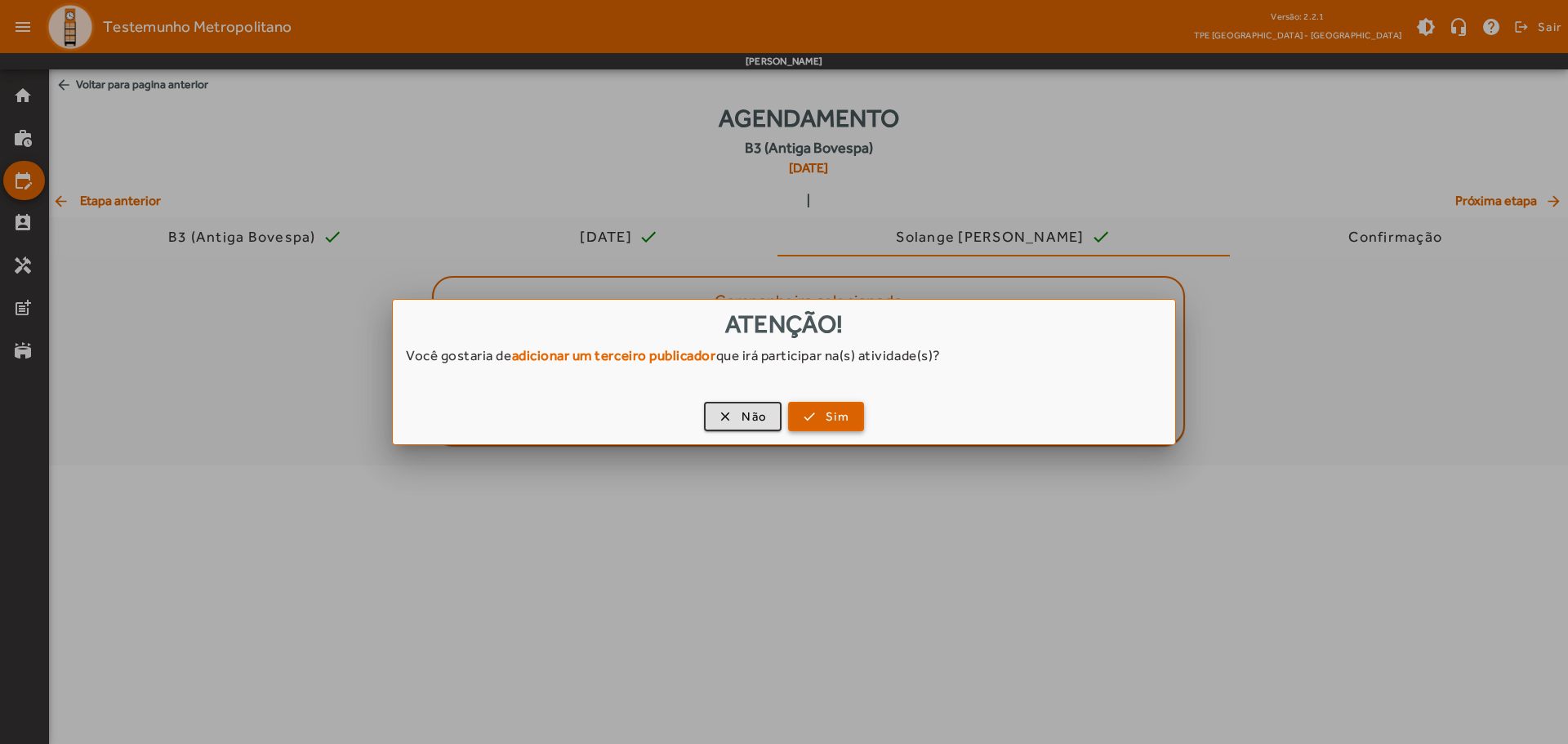
click at [811, 427] on span "button" at bounding box center [826, 416] width 72 height 40
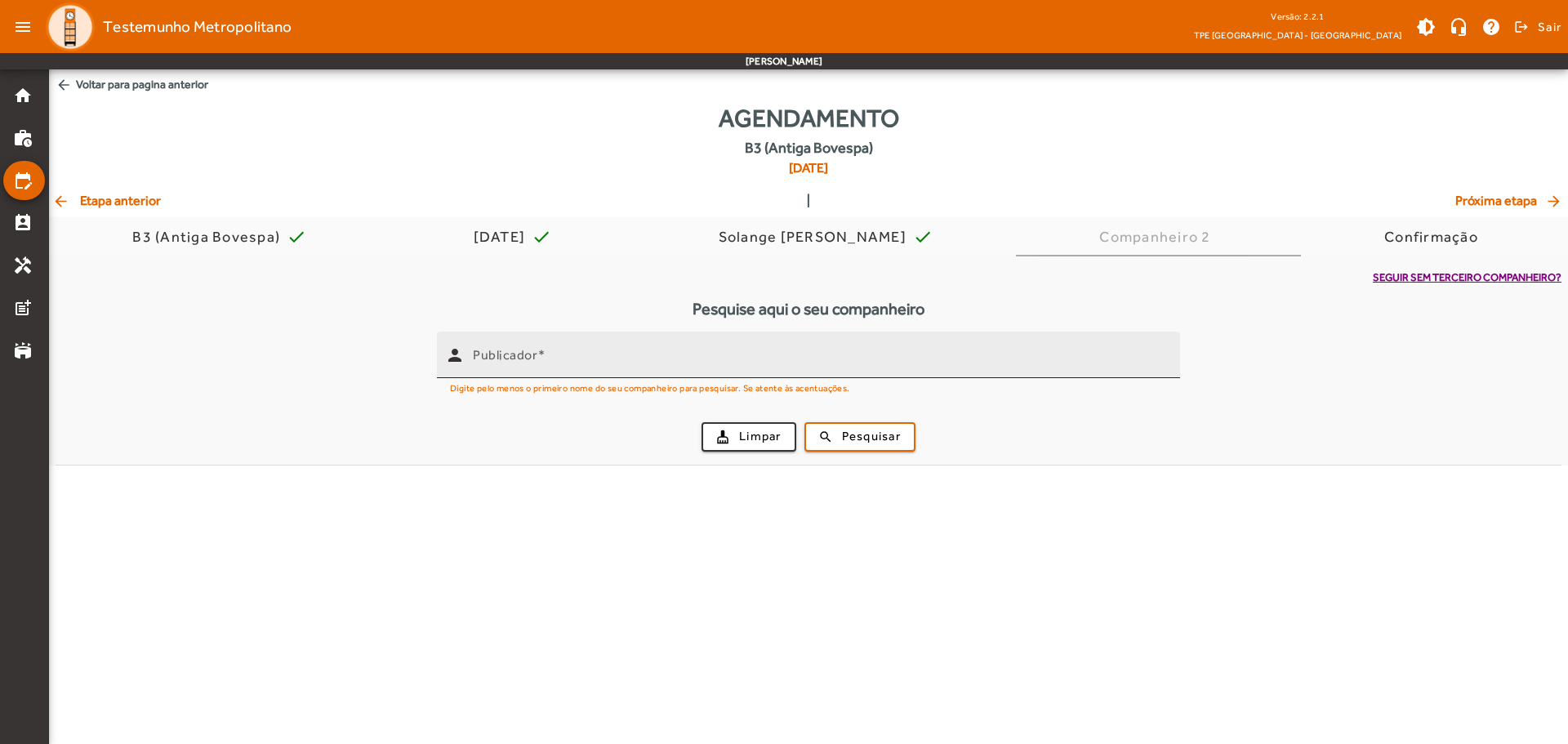
click at [585, 365] on input "Publicador" at bounding box center [820, 361] width 694 height 19
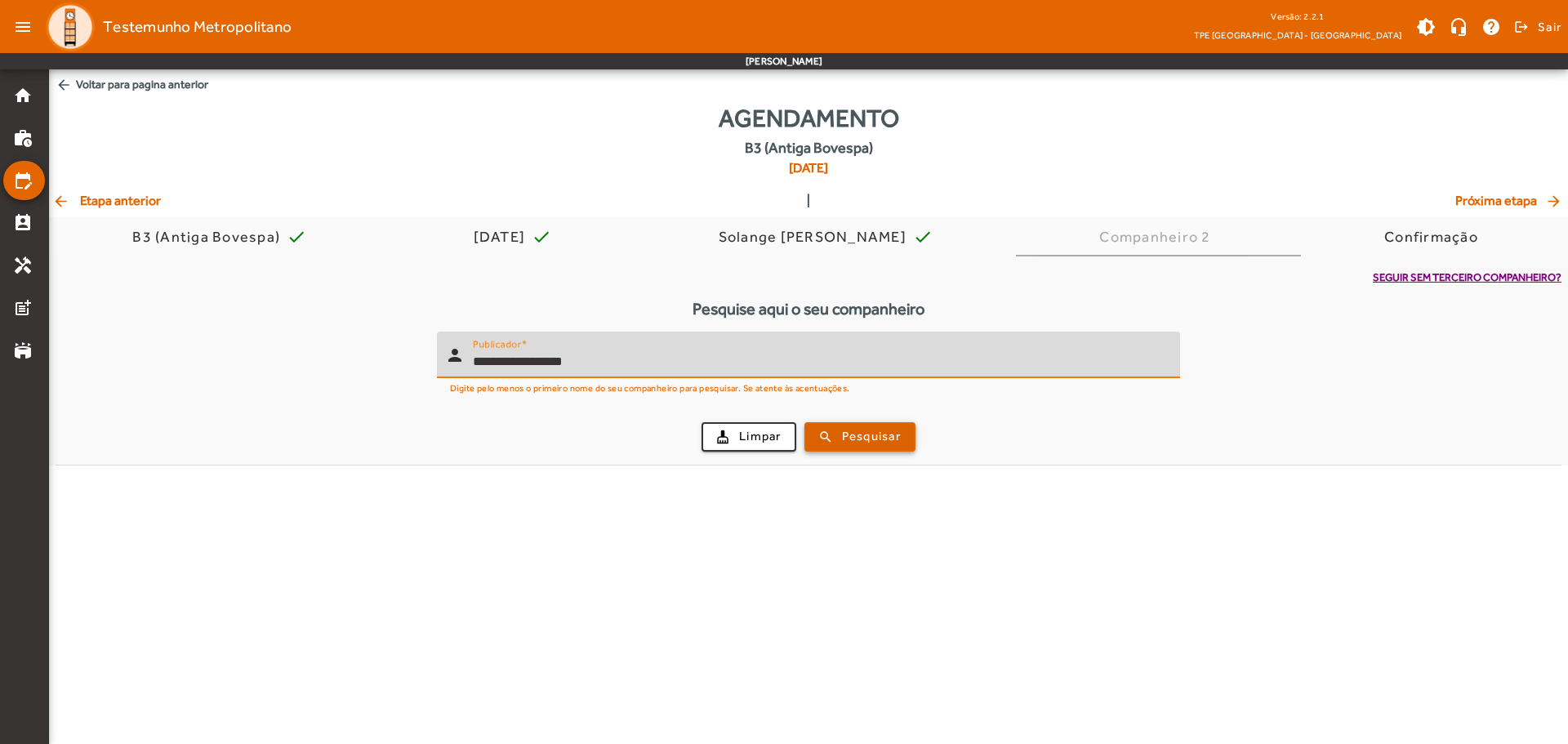
type input "**********"
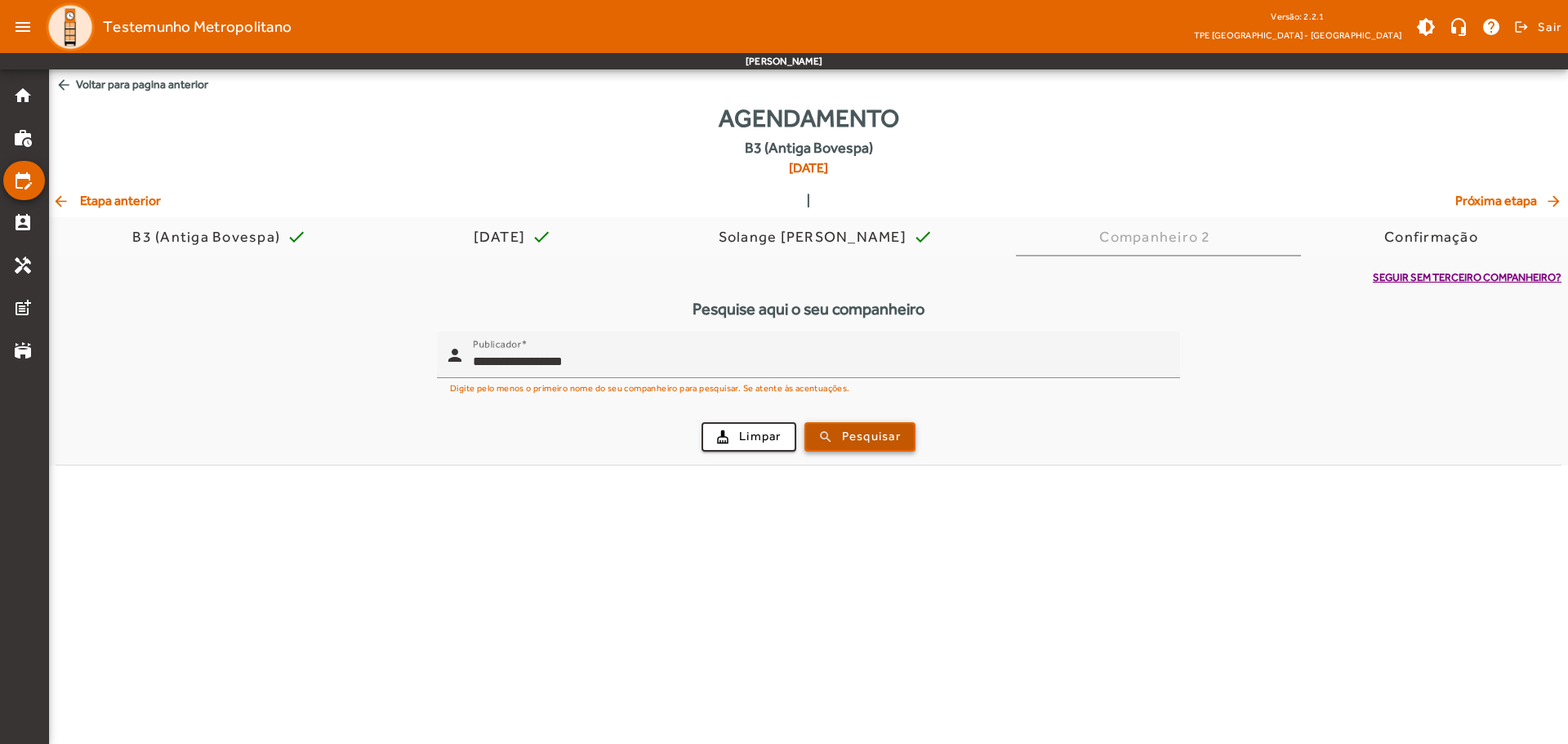
click at [836, 434] on span "submit" at bounding box center [859, 436] width 108 height 40
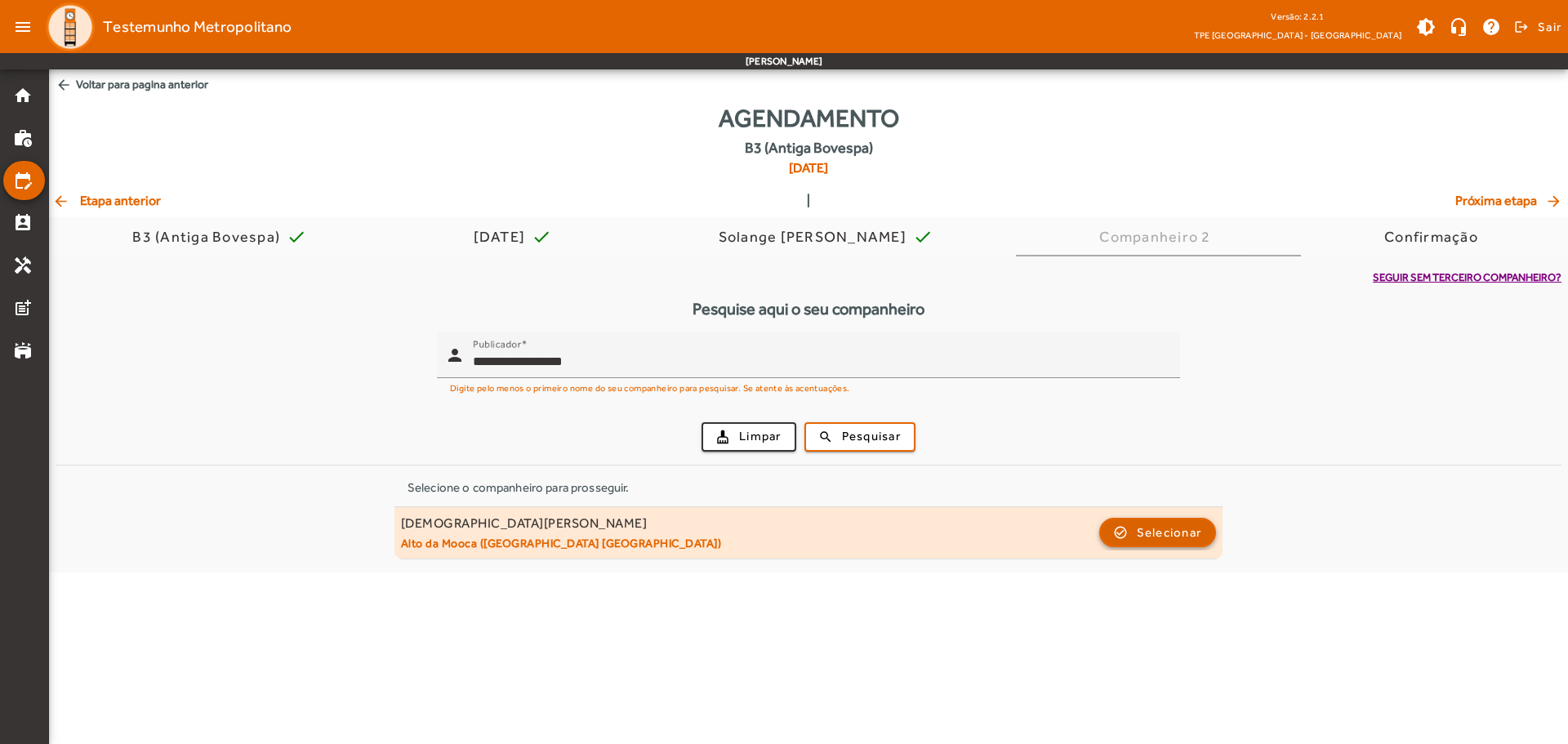
click at [1129, 537] on span "button" at bounding box center [1158, 533] width 115 height 40
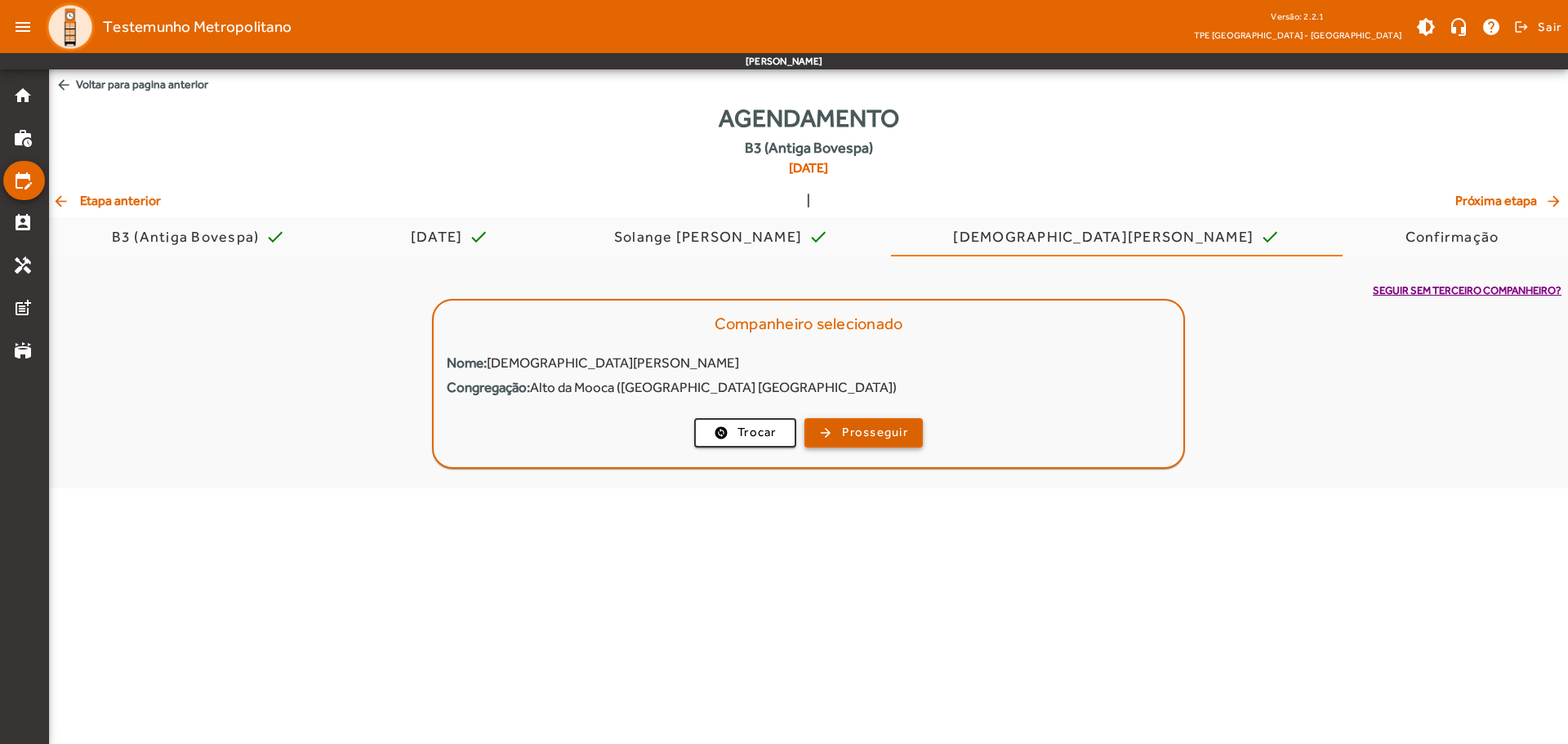
click at [864, 422] on span "button" at bounding box center [863, 432] width 115 height 40
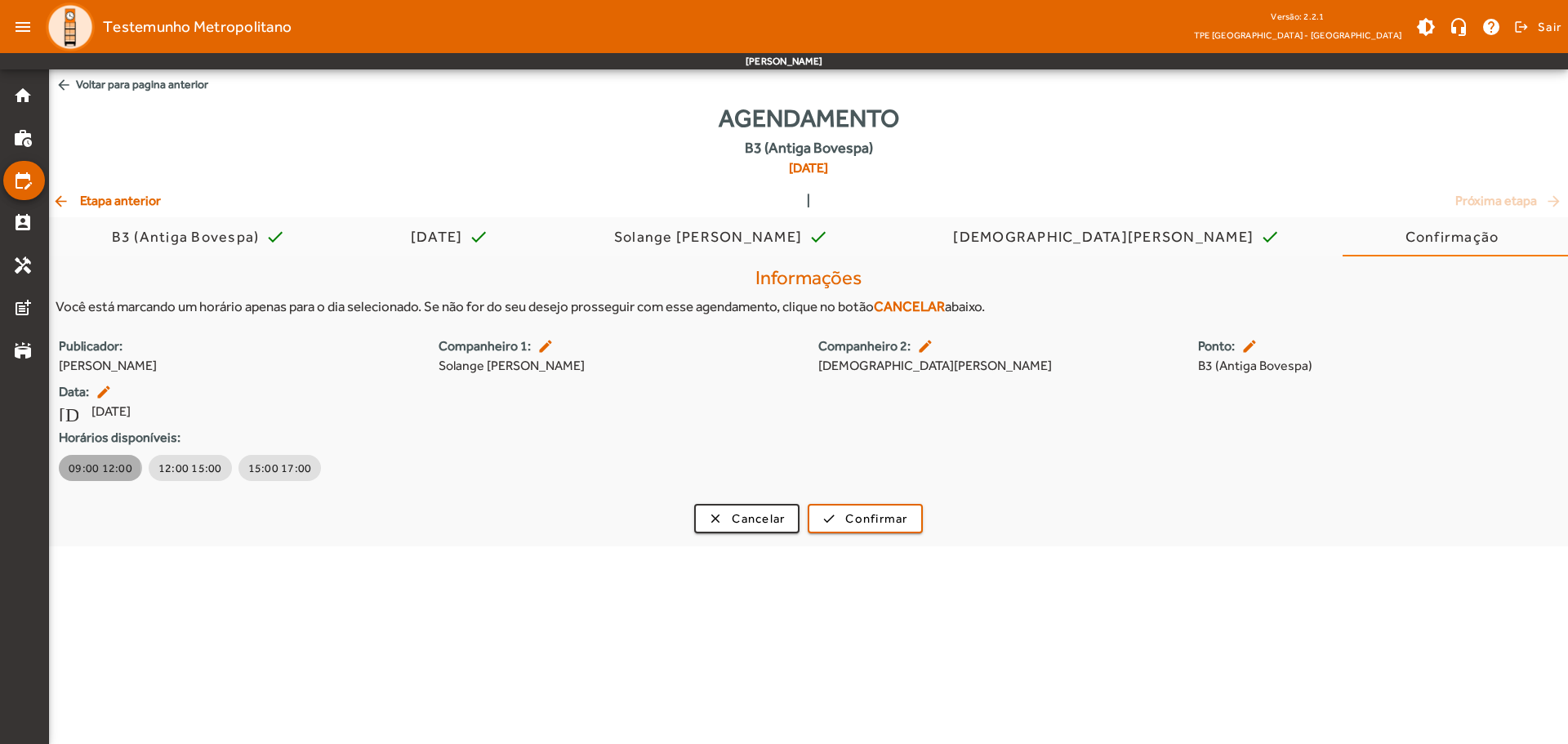
click at [98, 468] on span "09:00 12:00" at bounding box center [100, 468] width 64 height 16
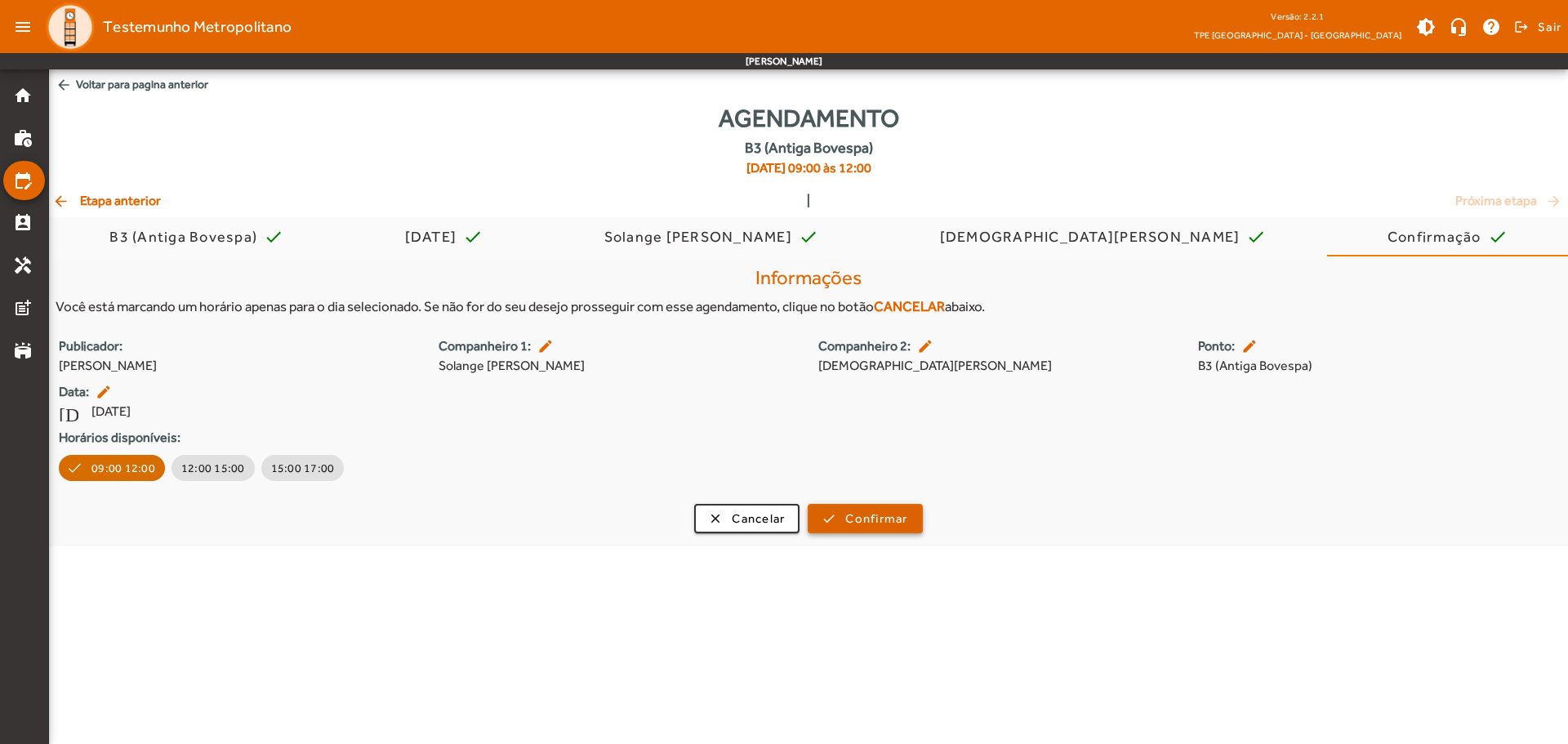
click at [858, 517] on span "Confirmar" at bounding box center [876, 519] width 62 height 19
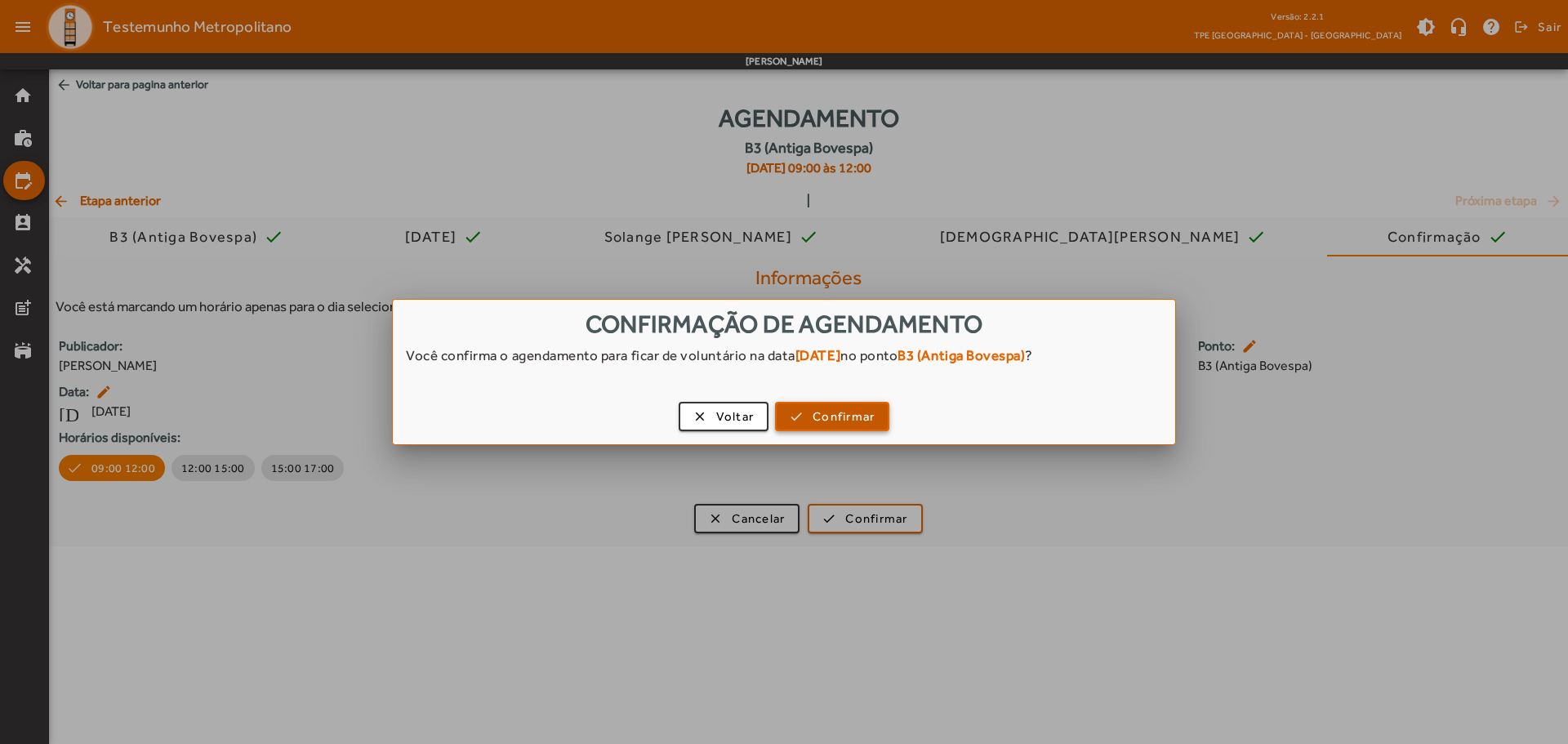
click at [838, 425] on span "Confirmar" at bounding box center [843, 417] width 62 height 19
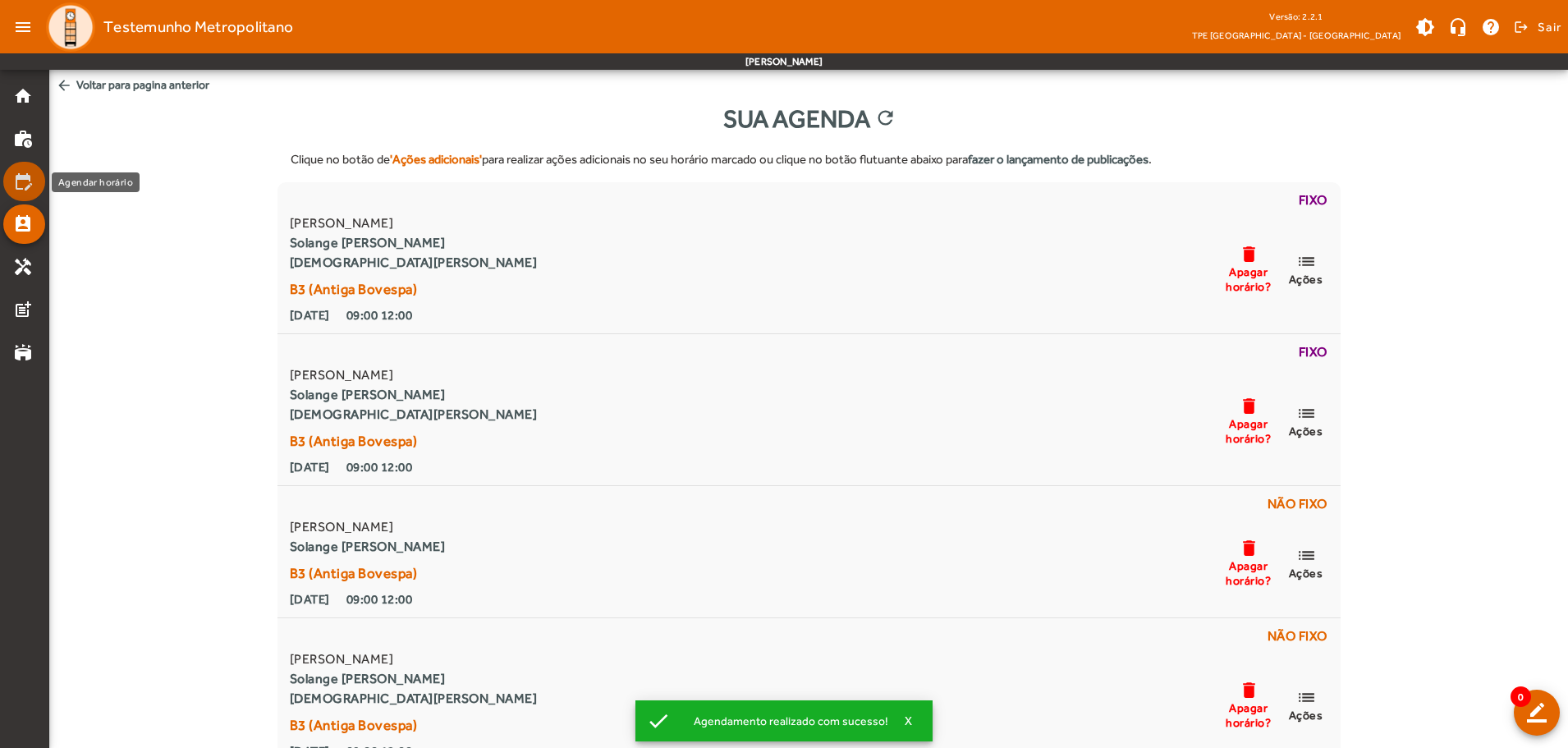
click at [31, 175] on mat-icon "edit_calendar" at bounding box center [23, 181] width 19 height 19
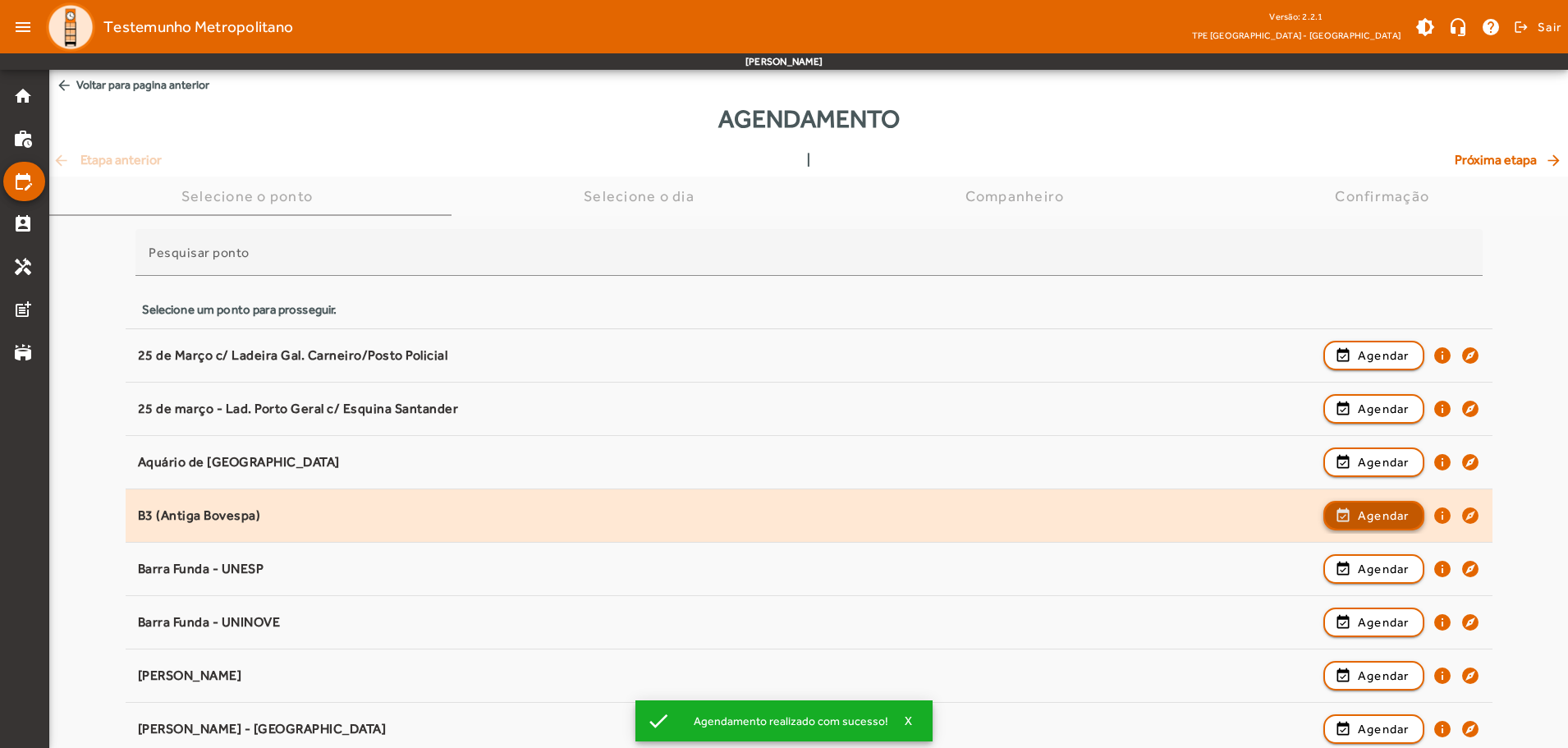
click at [1367, 509] on span "Agendar" at bounding box center [1383, 515] width 52 height 19
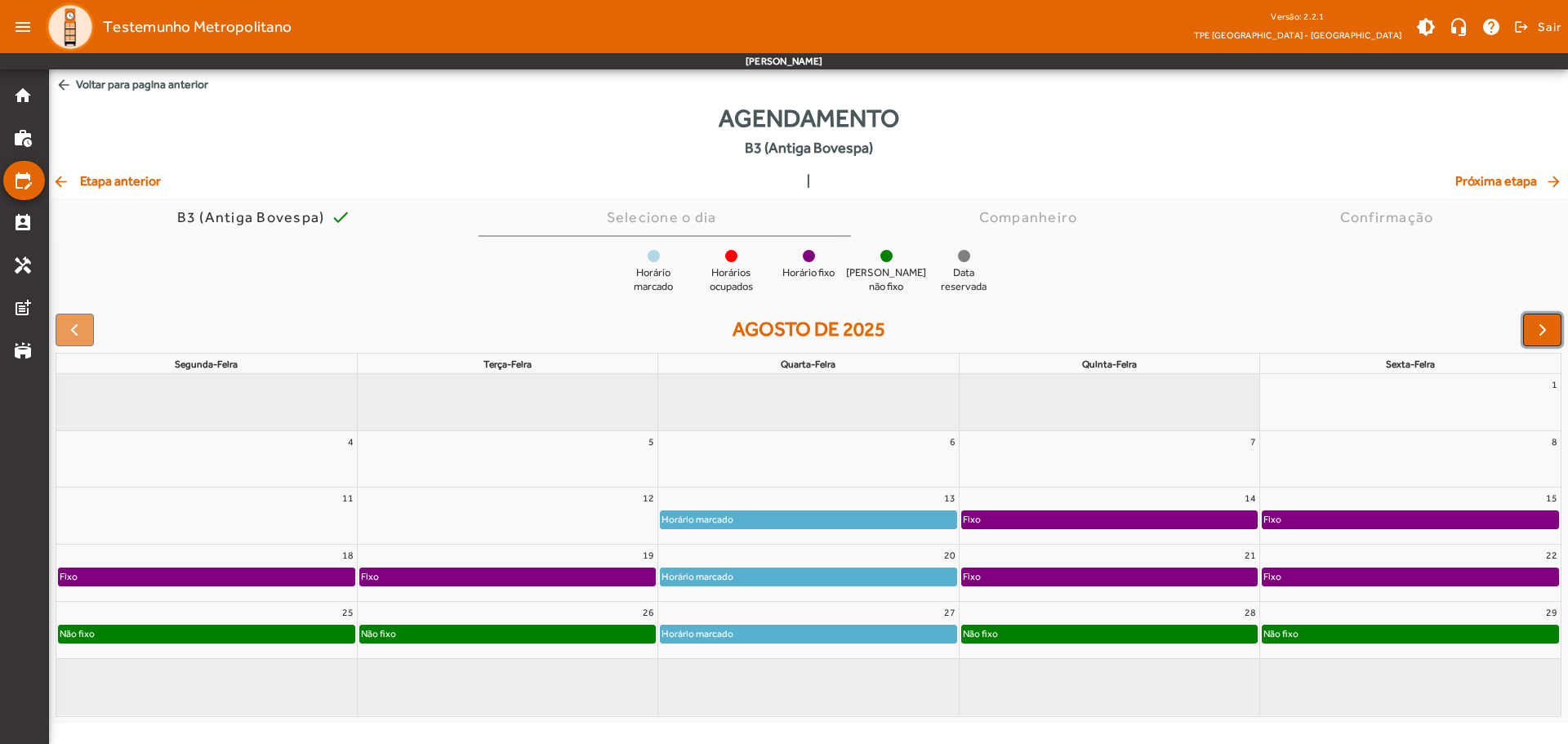
click at [1405, 329] on span "button" at bounding box center [1542, 329] width 19 height 19
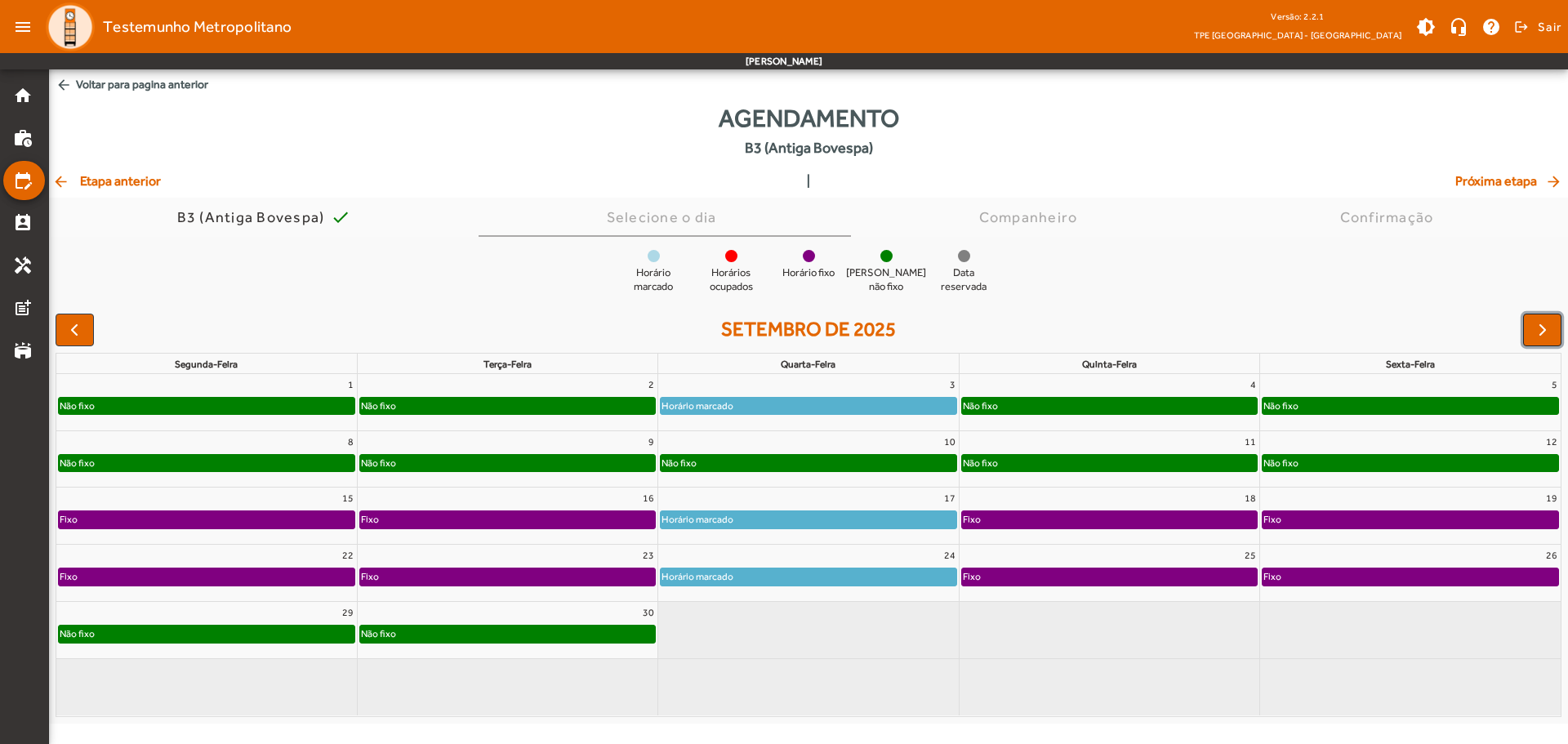
click at [1405, 329] on span "button" at bounding box center [1542, 329] width 19 height 19
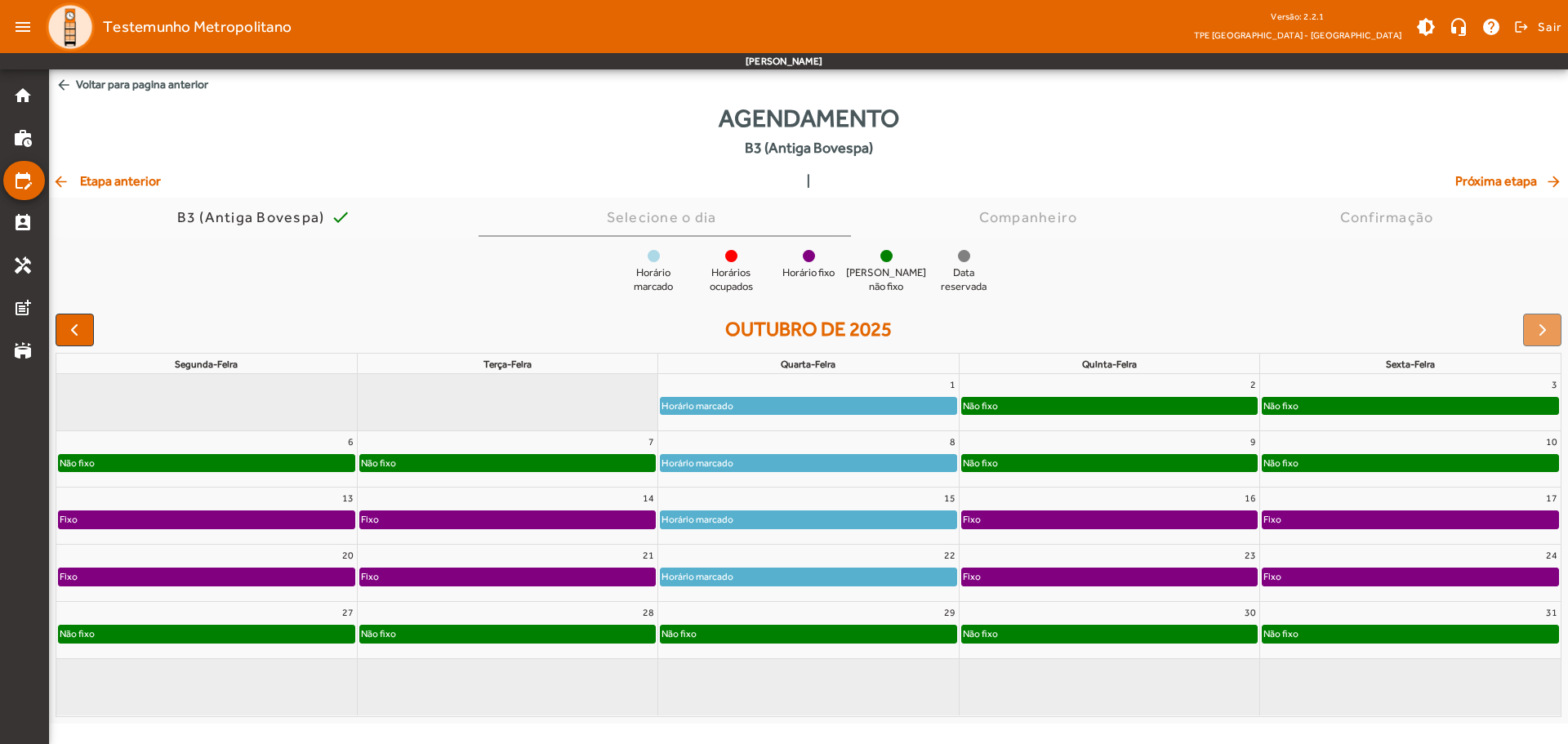
click at [735, 634] on div "Não fixo" at bounding box center [808, 633] width 295 height 16
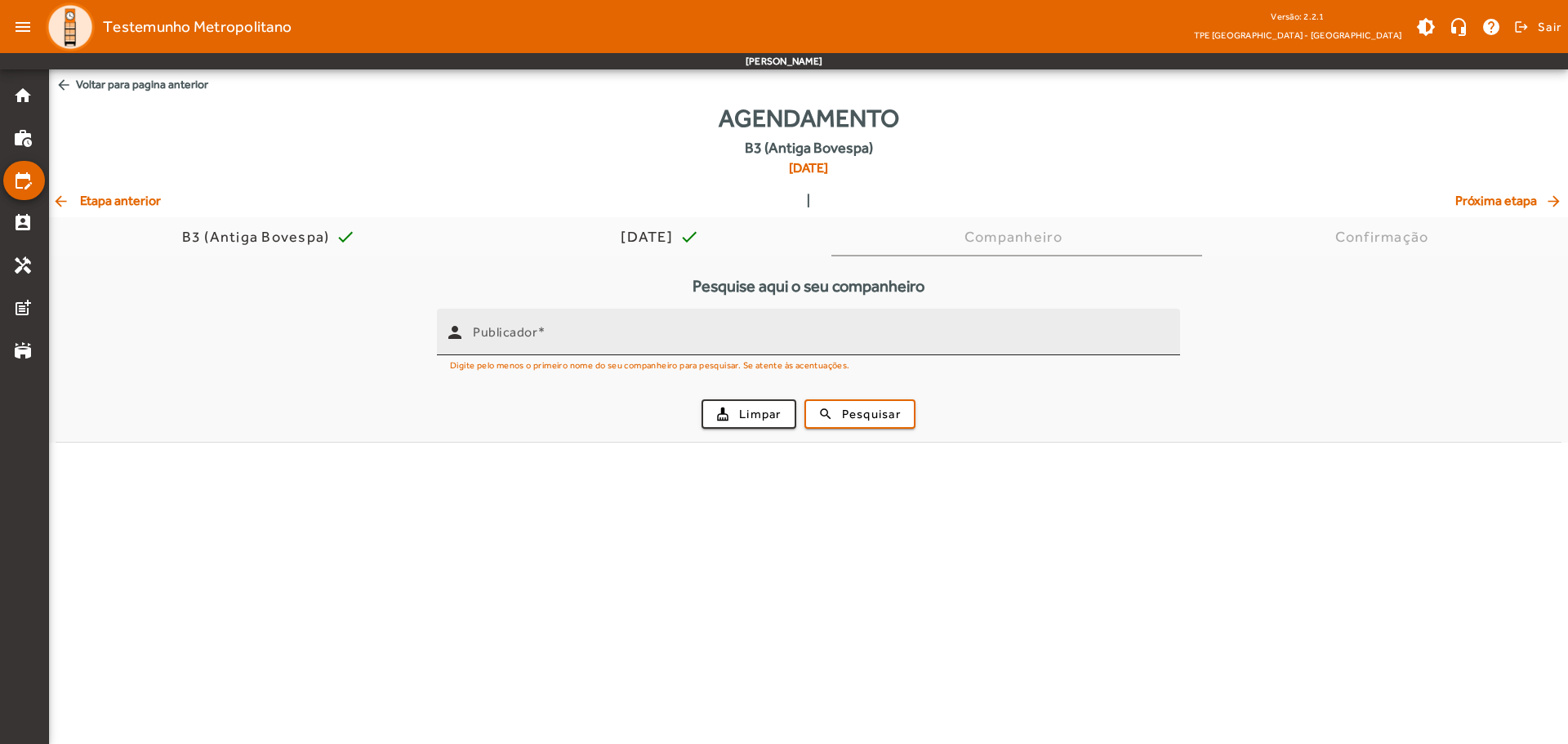
click at [634, 333] on input "Publicador" at bounding box center [820, 339] width 694 height 19
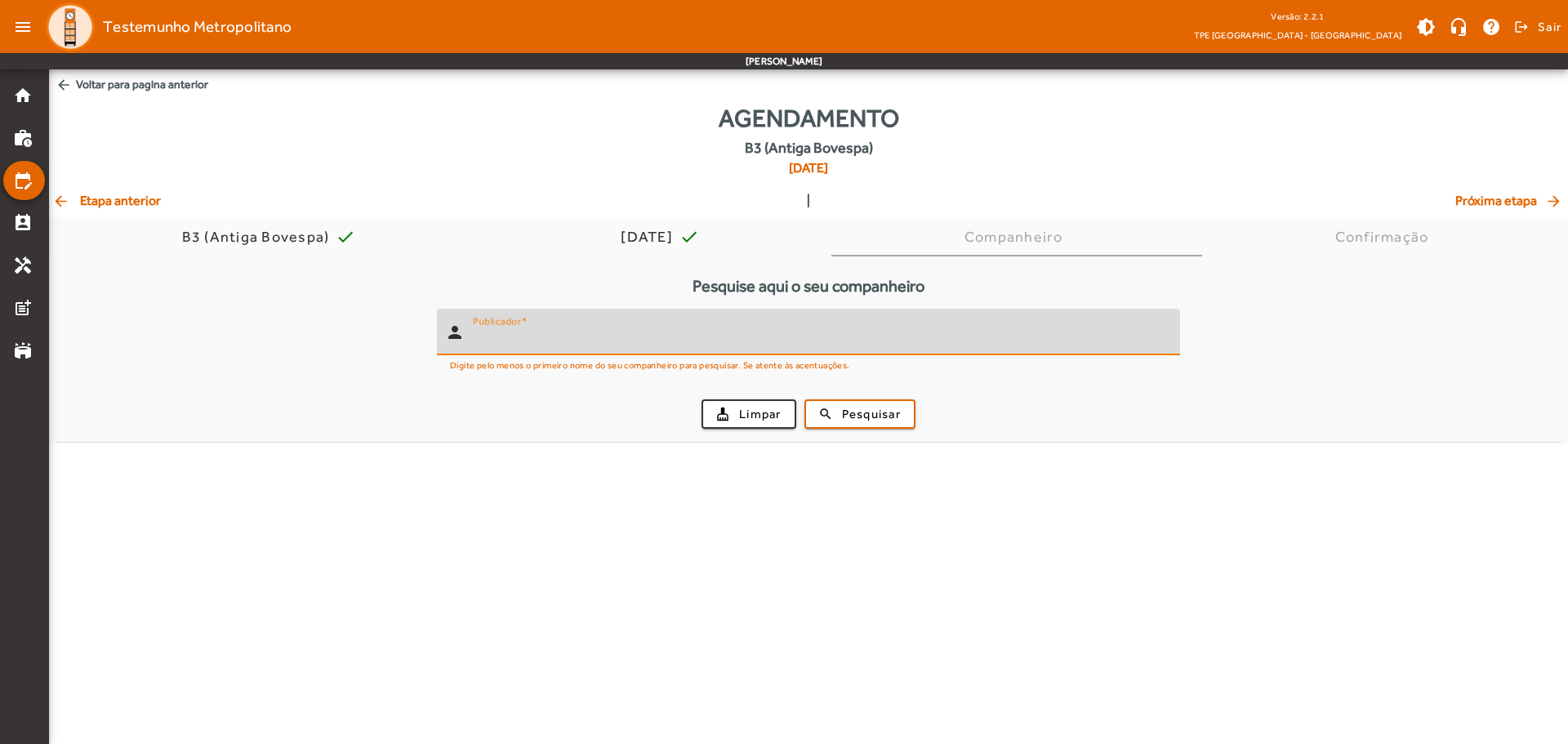
paste input "**********"
type input "**********"
click at [845, 408] on span "Pesquisar" at bounding box center [871, 415] width 59 height 19
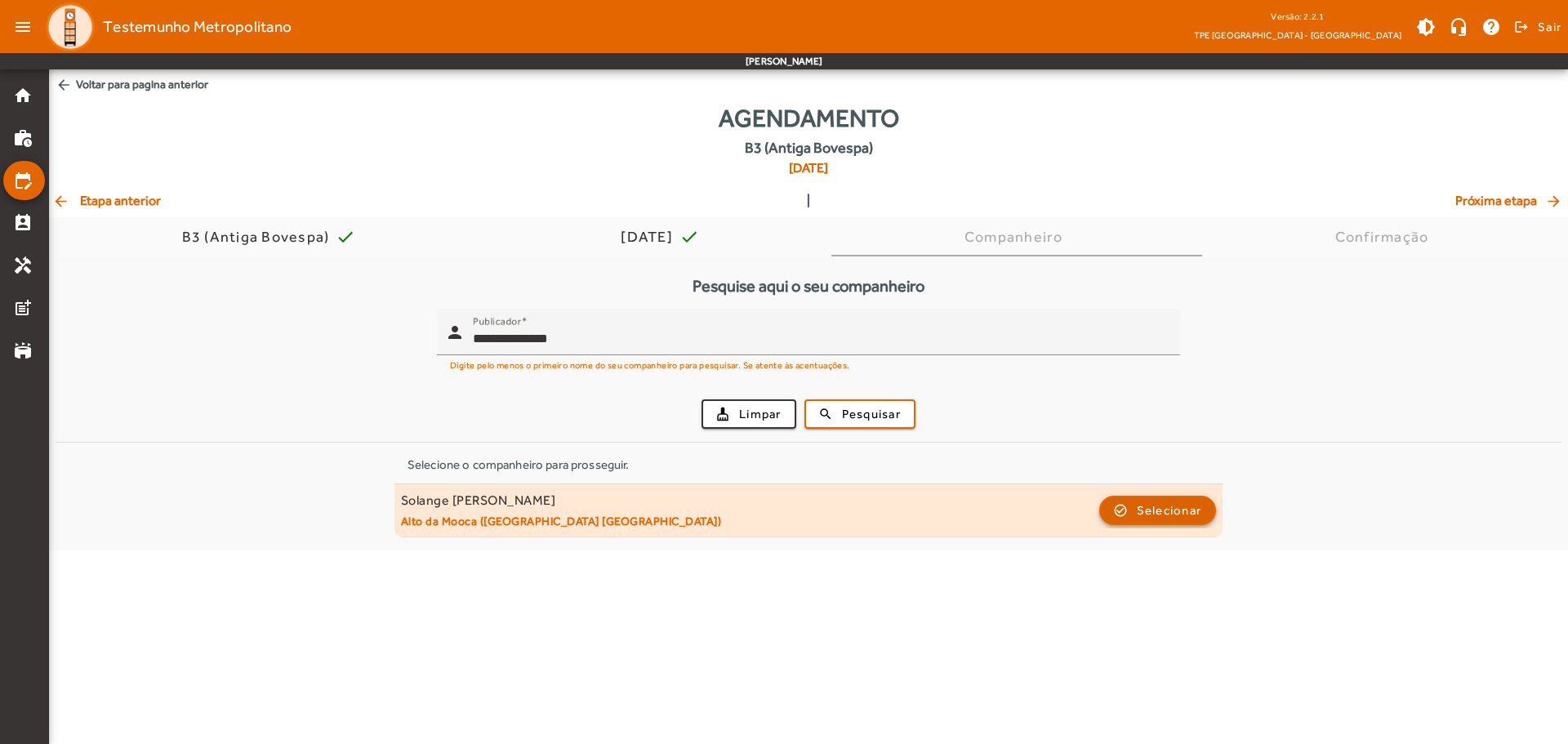
click at [1148, 510] on span "Selecionar" at bounding box center [1169, 510] width 66 height 19
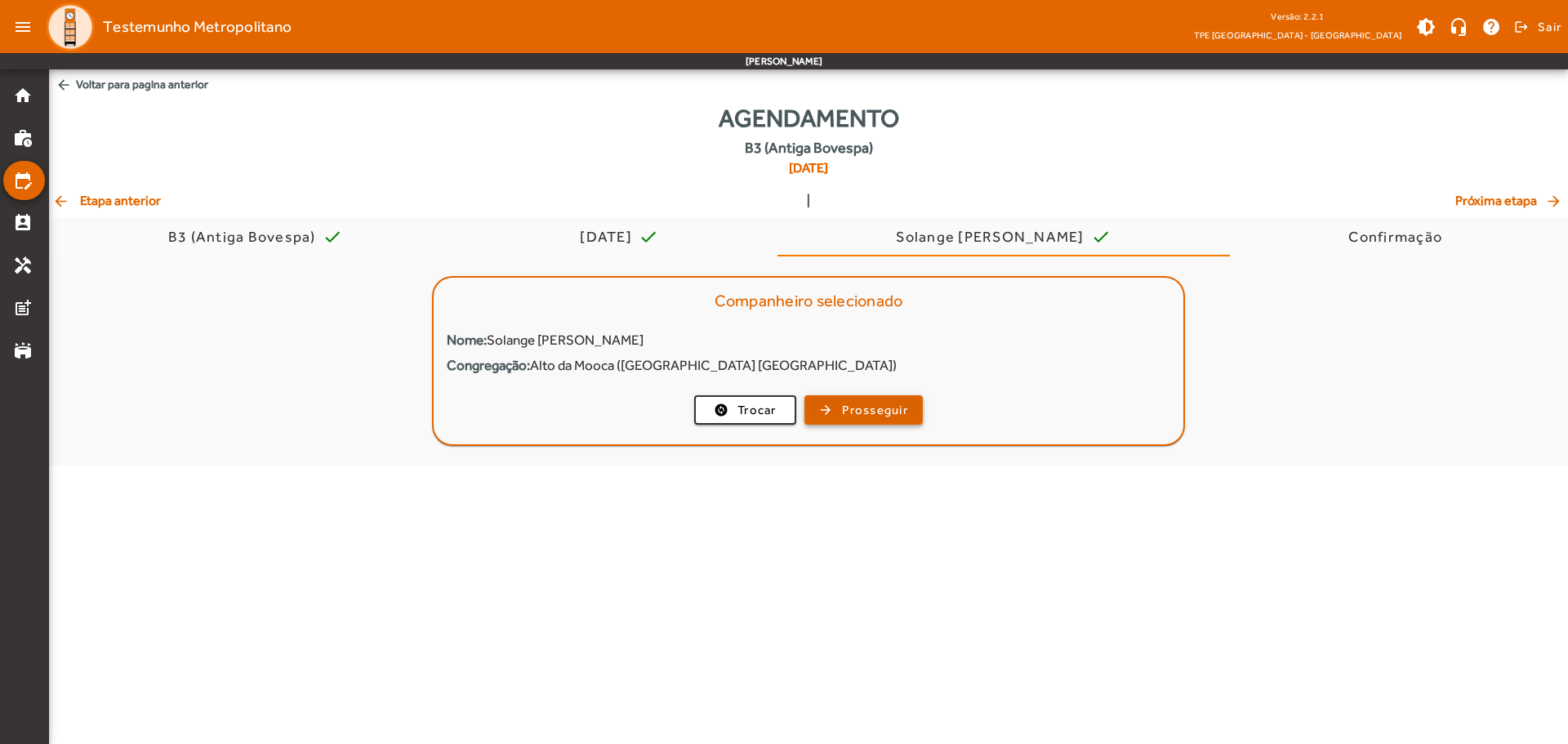
click at [875, 410] on span "Prosseguir" at bounding box center [875, 410] width 66 height 19
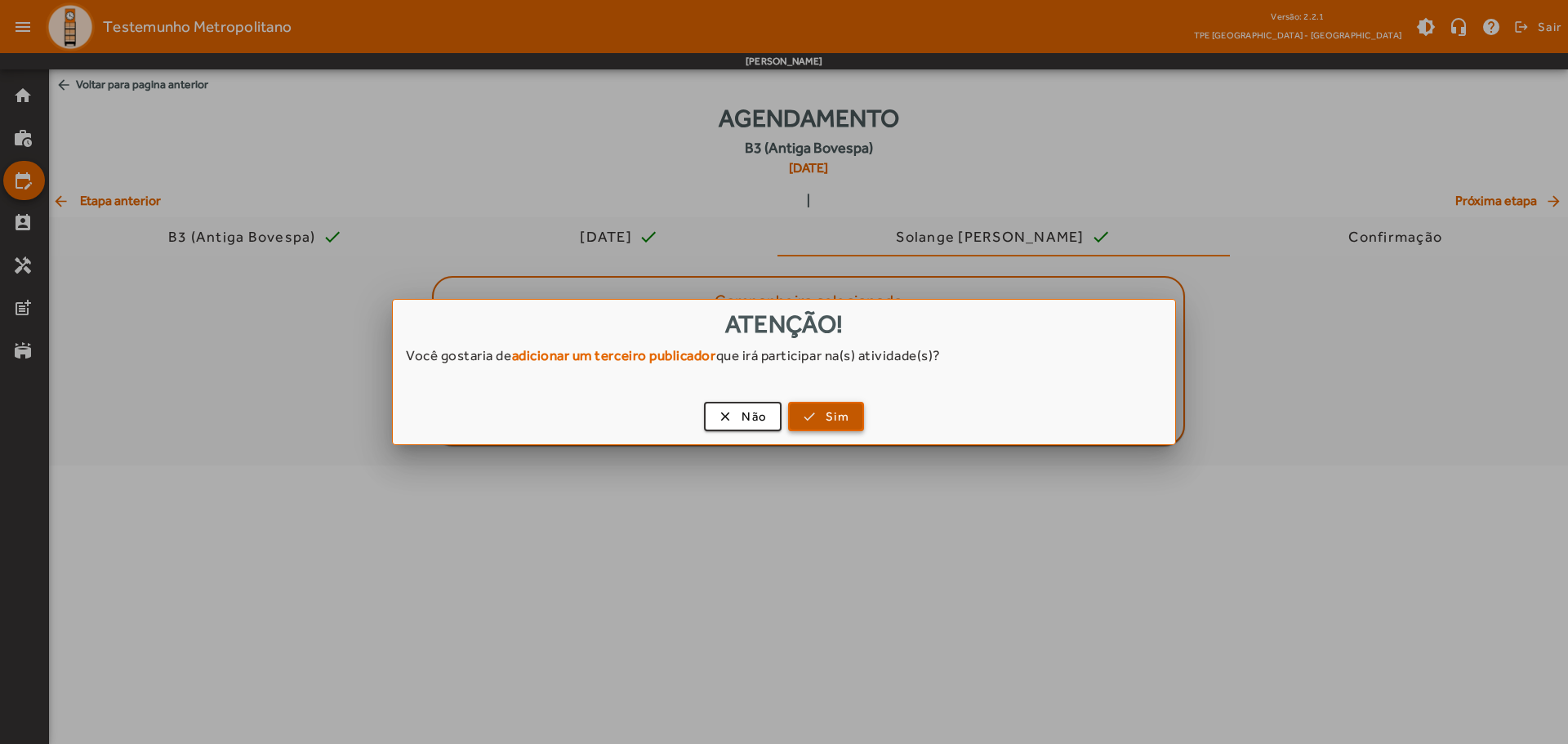
click at [808, 419] on span "button" at bounding box center [826, 416] width 72 height 40
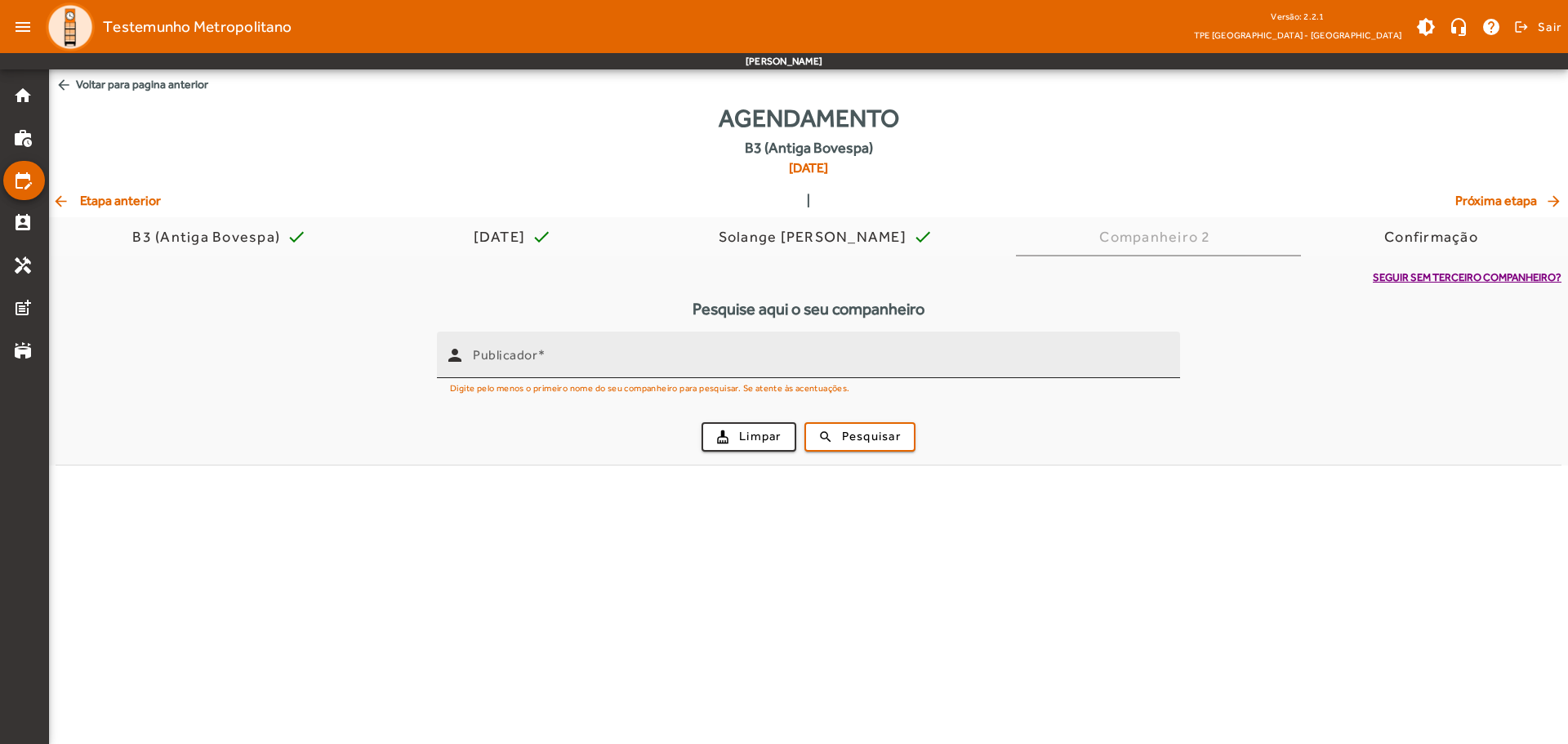
click at [648, 372] on div "Publicador" at bounding box center [820, 354] width 694 height 46
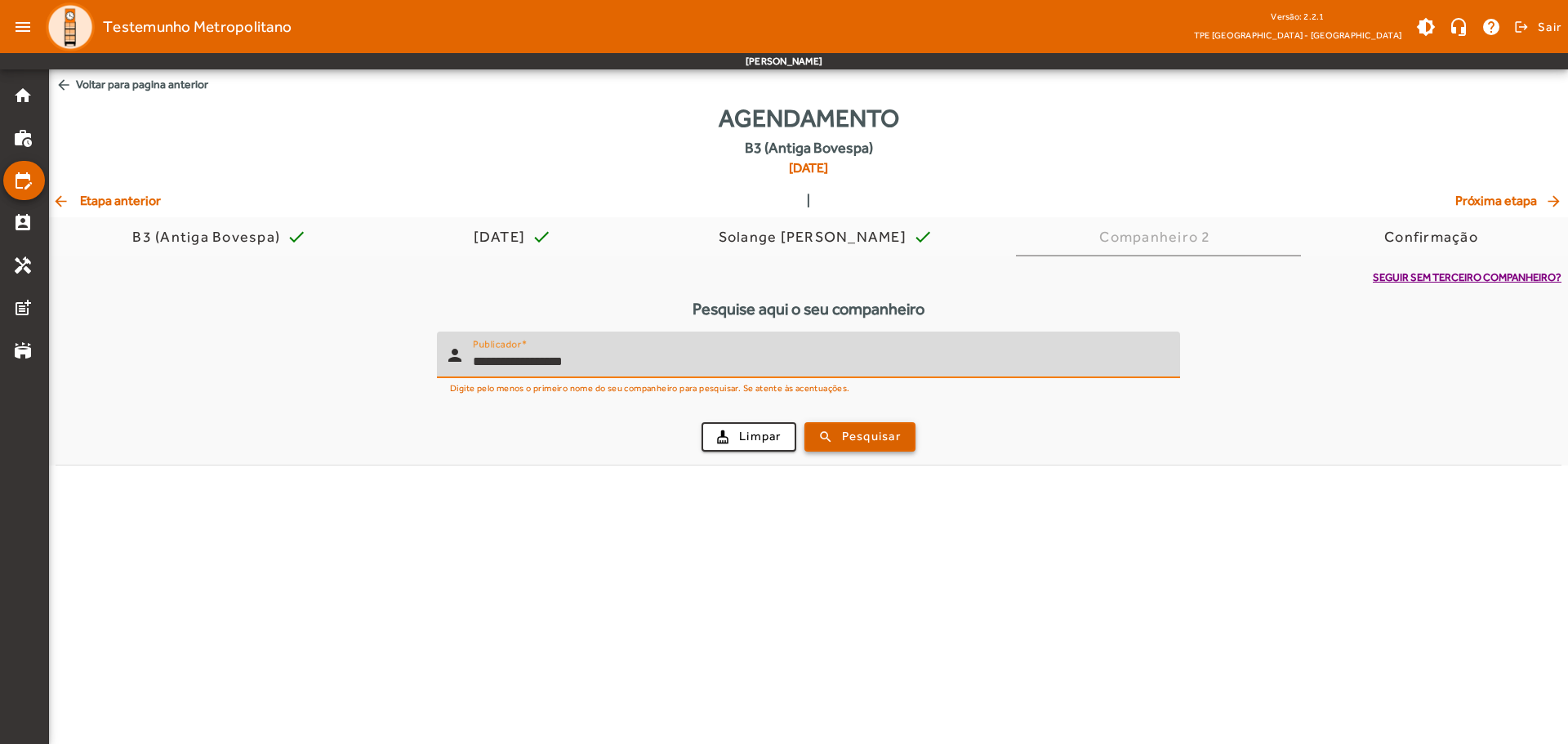
type input "**********"
click at [903, 434] on span "submit" at bounding box center [859, 436] width 108 height 40
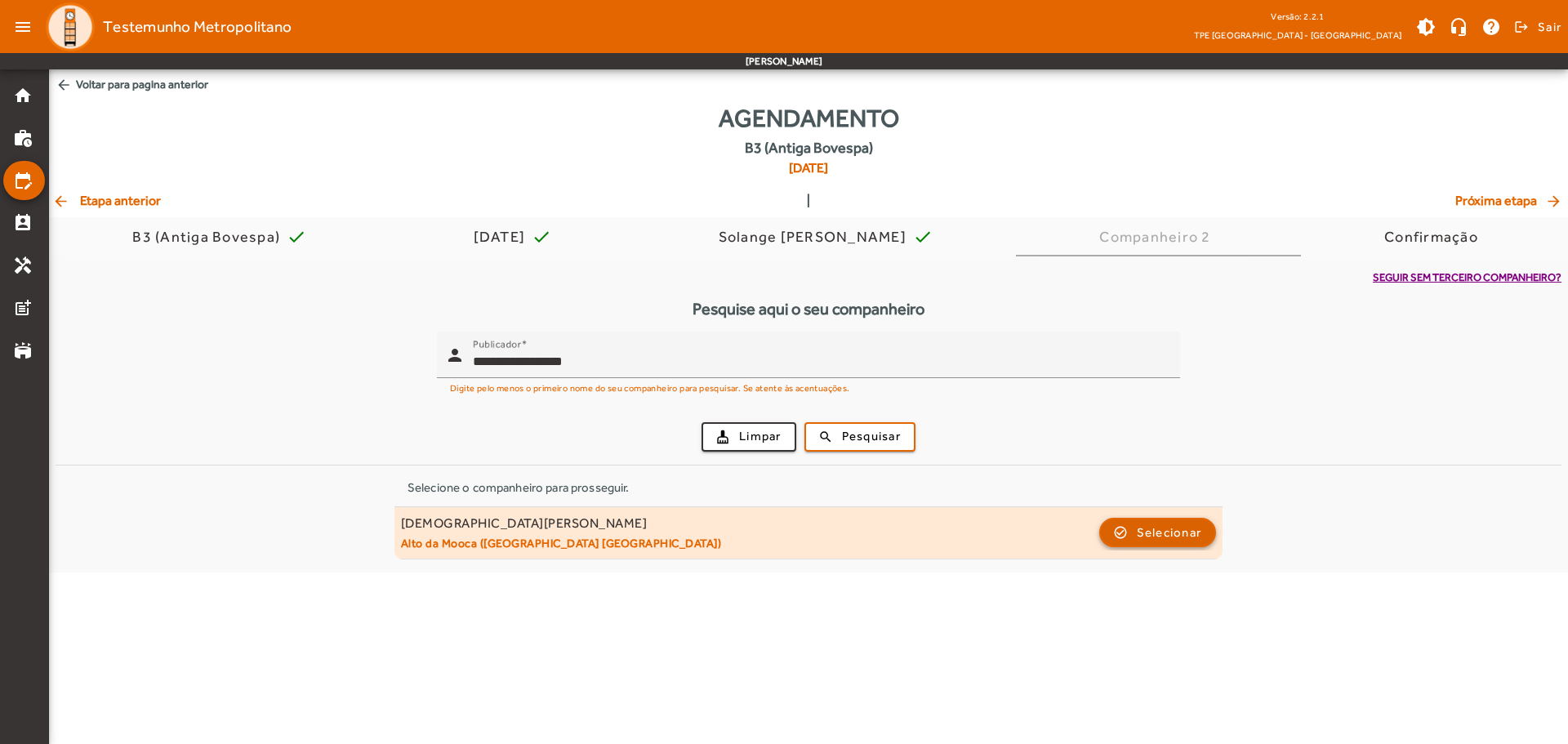
click at [1179, 534] on span "Selecionar" at bounding box center [1169, 532] width 66 height 19
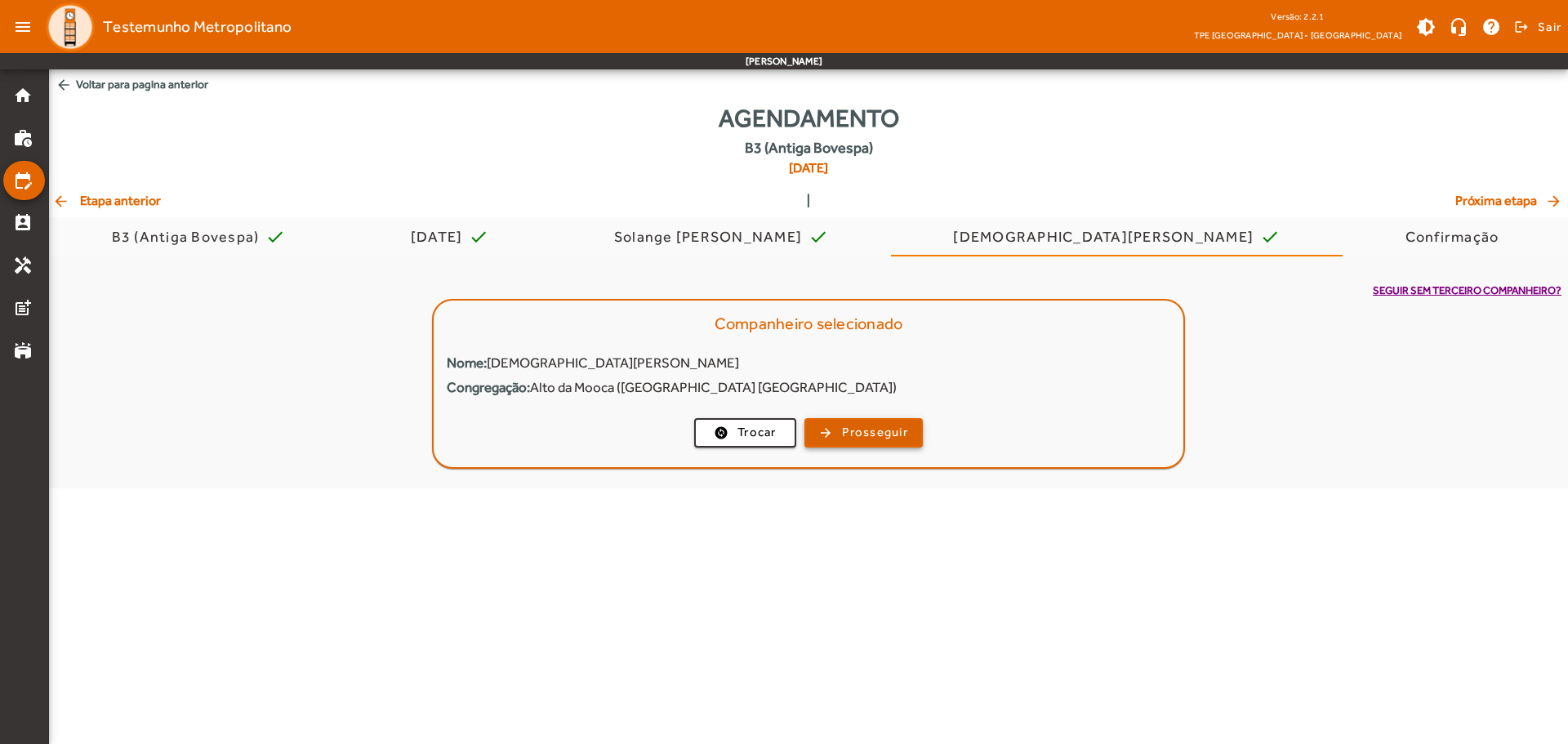
click at [880, 431] on span "Prosseguir" at bounding box center [875, 432] width 66 height 19
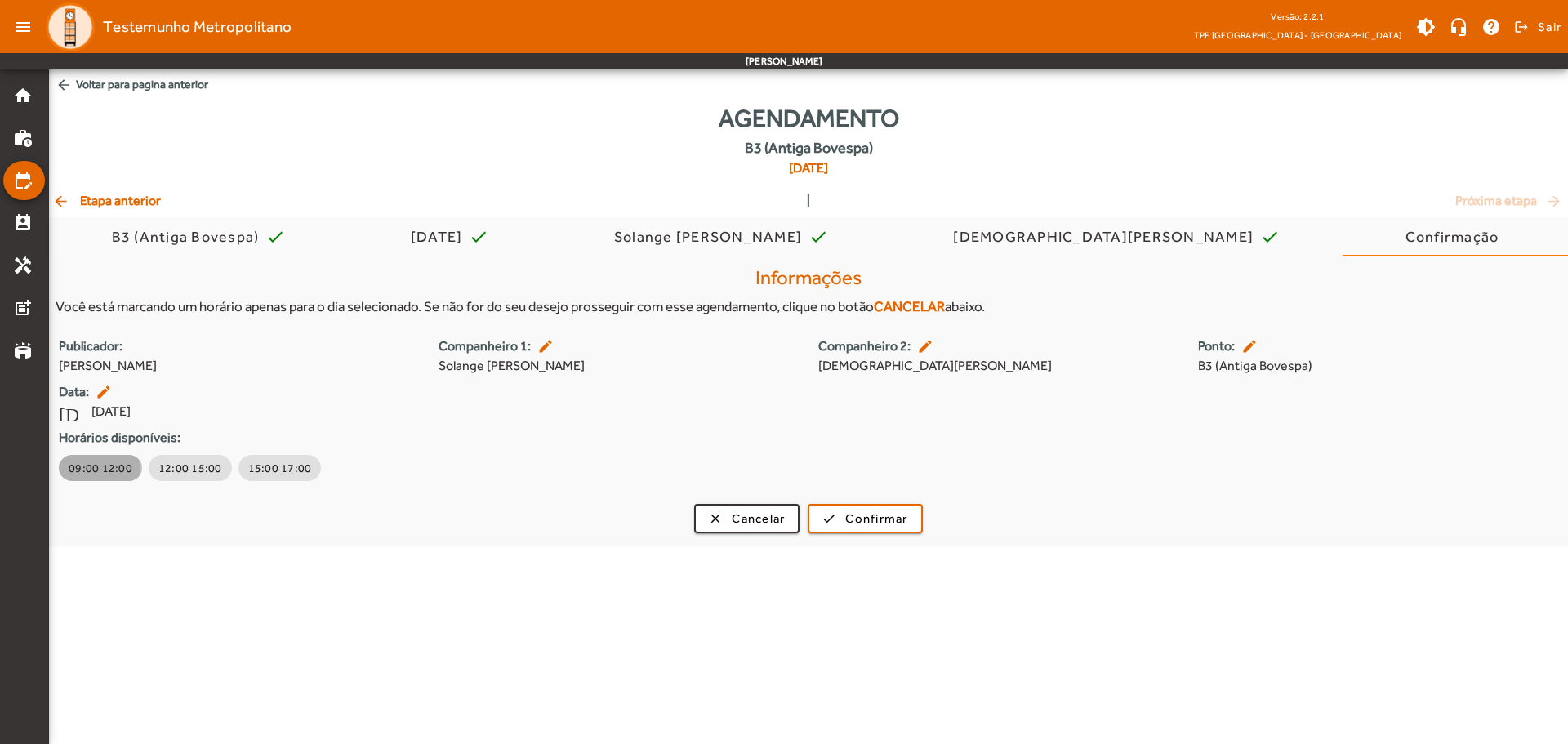
click at [79, 470] on span "09:00 12:00" at bounding box center [100, 468] width 64 height 16
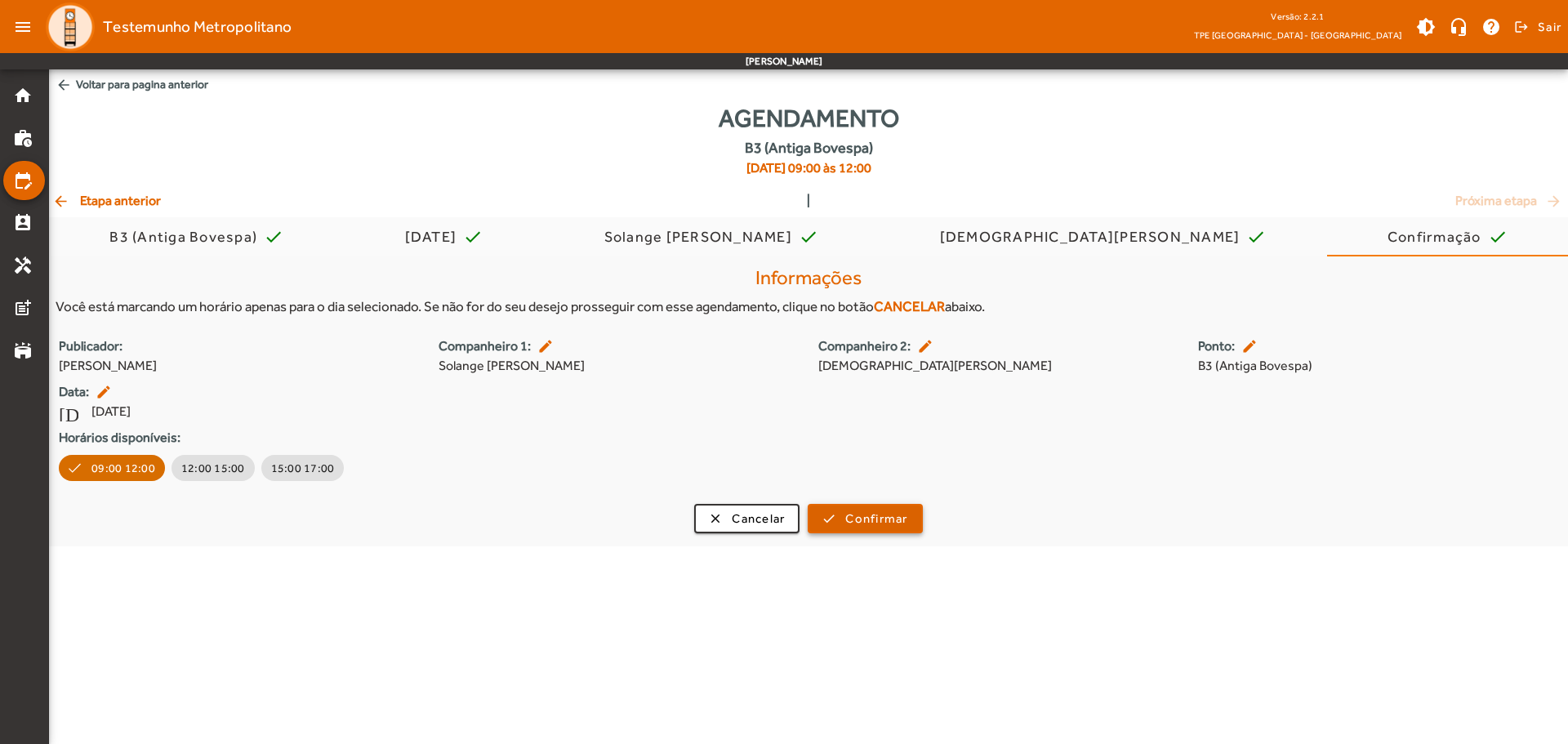
click at [858, 516] on span "Confirmar" at bounding box center [876, 519] width 62 height 19
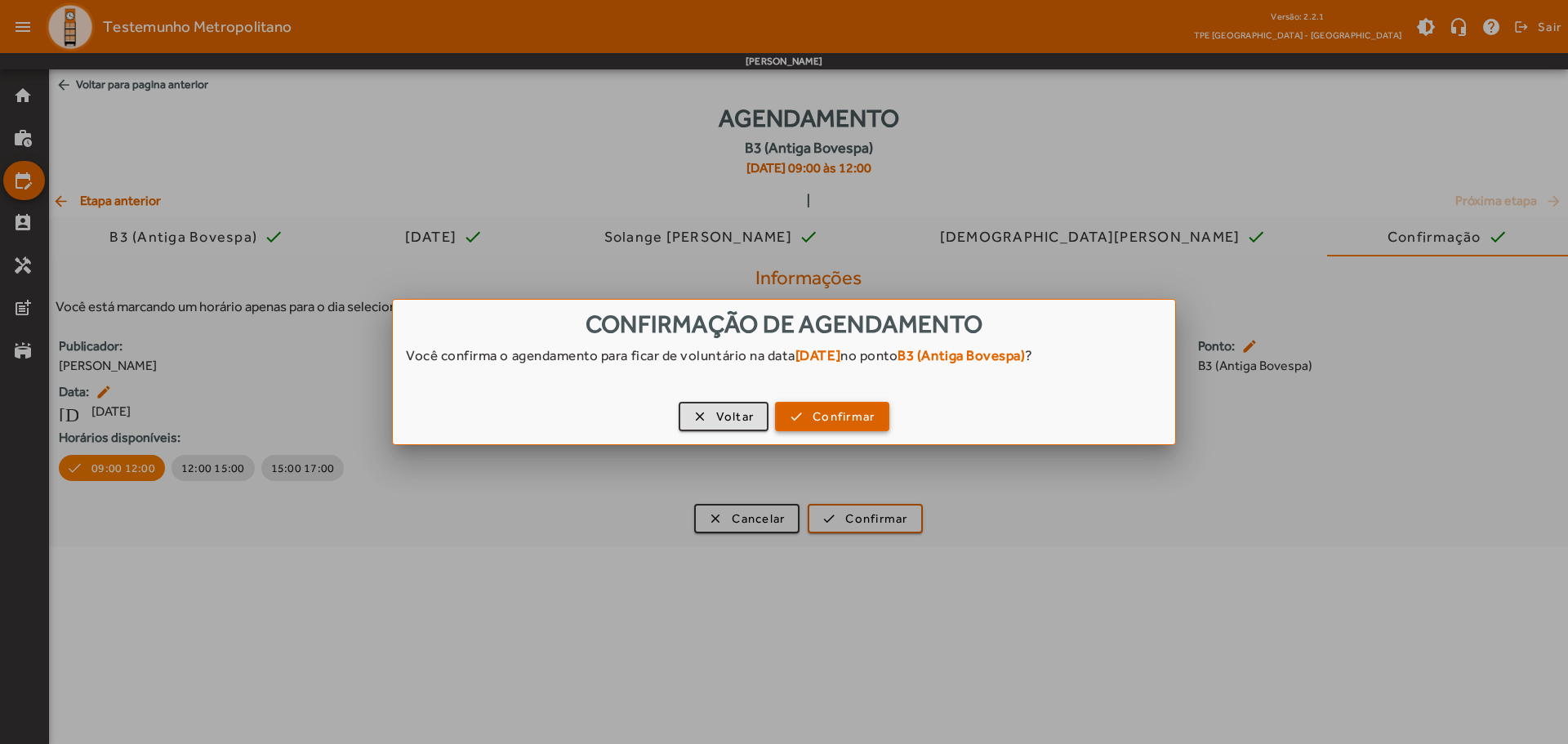
click at [864, 417] on span "Confirmar" at bounding box center [843, 417] width 62 height 19
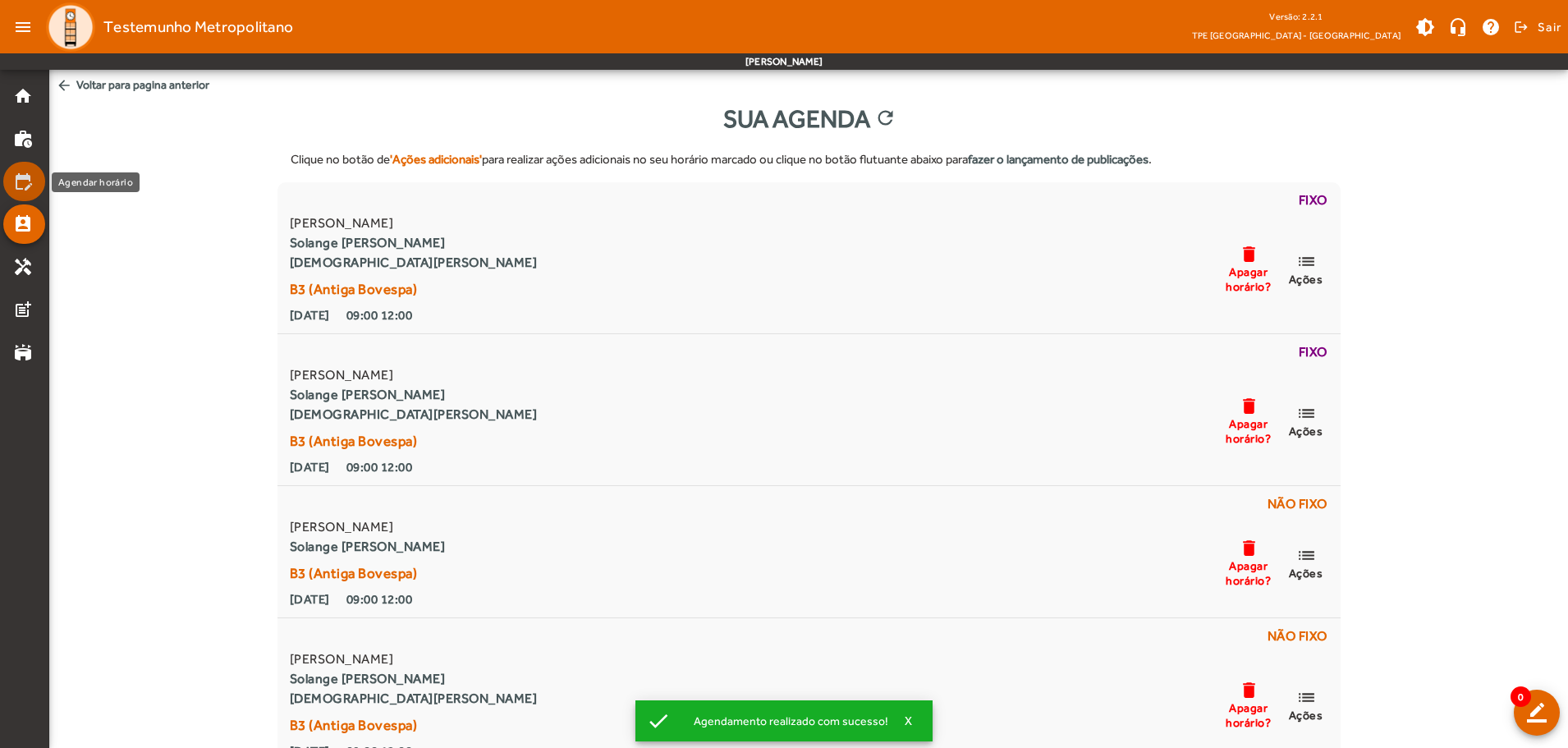
click at [26, 187] on mat-icon "edit_calendar" at bounding box center [23, 181] width 19 height 19
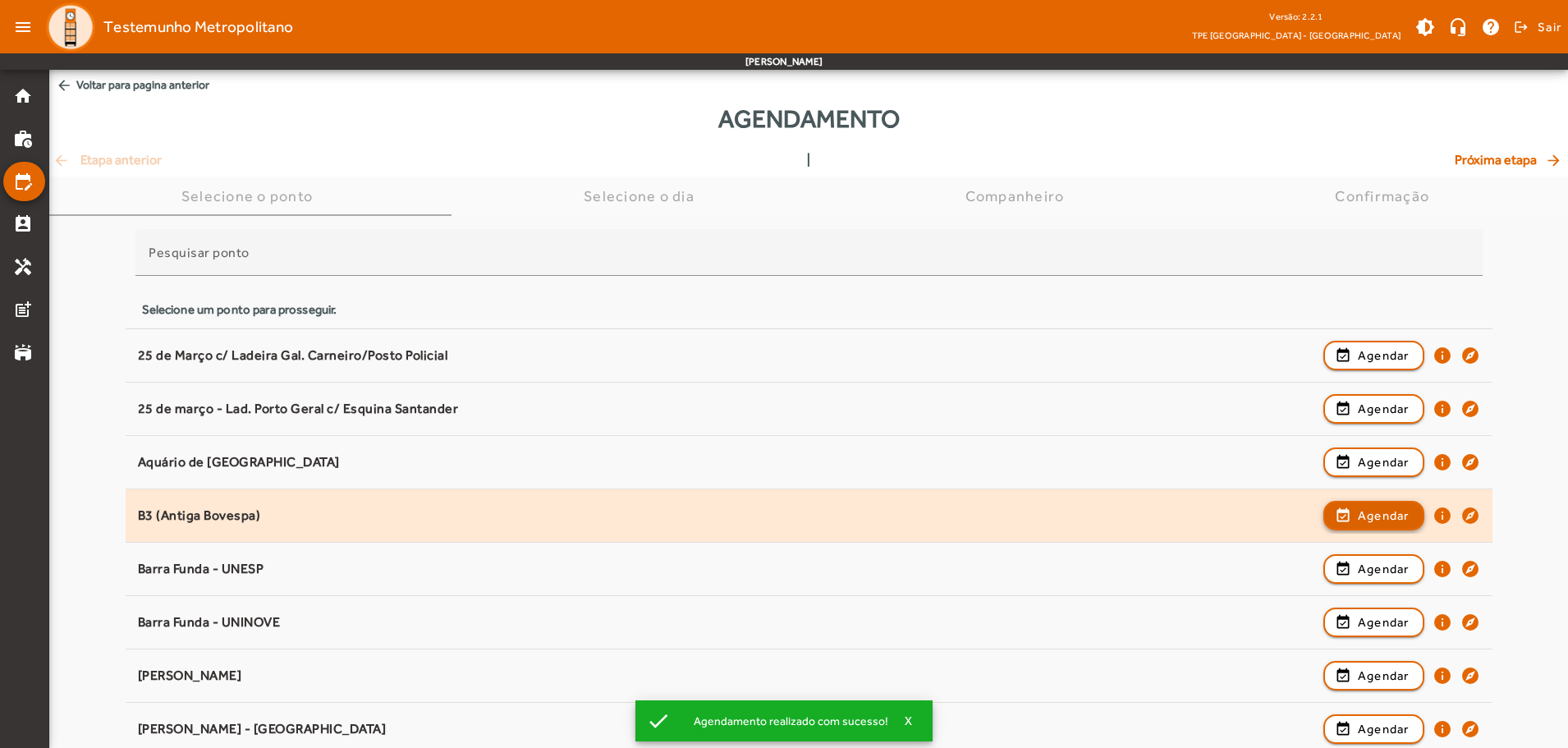
click at [1362, 507] on span "Agendar" at bounding box center [1383, 515] width 52 height 19
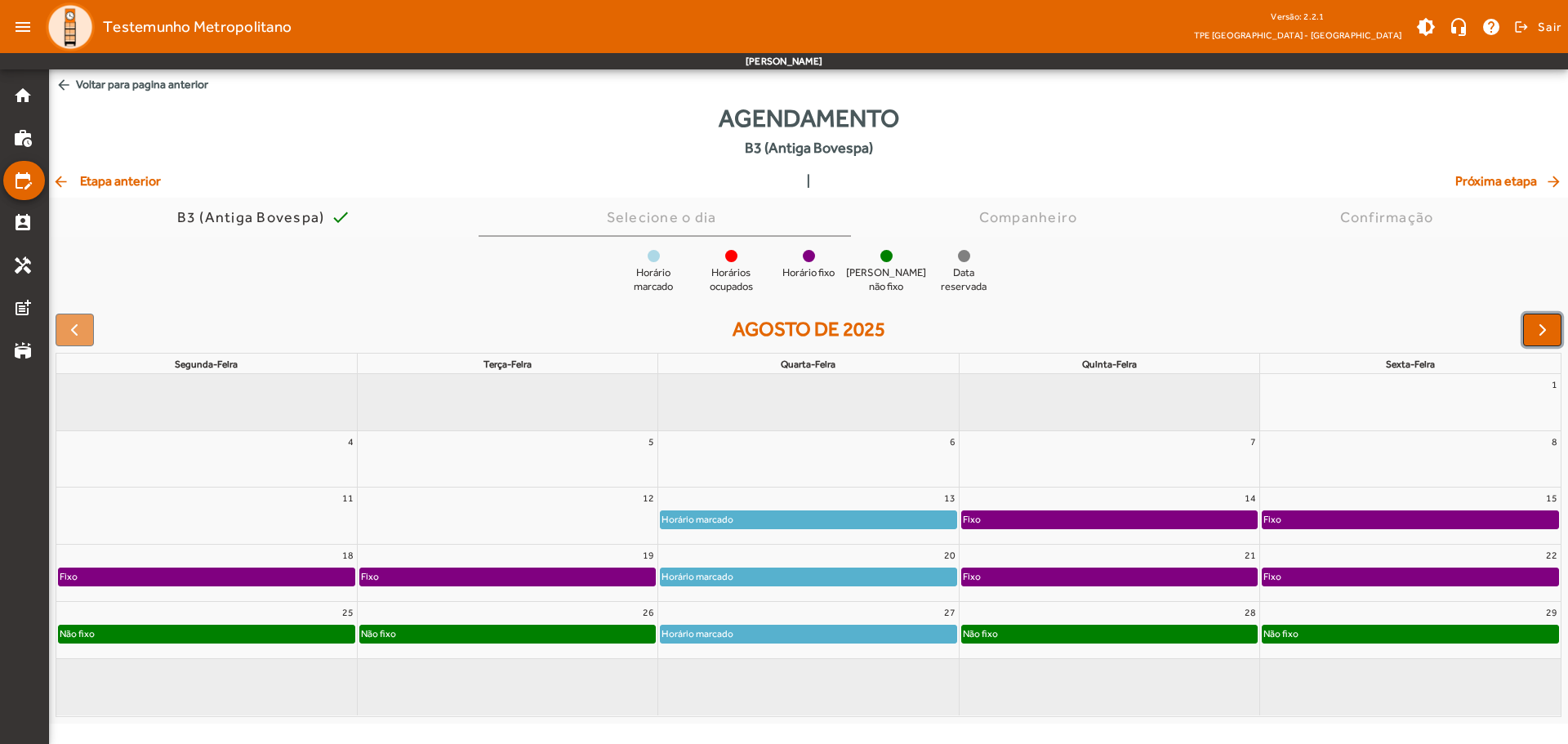
click at [1405, 326] on span "button" at bounding box center [1542, 329] width 19 height 19
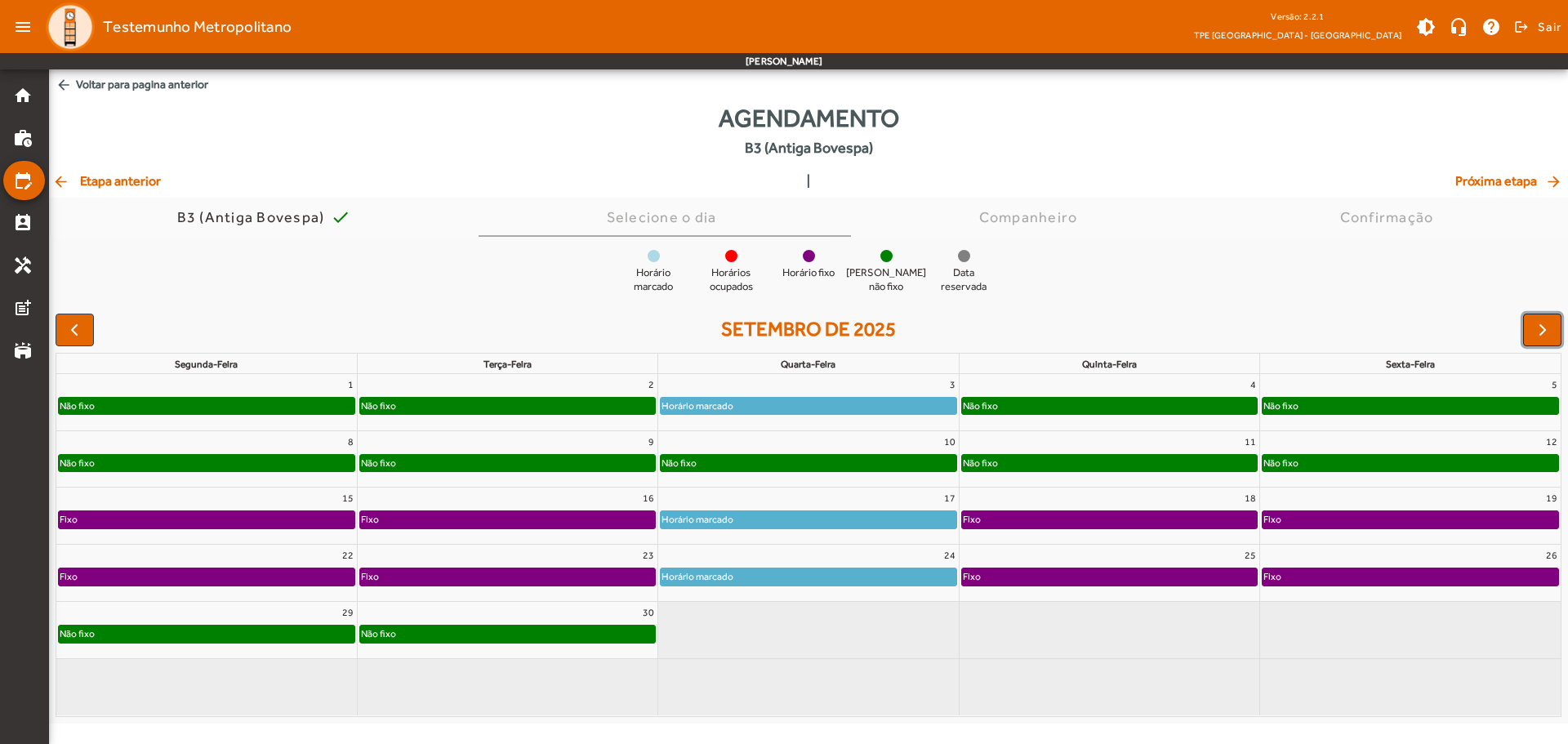
click at [1405, 325] on span "button" at bounding box center [1542, 329] width 19 height 19
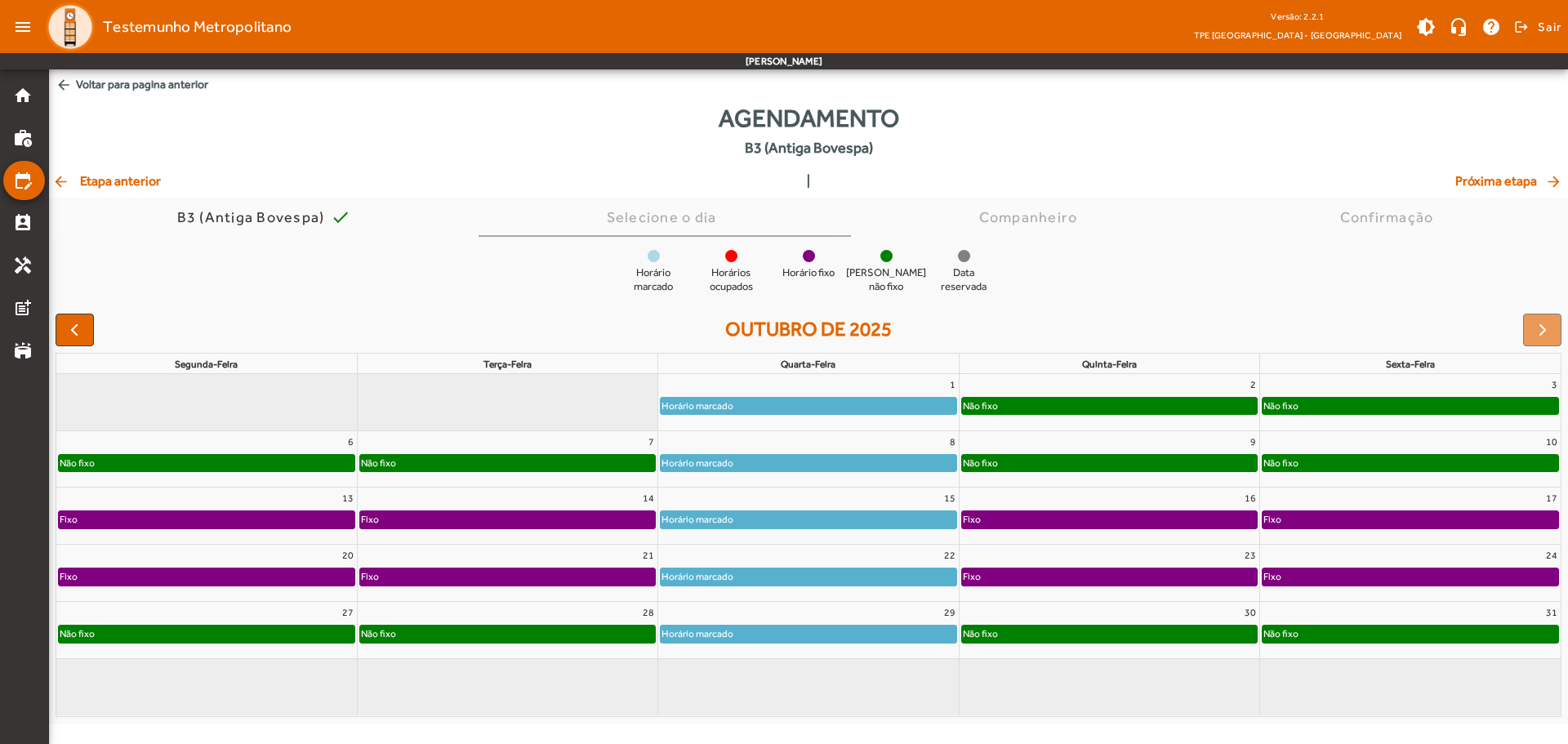
click at [1405, 325] on div at bounding box center [1542, 329] width 39 height 33
click at [1405, 327] on div at bounding box center [1542, 329] width 39 height 33
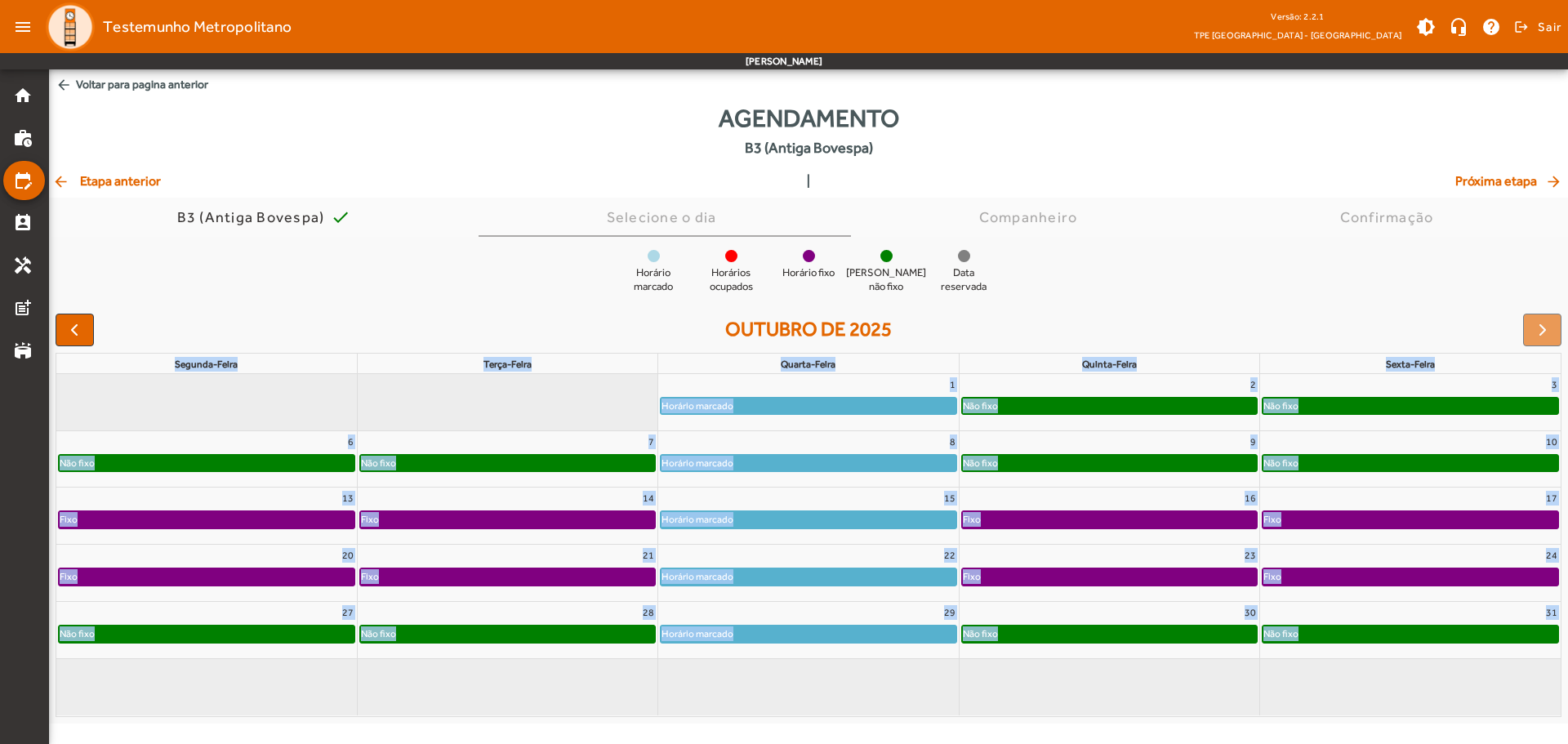
click at [1405, 327] on div at bounding box center [1542, 329] width 39 height 33
click at [24, 174] on mat-icon "edit_calendar" at bounding box center [23, 180] width 19 height 19
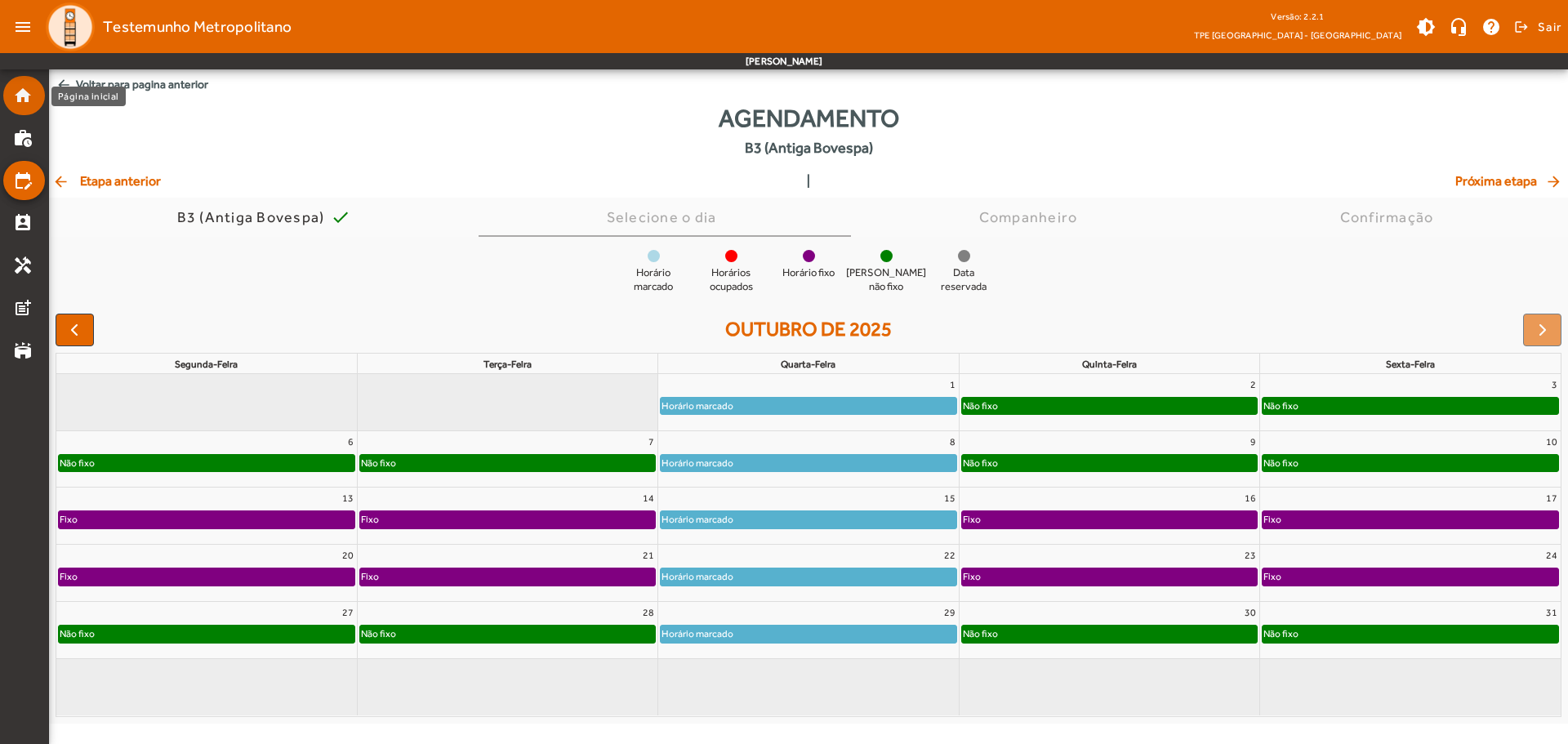
click at [8, 98] on mat-list-item "home" at bounding box center [24, 95] width 41 height 40
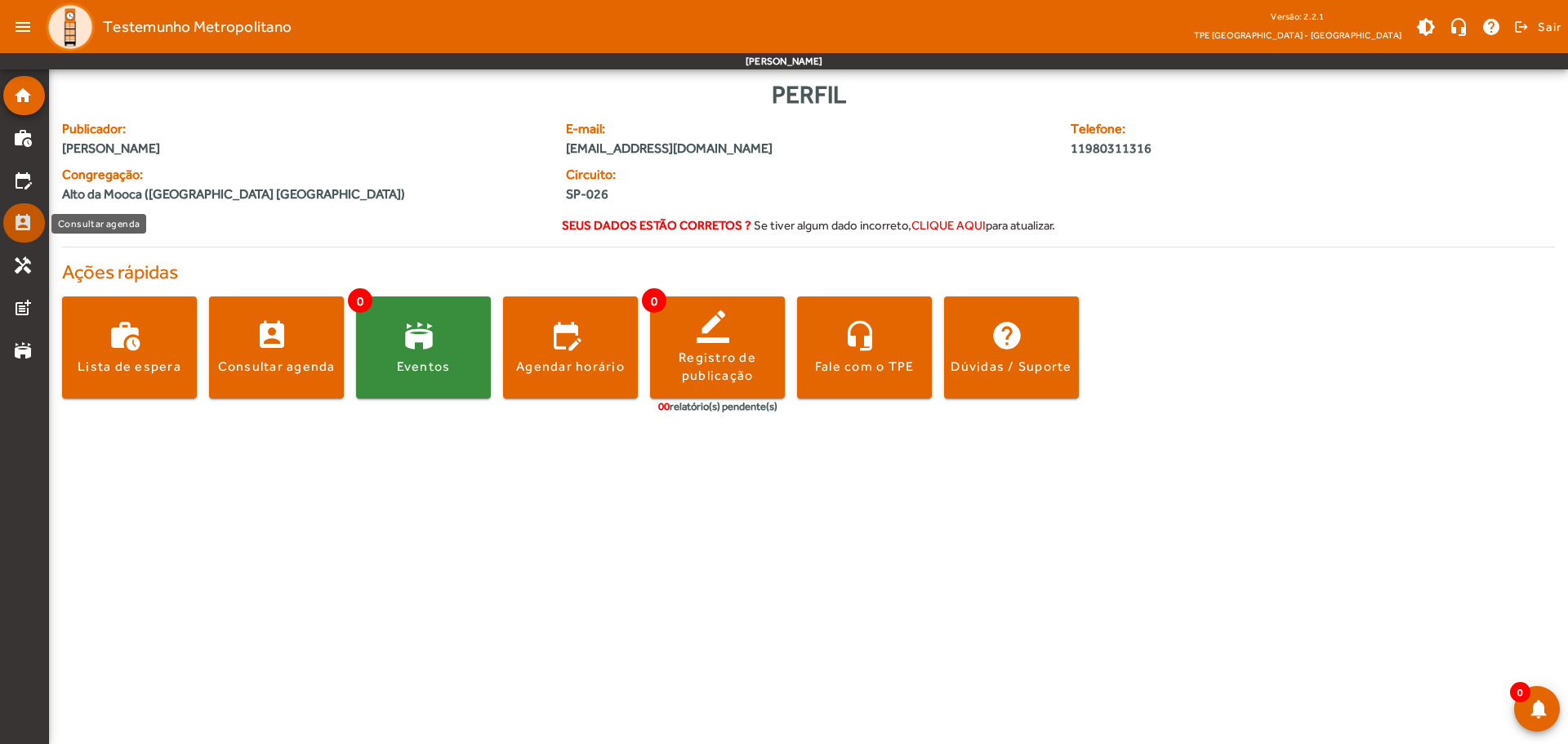
click at [27, 225] on mat-icon "perm_contact_calendar" at bounding box center [23, 222] width 19 height 19
